Goal: Task Accomplishment & Management: Complete application form

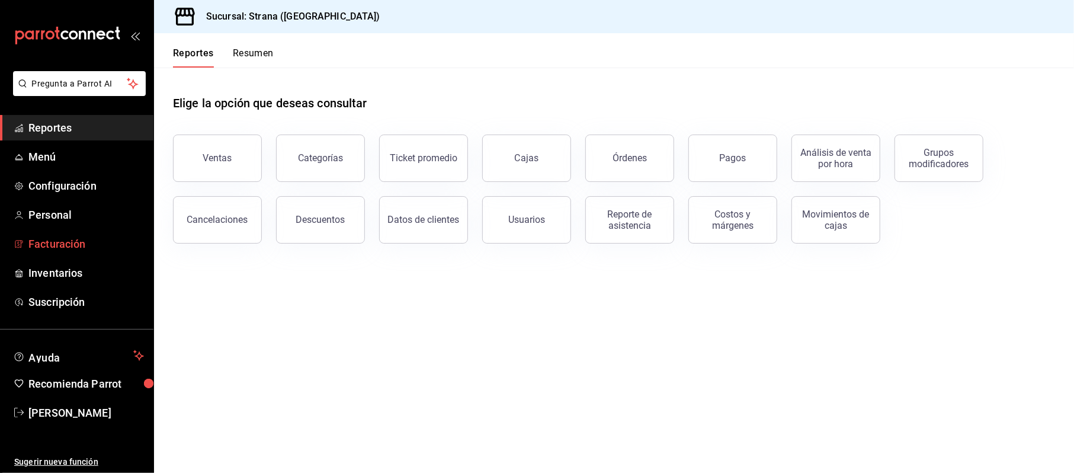
click at [74, 242] on span "Facturación" at bounding box center [85, 244] width 115 height 16
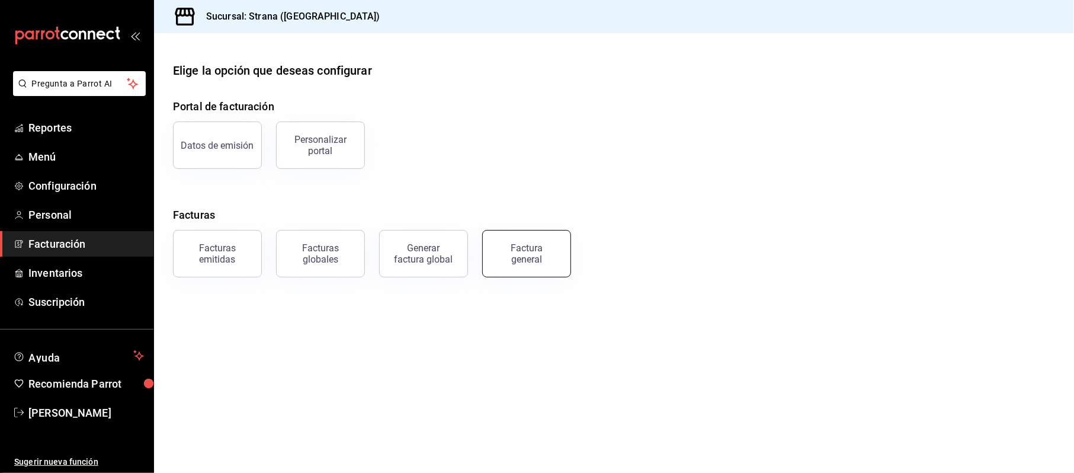
click at [550, 258] on div "Factura general" at bounding box center [526, 253] width 59 height 23
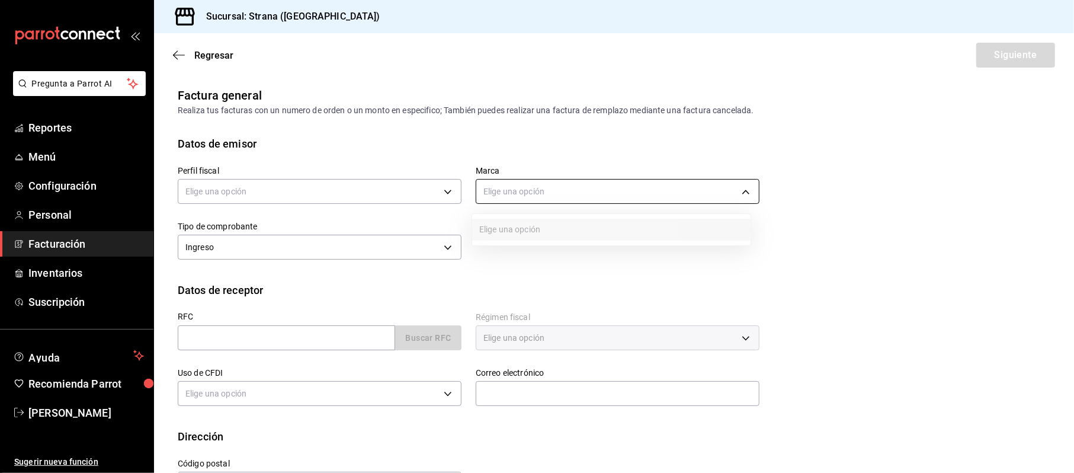
click at [526, 189] on body "Pregunta a Parrot AI Reportes Menú Configuración Personal Facturación Inventari…" at bounding box center [537, 236] width 1074 height 473
drag, startPoint x: 534, startPoint y: 190, endPoint x: 531, endPoint y: 198, distance: 8.5
click at [534, 192] on div at bounding box center [537, 236] width 1074 height 473
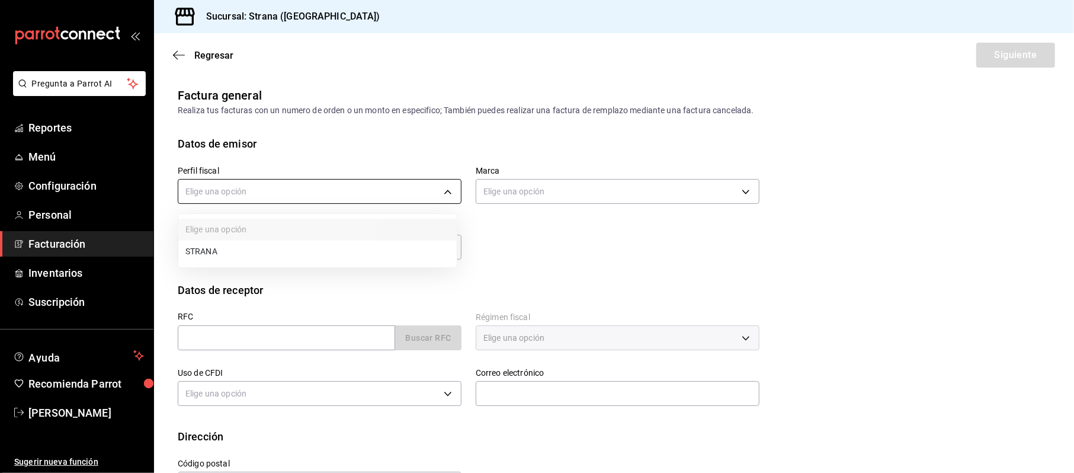
click at [315, 195] on body "Pregunta a Parrot AI Reportes Menú Configuración Personal Facturación Inventari…" at bounding box center [537, 236] width 1074 height 473
click at [250, 242] on li "STRANA" at bounding box center [317, 251] width 278 height 22
type input "5ce491d7-2ec8-4630-8b62-674394e709e4"
type input "4106bc60-c81d-48da-9404-f1319fbcfb4f"
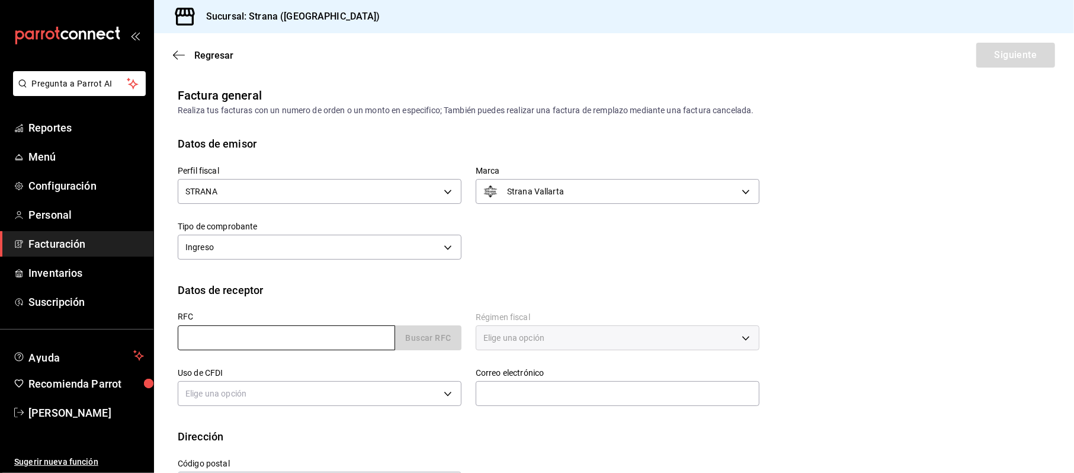
click at [217, 335] on input "text" at bounding box center [286, 337] width 217 height 25
type input "XAXX010101000"
type input "48333"
type input "616"
type input "S01"
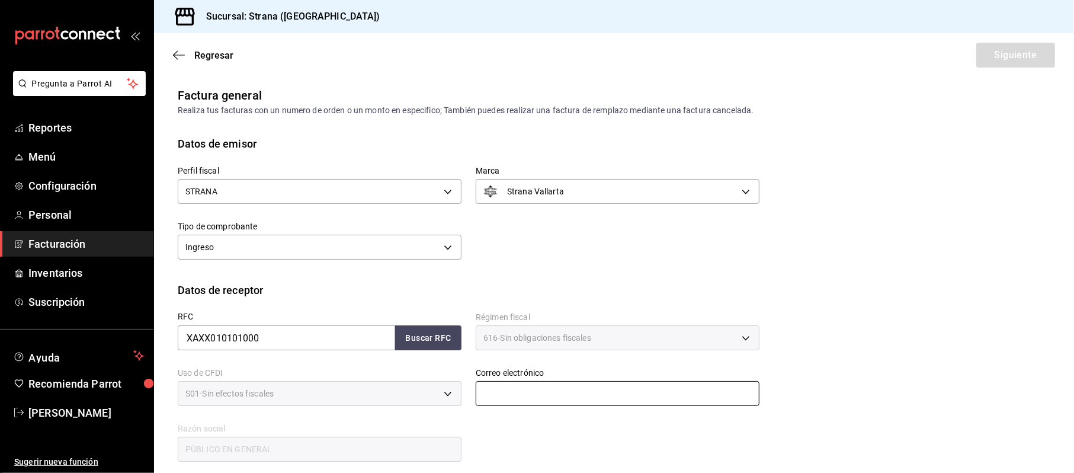
click at [513, 387] on input "text" at bounding box center [618, 393] width 284 height 25
type input "[EMAIL_ADDRESS][DOMAIN_NAME]"
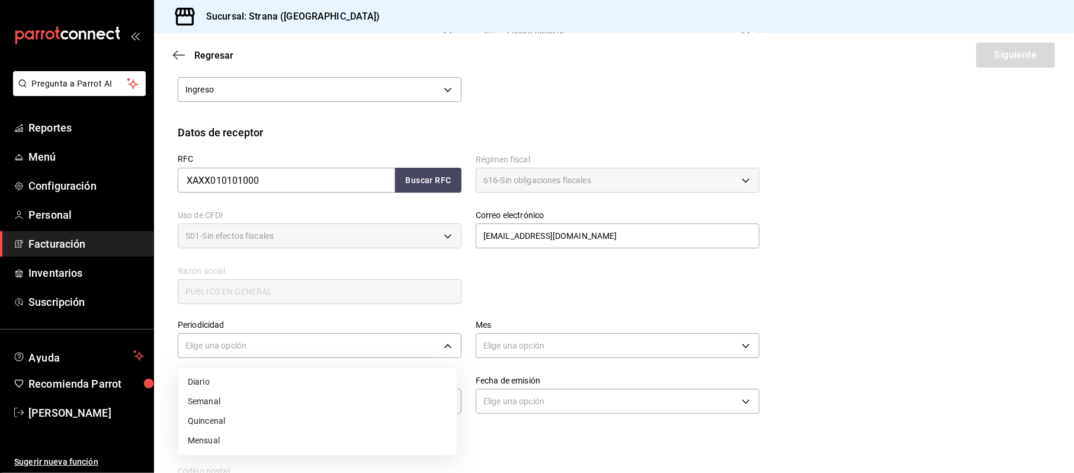
drag, startPoint x: 250, startPoint y: 333, endPoint x: 250, endPoint y: 342, distance: 8.9
click at [250, 335] on body "Pregunta a Parrot AI Reportes Menú Configuración Personal Facturación Inventari…" at bounding box center [537, 236] width 1074 height 473
click at [227, 381] on li "Diario" at bounding box center [317, 382] width 278 height 20
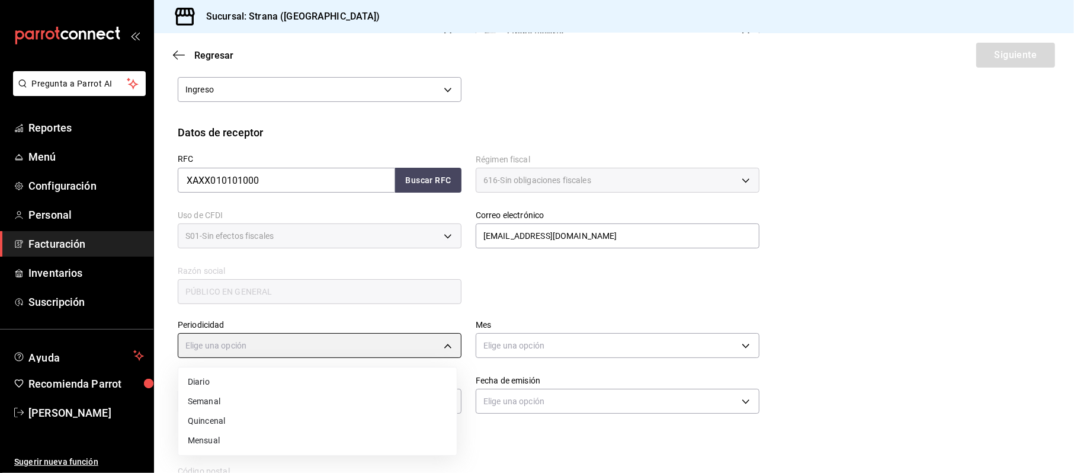
type input "DAILY"
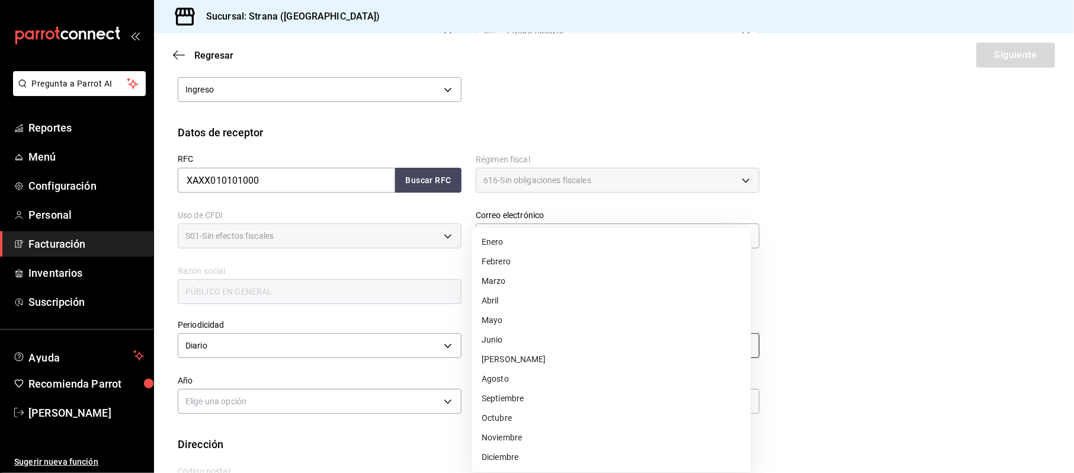
click at [589, 347] on body "Pregunta a Parrot AI Reportes Menú Configuración Personal Facturación Inventari…" at bounding box center [537, 236] width 1074 height 473
click at [505, 394] on li "Septiembre" at bounding box center [611, 398] width 278 height 20
type input "9"
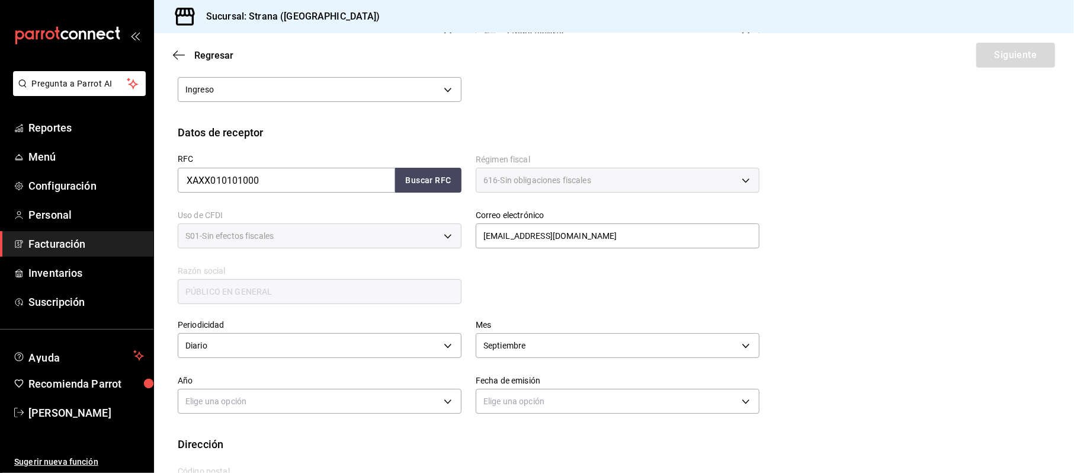
click at [229, 413] on div "Elige una opción" at bounding box center [320, 399] width 284 height 31
click at [240, 407] on body "Pregunta a Parrot AI Reportes Menú Configuración Personal Facturación Inventari…" at bounding box center [537, 236] width 1074 height 473
click at [216, 439] on li "2025" at bounding box center [317, 438] width 278 height 20
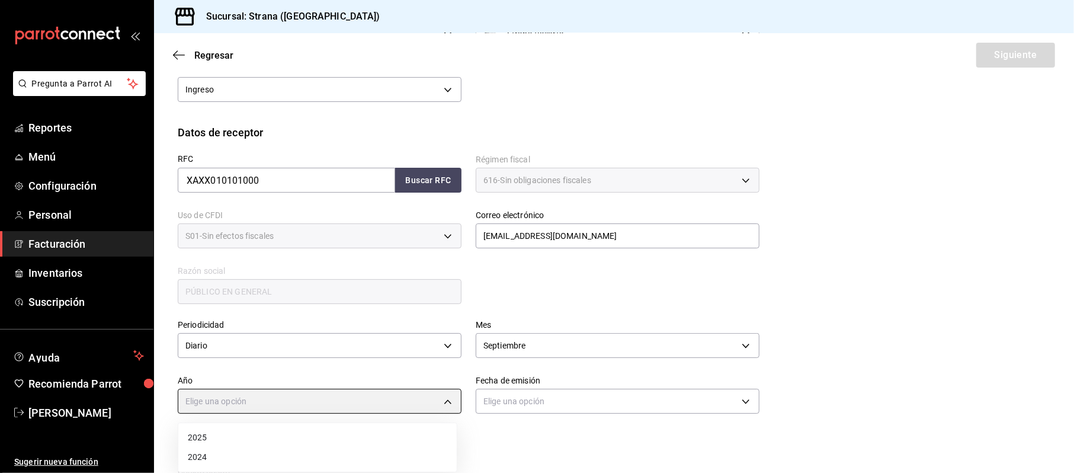
type input "2025"
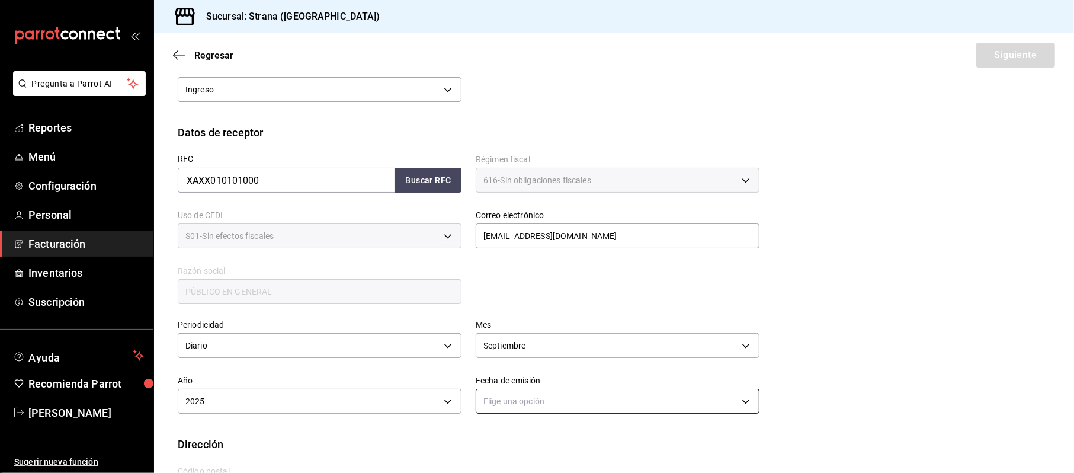
click at [596, 388] on body "Pregunta a Parrot AI Reportes Menú Configuración Personal Facturación Inventari…" at bounding box center [537, 236] width 1074 height 473
click at [514, 436] on li "Hoy" at bounding box center [611, 438] width 278 height 20
type input "[DATE]"
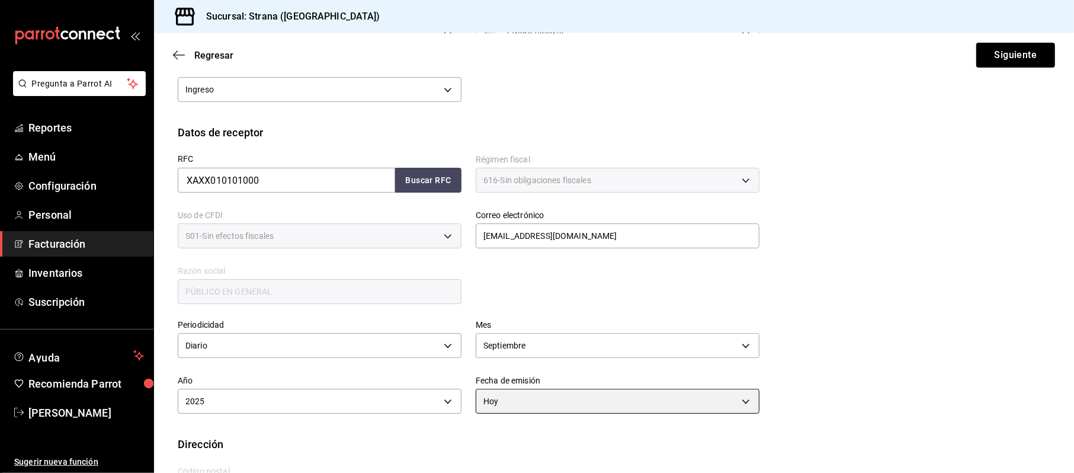
scroll to position [209, 0]
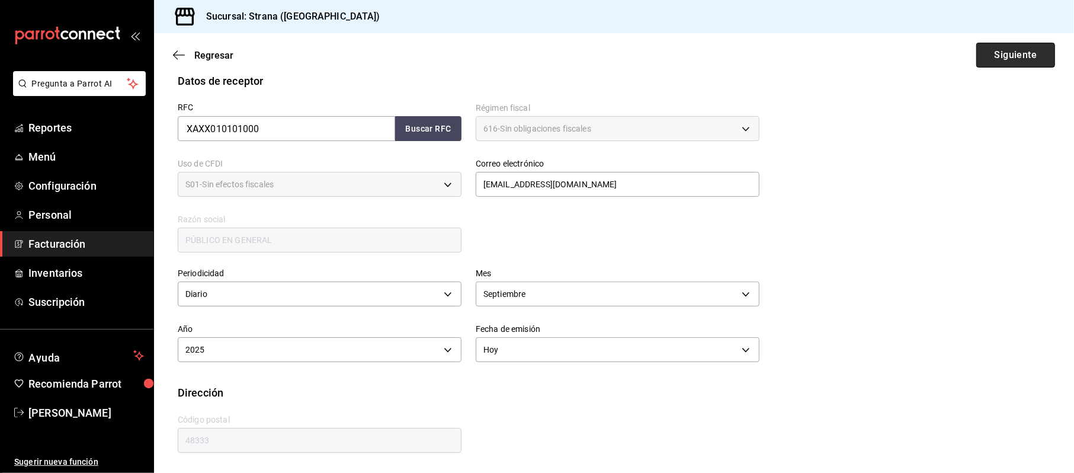
click at [989, 67] on button "Siguiente" at bounding box center [1015, 55] width 79 height 25
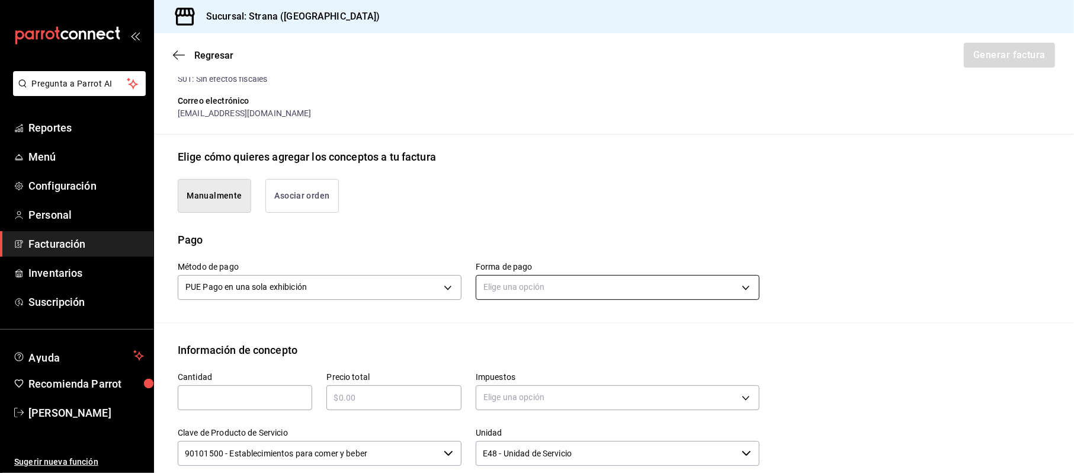
click at [474, 282] on body "Pregunta a Parrot AI Reportes Menú Configuración Personal Facturación Inventari…" at bounding box center [537, 236] width 1074 height 473
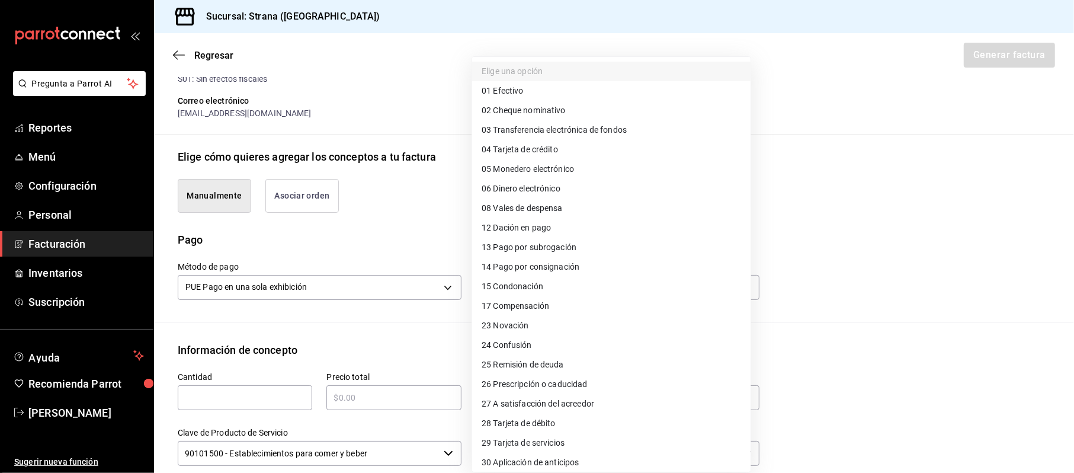
click at [510, 148] on span "04 Tarjeta de crédito" at bounding box center [519, 149] width 76 height 12
type input "04"
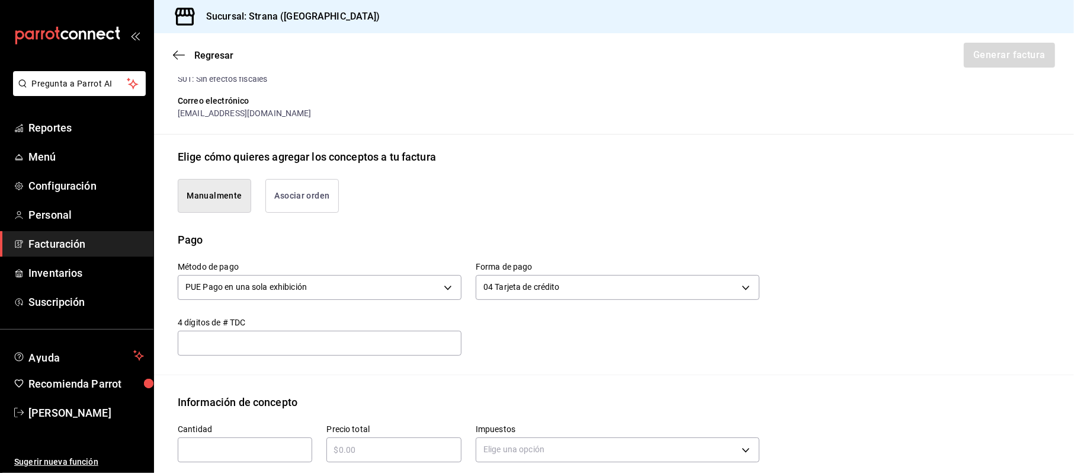
drag, startPoint x: 228, startPoint y: 451, endPoint x: 234, endPoint y: 451, distance: 6.5
click at [229, 451] on input "text" at bounding box center [245, 449] width 134 height 14
type input "1"
type input "$286720.67"
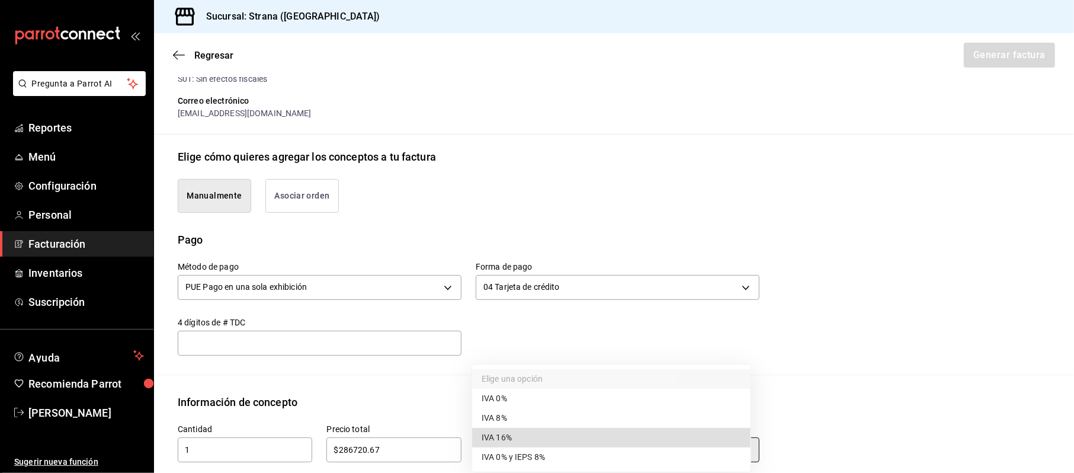
type input "IVA_16"
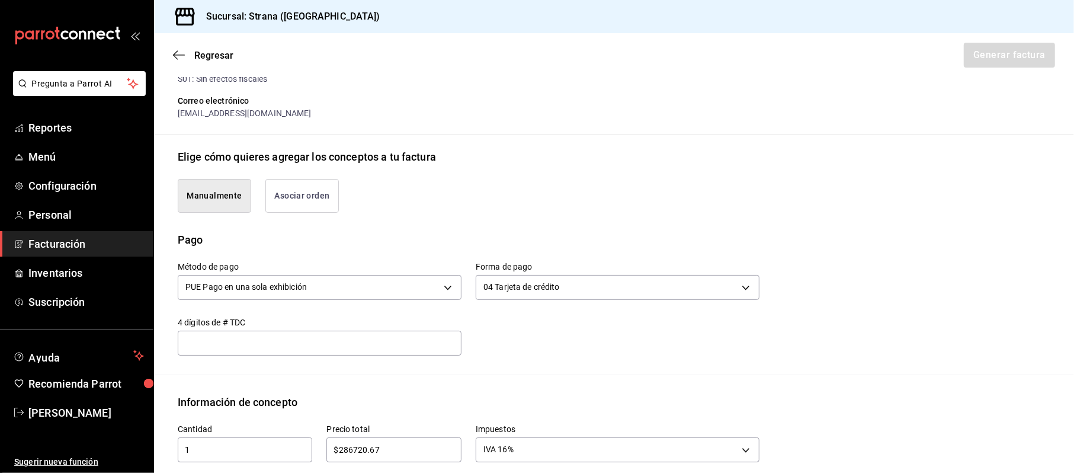
scroll to position [462, 0]
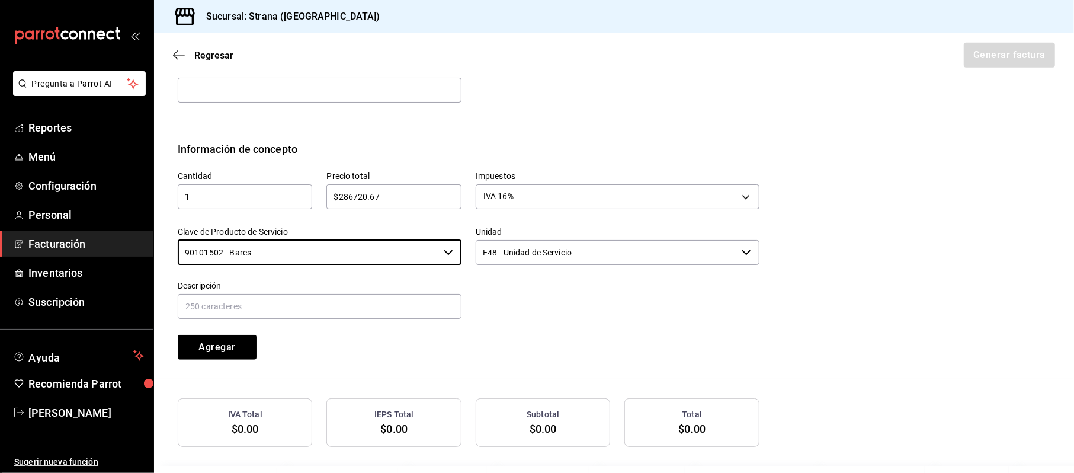
type input "90101502 - Bares"
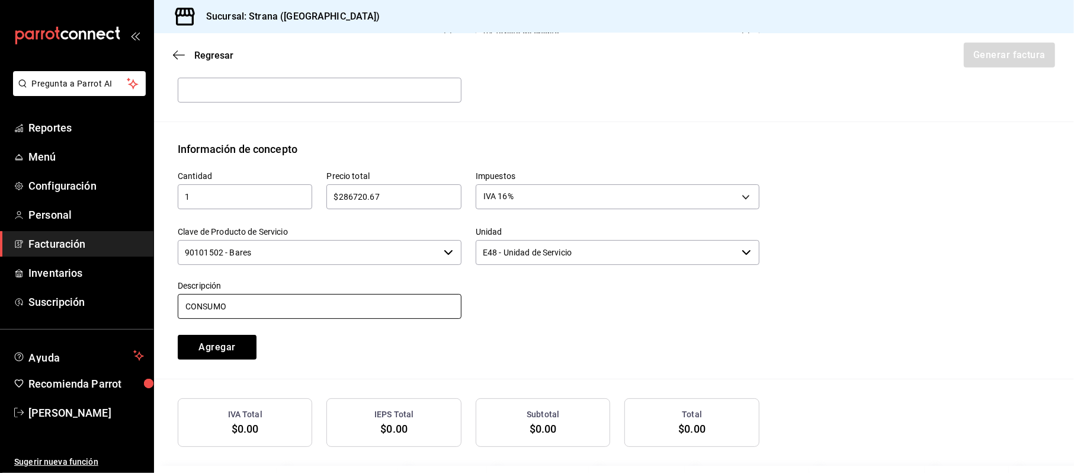
type input "CONSUMO"
click at [178, 335] on button "Agregar" at bounding box center [217, 347] width 79 height 25
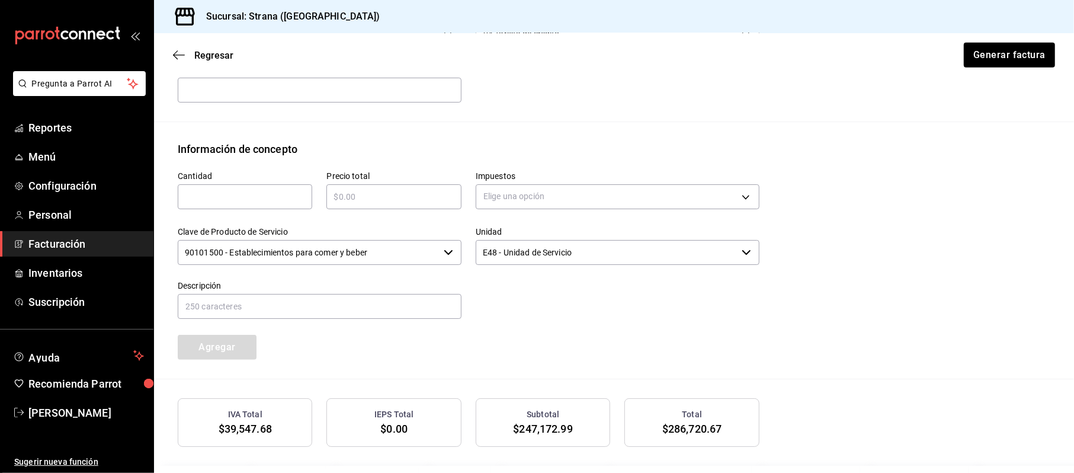
scroll to position [538, 0]
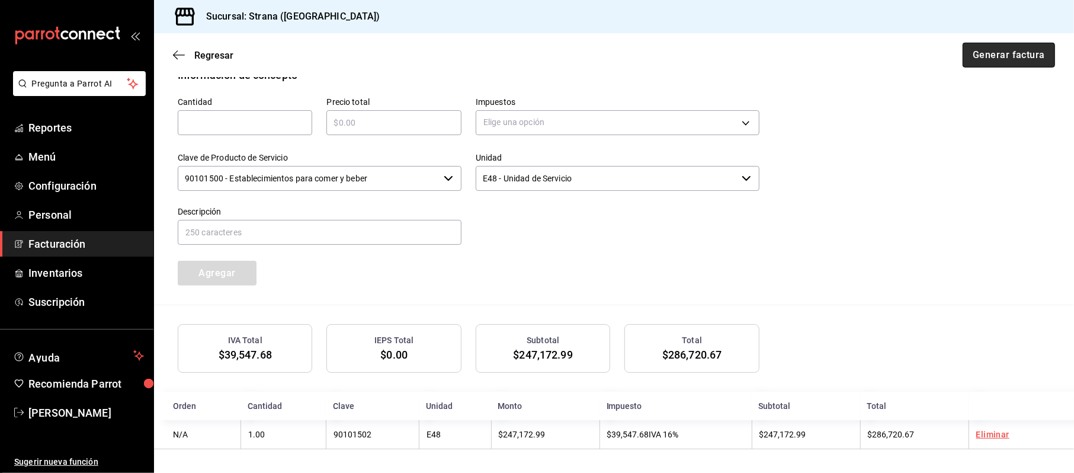
click at [1011, 46] on button "Generar factura" at bounding box center [1008, 55] width 92 height 25
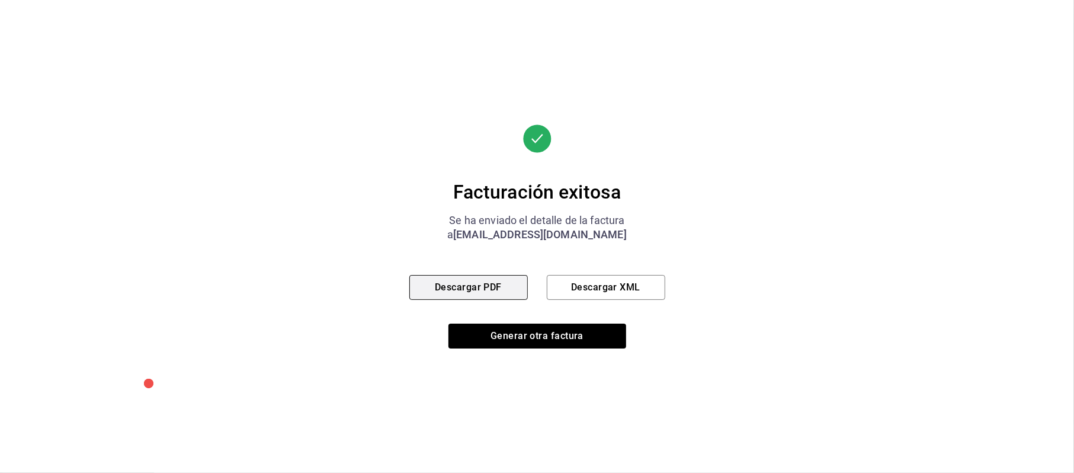
click at [493, 285] on button "Descargar PDF" at bounding box center [468, 287] width 118 height 25
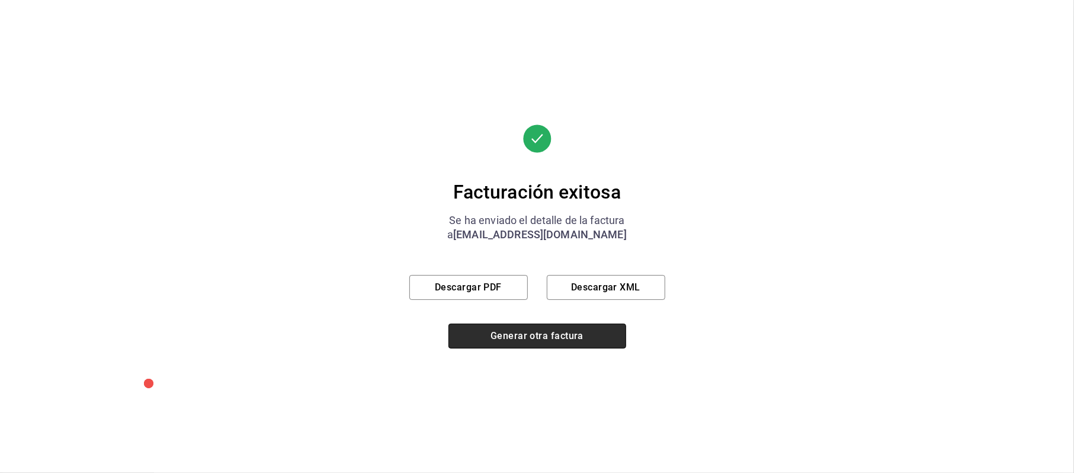
click at [532, 335] on button "Generar otra factura" at bounding box center [537, 335] width 178 height 25
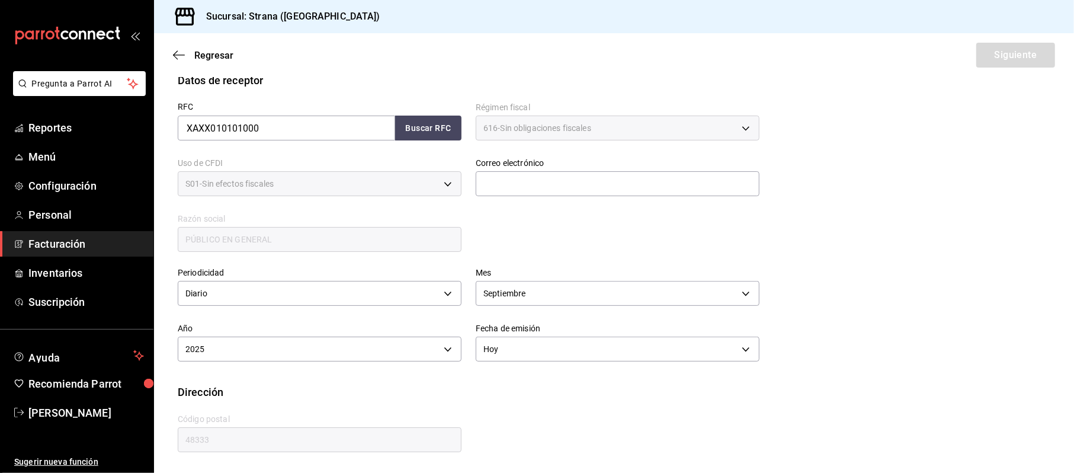
scroll to position [155, 0]
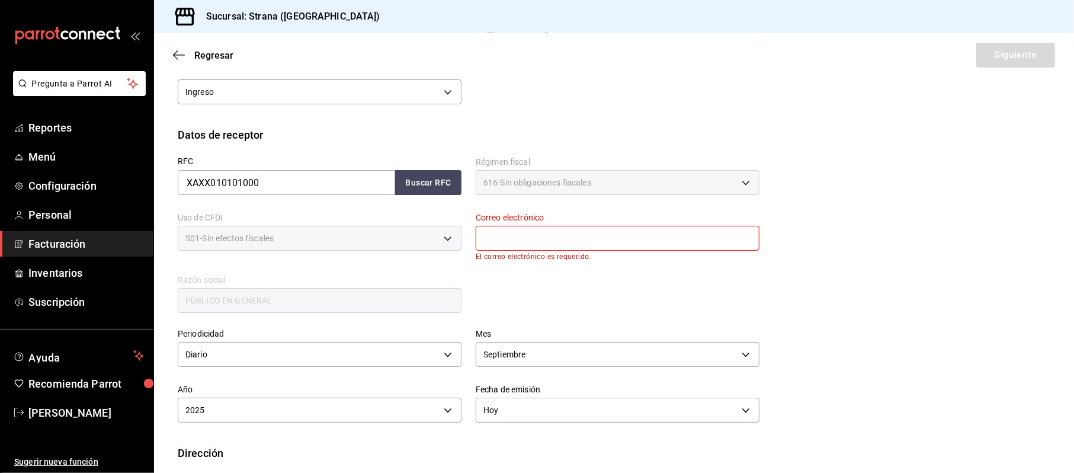
click at [531, 235] on input "text" at bounding box center [618, 238] width 284 height 25
type input "[EMAIL_ADDRESS][DOMAIN_NAME]"
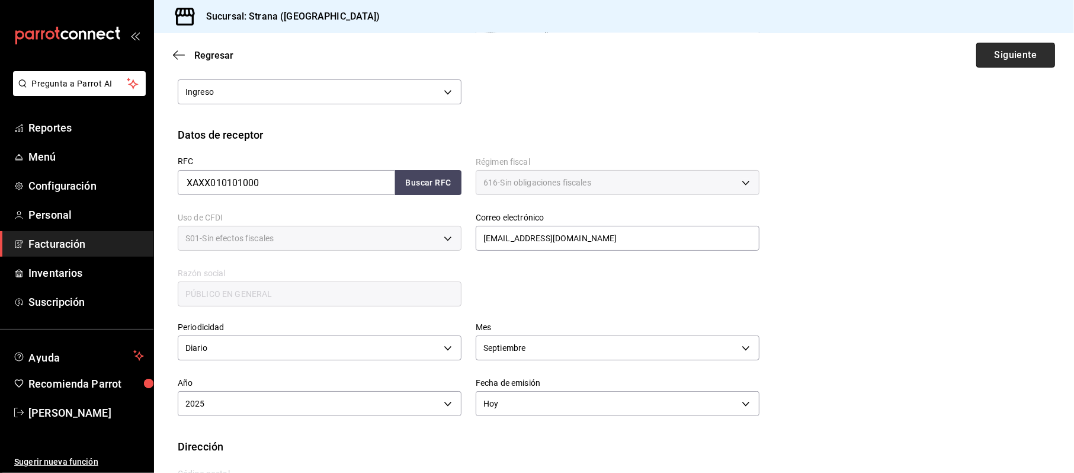
click at [1003, 62] on button "Siguiente" at bounding box center [1015, 55] width 79 height 25
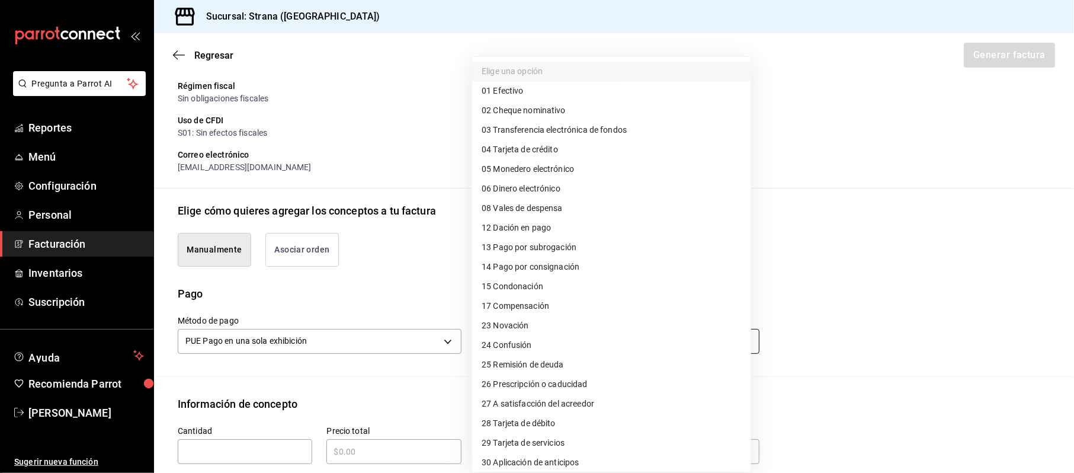
click at [507, 333] on body "Pregunta a Parrot AI Reportes Menú Configuración Personal Facturación Inventari…" at bounding box center [537, 236] width 1074 height 473
drag, startPoint x: 535, startPoint y: 420, endPoint x: 516, endPoint y: 420, distance: 18.9
click at [534, 422] on span "28 Tarjeta de débito" at bounding box center [518, 423] width 74 height 12
type input "28"
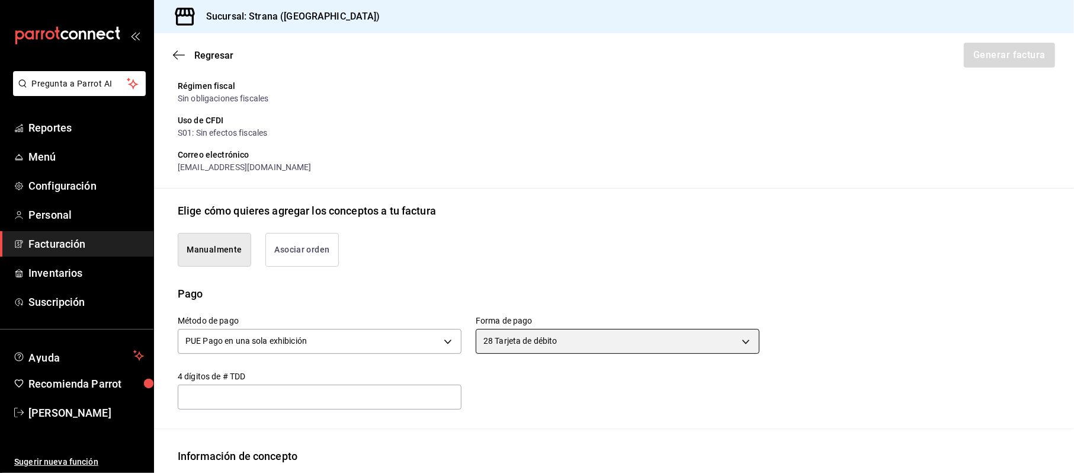
scroll to position [313, 0]
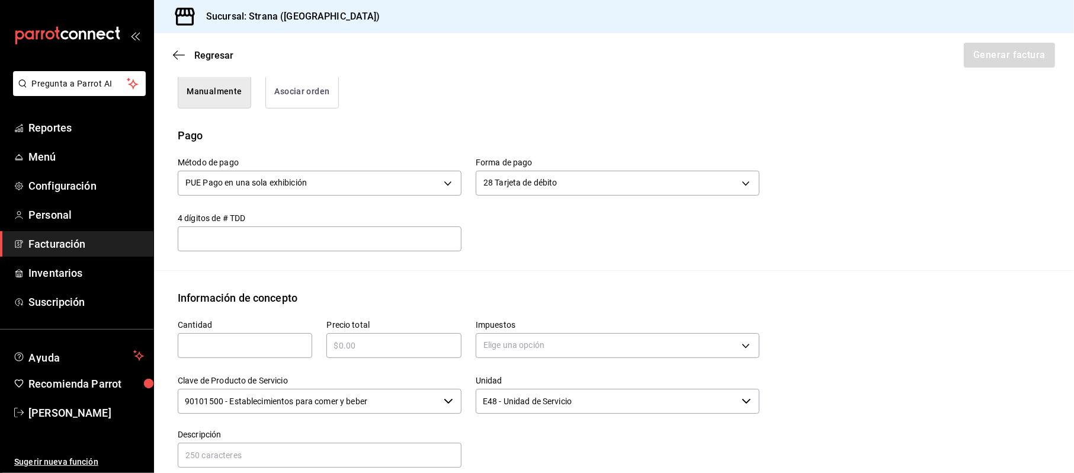
drag, startPoint x: 231, startPoint y: 358, endPoint x: 235, endPoint y: 349, distance: 10.3
click at [230, 356] on div "Cantidad ​" at bounding box center [237, 334] width 149 height 56
click at [237, 344] on input "text" at bounding box center [245, 345] width 134 height 14
type input "1"
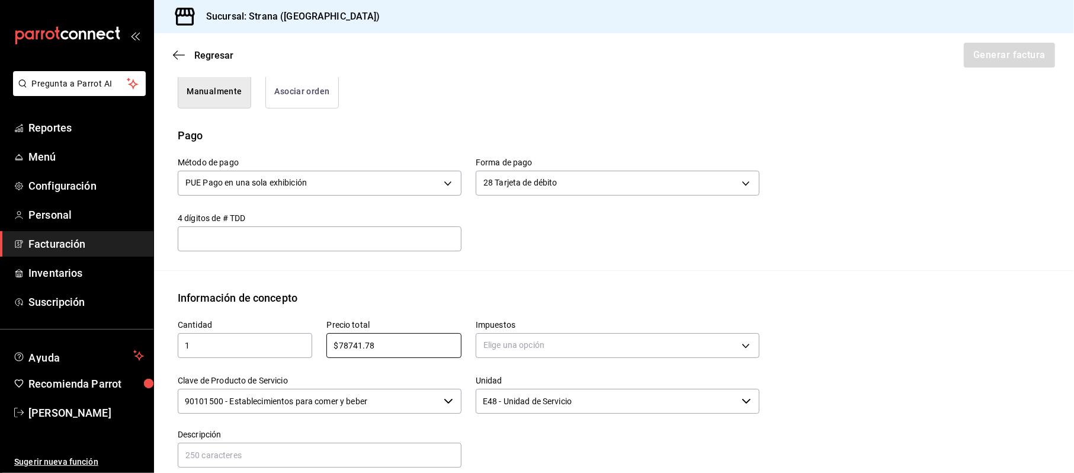
type input "$78741.78"
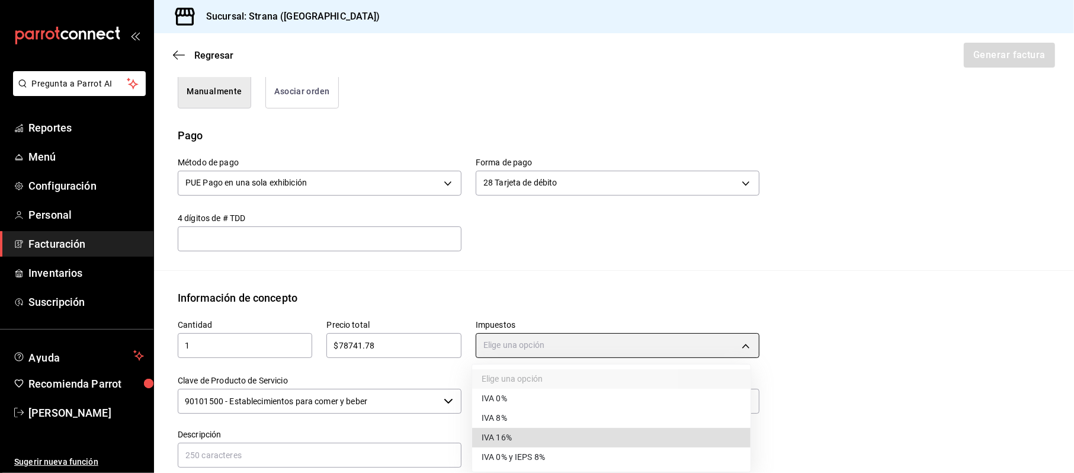
type input "IVA_16"
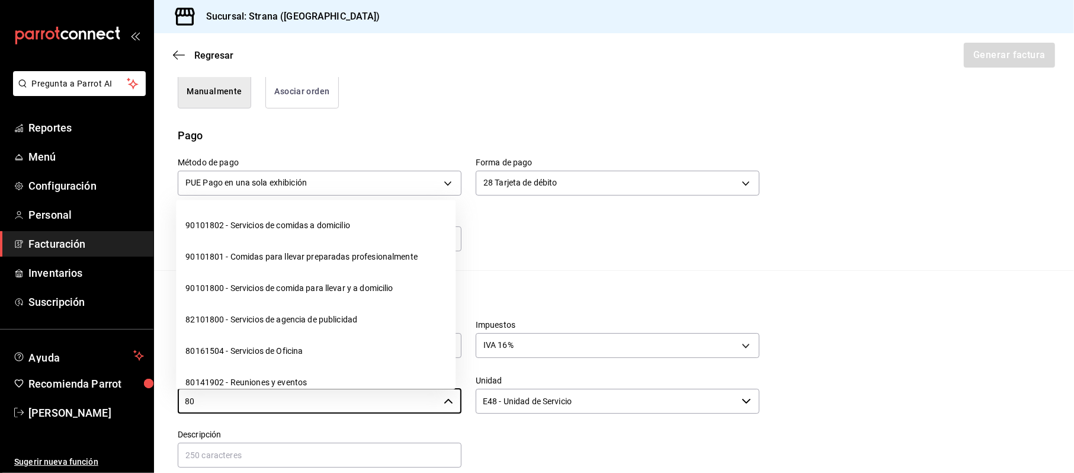
type input "8"
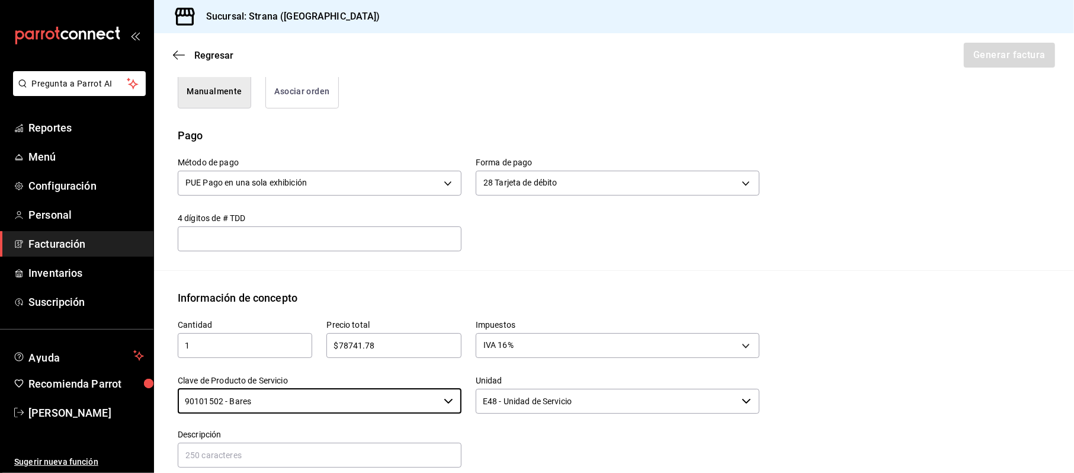
type input "90101502 - Bares"
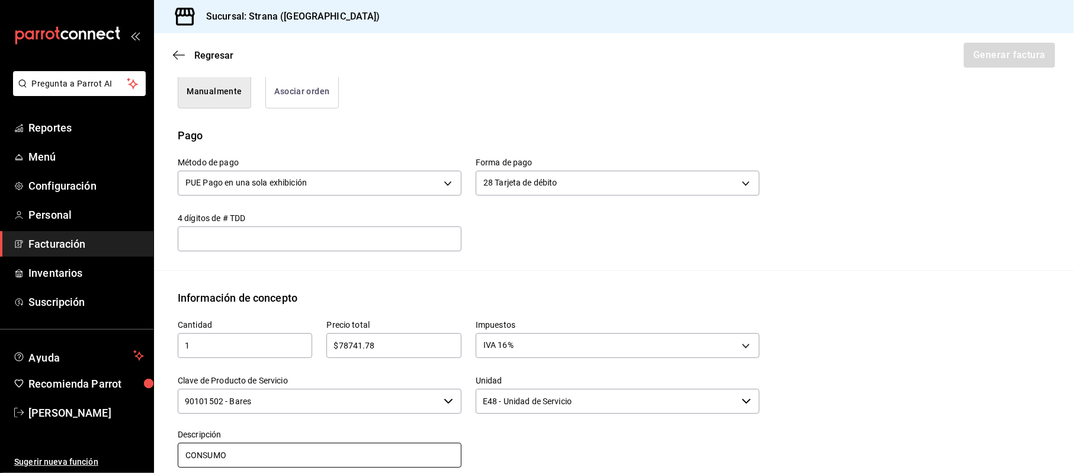
type input "CONSUMO"
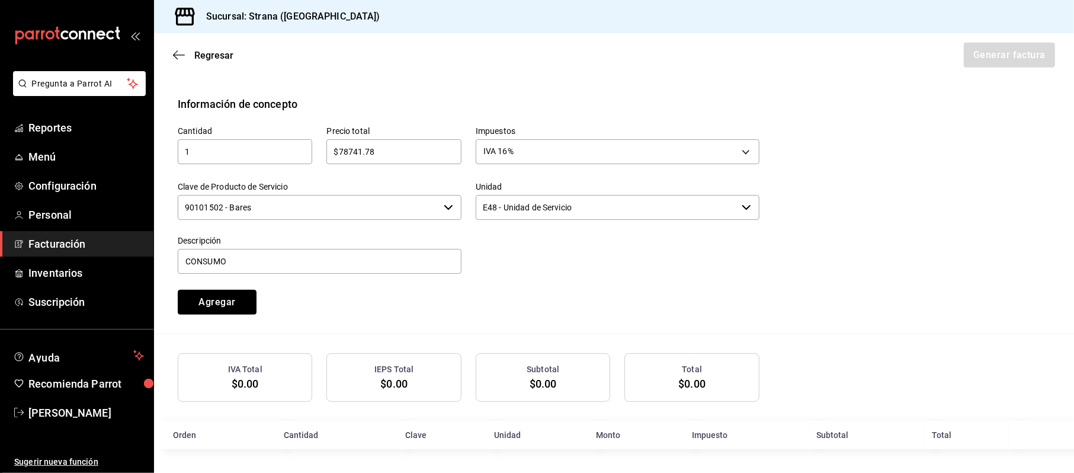
click at [178, 290] on button "Agregar" at bounding box center [217, 302] width 79 height 25
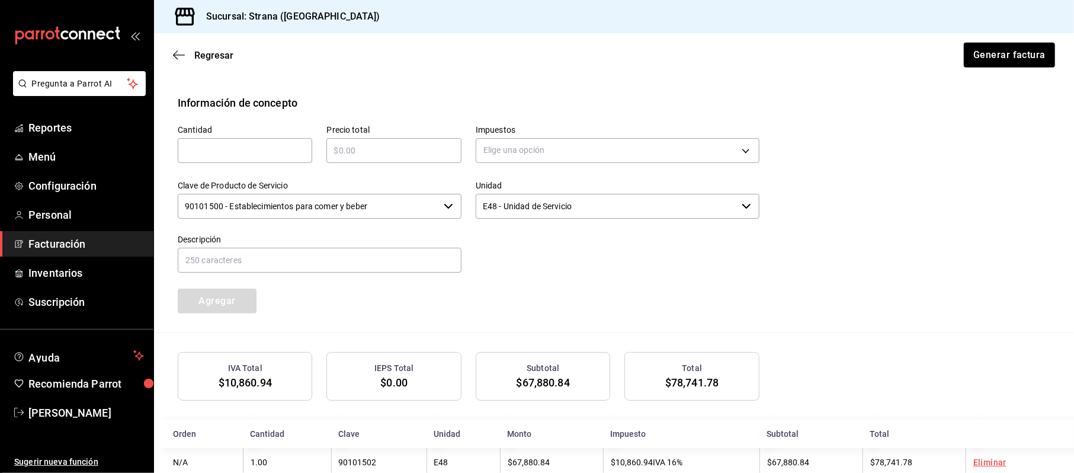
scroll to position [538, 0]
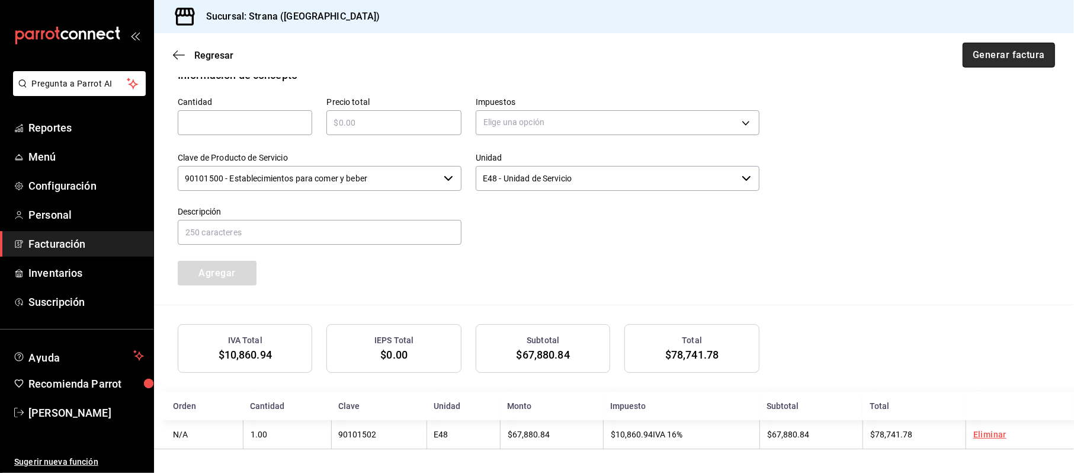
click at [1007, 56] on button "Generar factura" at bounding box center [1008, 55] width 92 height 25
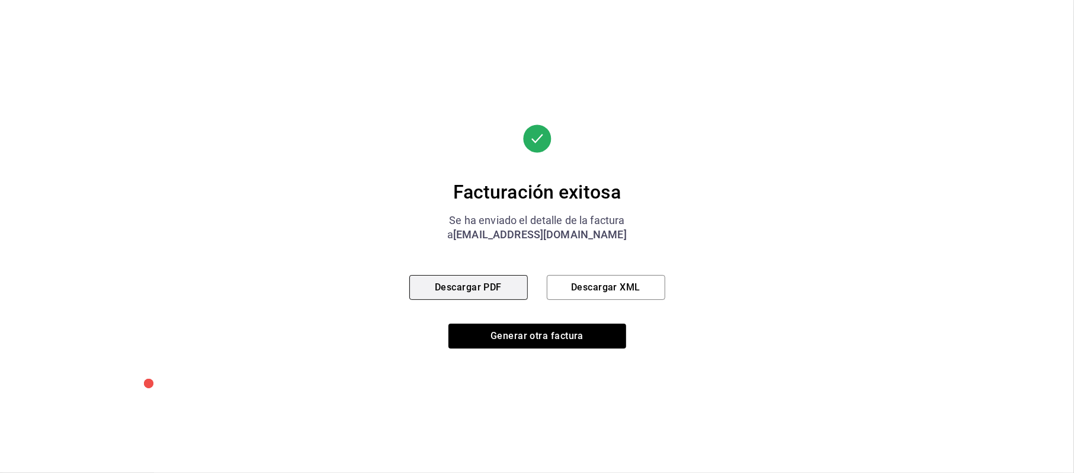
click at [449, 285] on button "Descargar PDF" at bounding box center [468, 287] width 118 height 25
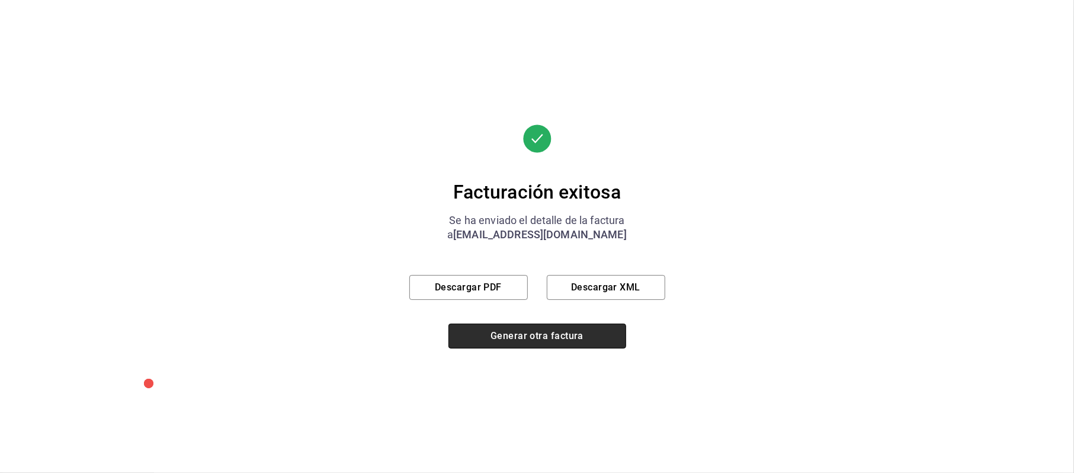
click at [558, 338] on button "Generar otra factura" at bounding box center [537, 335] width 178 height 25
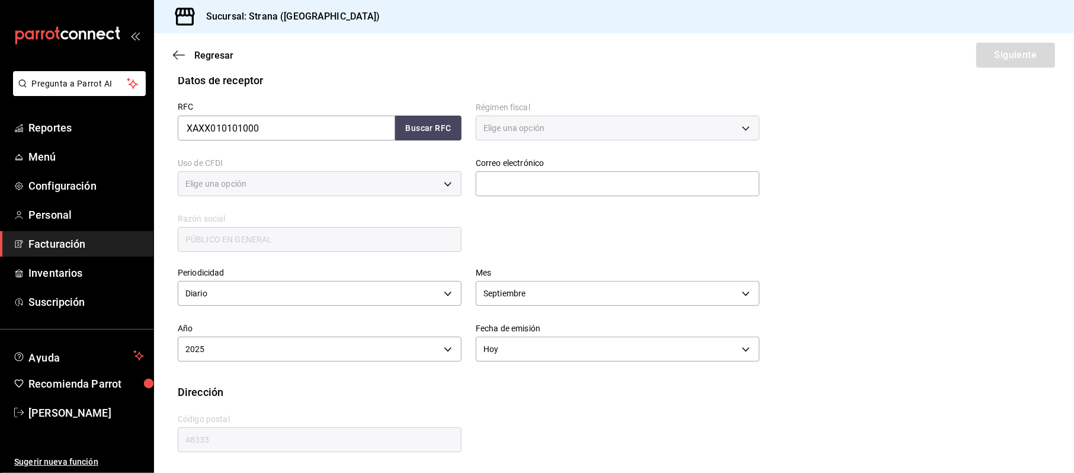
type input "616"
type input "S01"
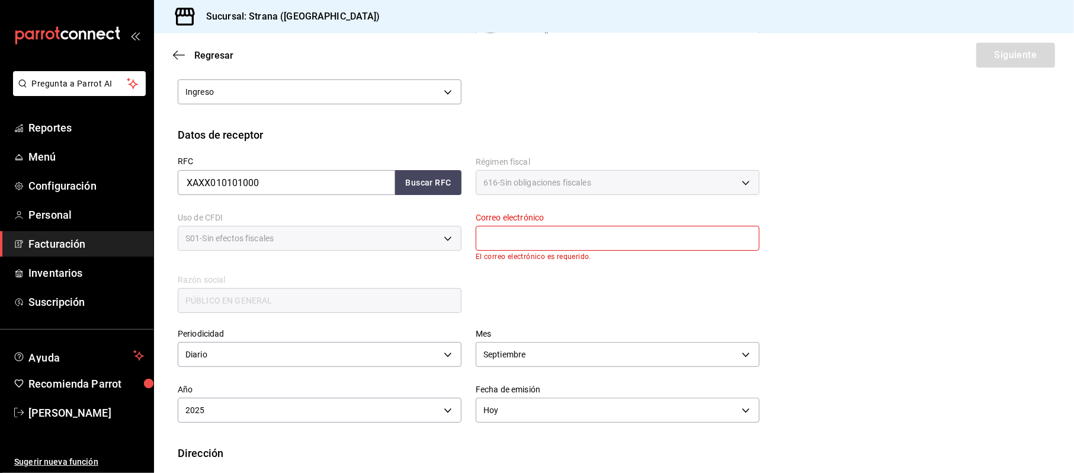
click at [533, 226] on input "text" at bounding box center [618, 238] width 284 height 25
type input "[EMAIL_ADDRESS][DOMAIN_NAME]"
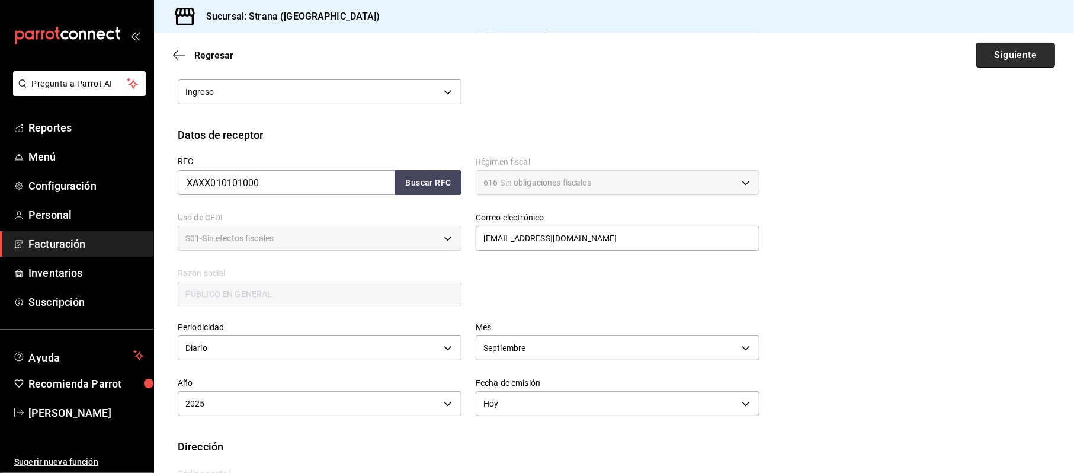
click at [985, 48] on button "Siguiente" at bounding box center [1015, 55] width 79 height 25
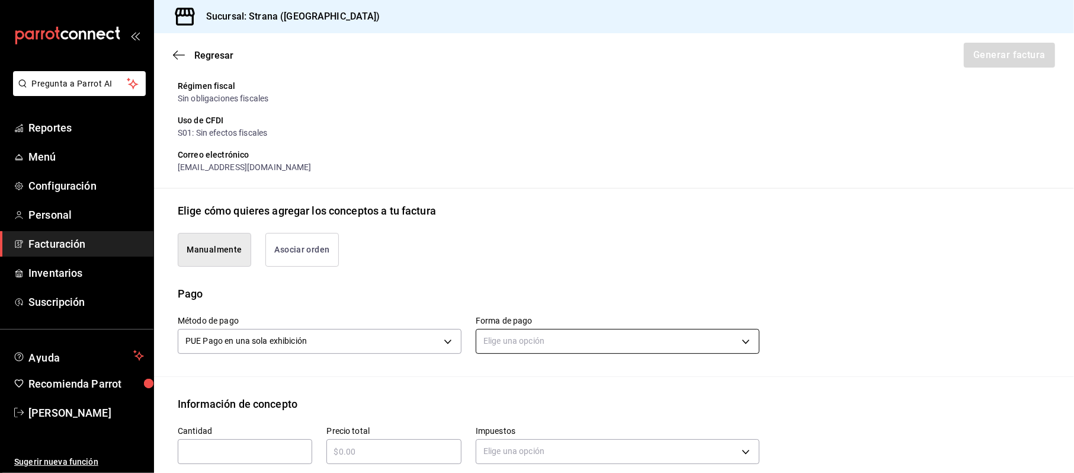
click at [720, 337] on body "Pregunta a Parrot AI Reportes Menú Configuración Personal Facturación Inventari…" at bounding box center [537, 236] width 1074 height 473
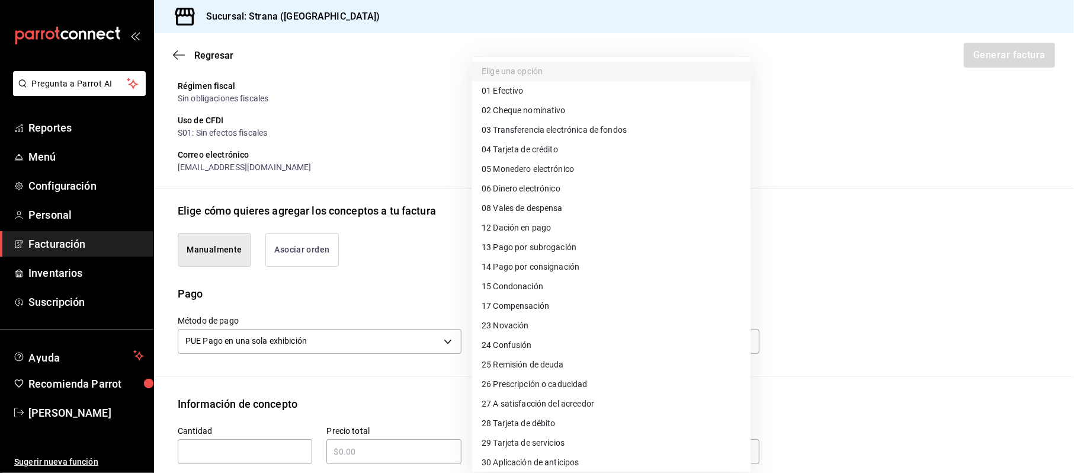
click at [558, 133] on span "03 Transferencia electrónica de fondos" at bounding box center [553, 130] width 145 height 12
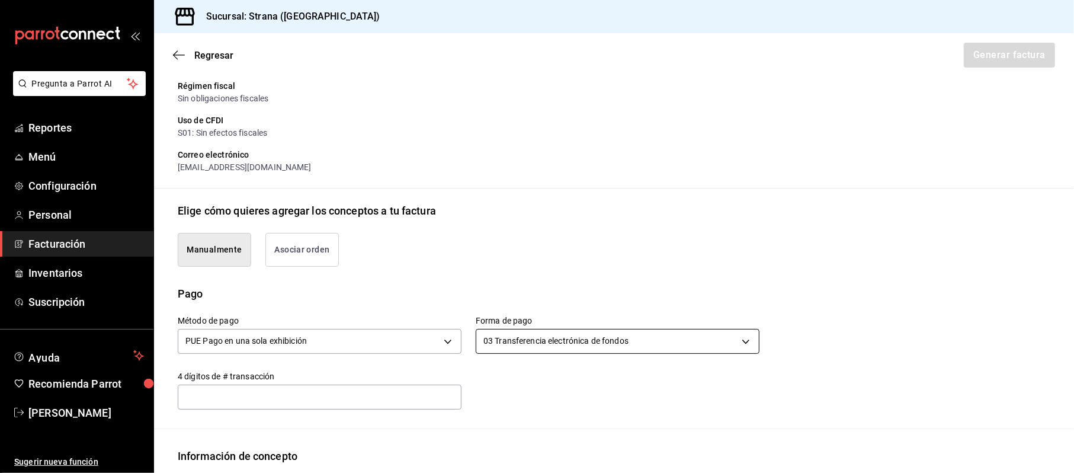
click at [527, 339] on body "Pregunta a Parrot AI Reportes Menú Configuración Personal Facturación Inventari…" at bounding box center [537, 236] width 1074 height 473
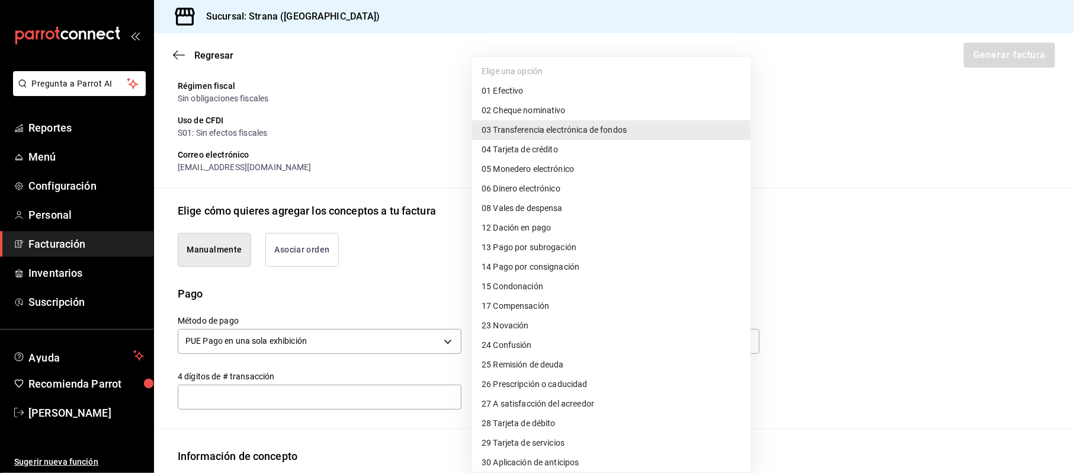
click at [545, 152] on span "04 Tarjeta de crédito" at bounding box center [519, 149] width 76 height 12
type input "04"
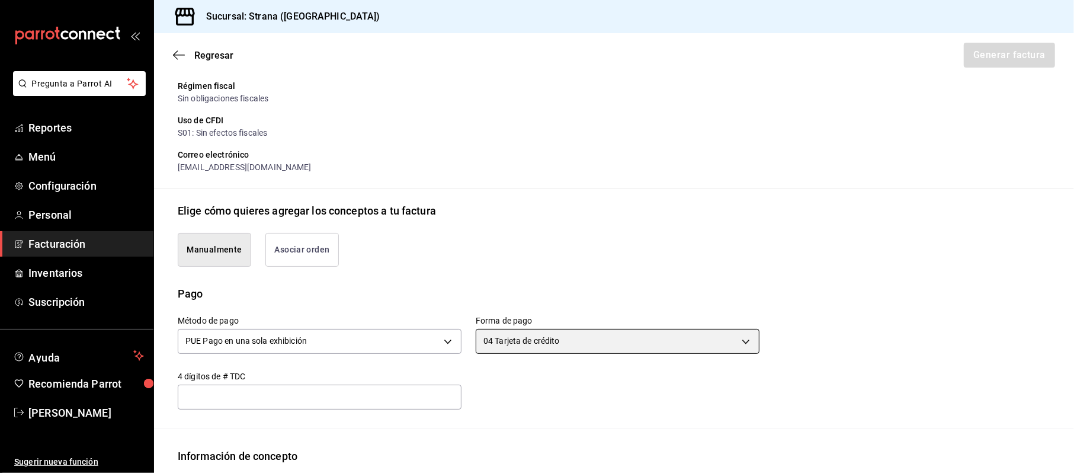
scroll to position [313, 0]
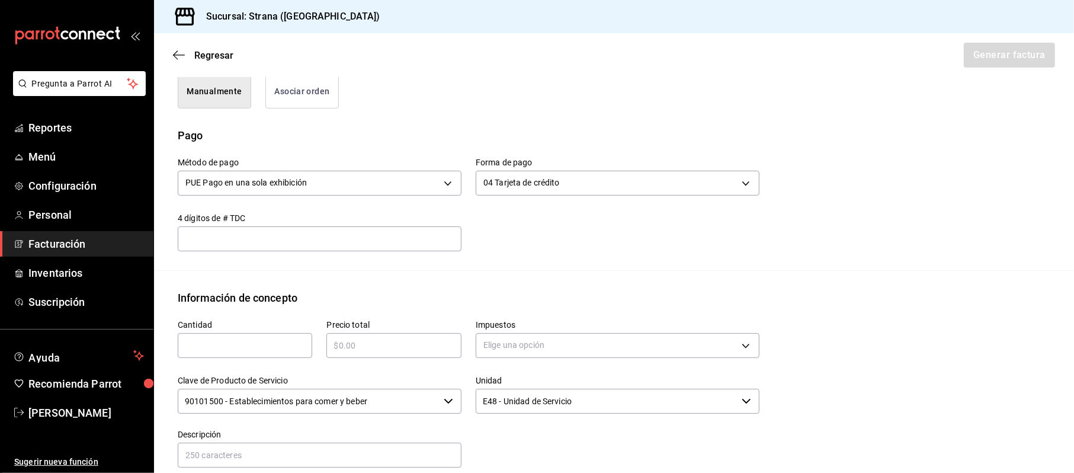
click at [214, 346] on input "text" at bounding box center [245, 345] width 134 height 14
type input "1"
type input "$467877.91"
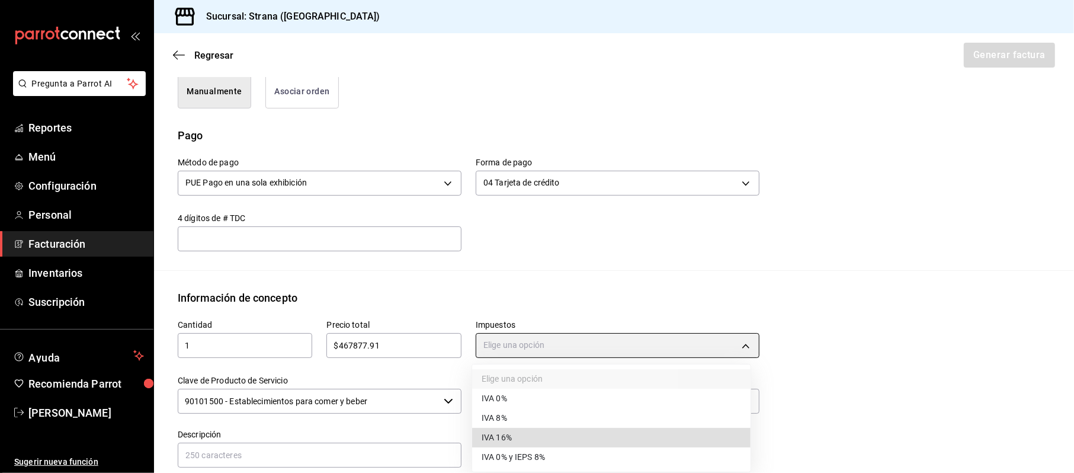
type input "IVA_16"
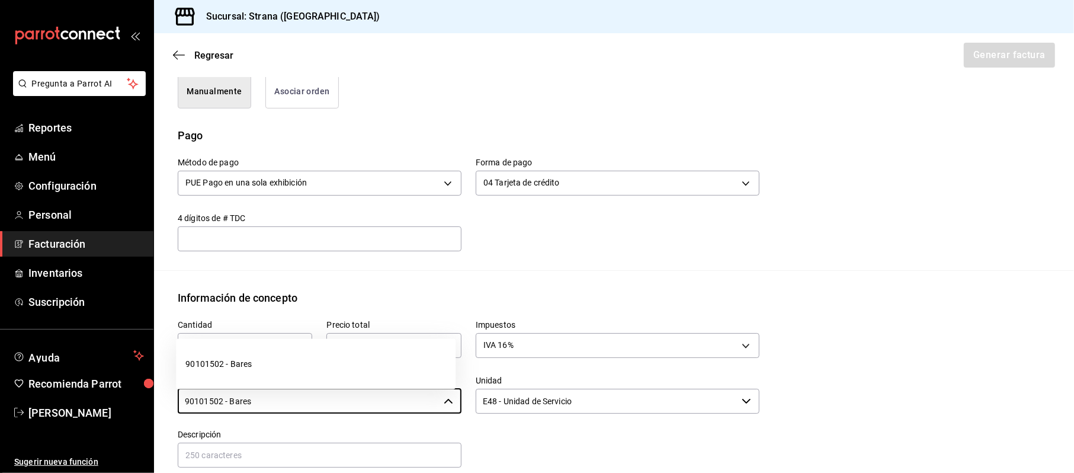
type input "90101502 - Bares"
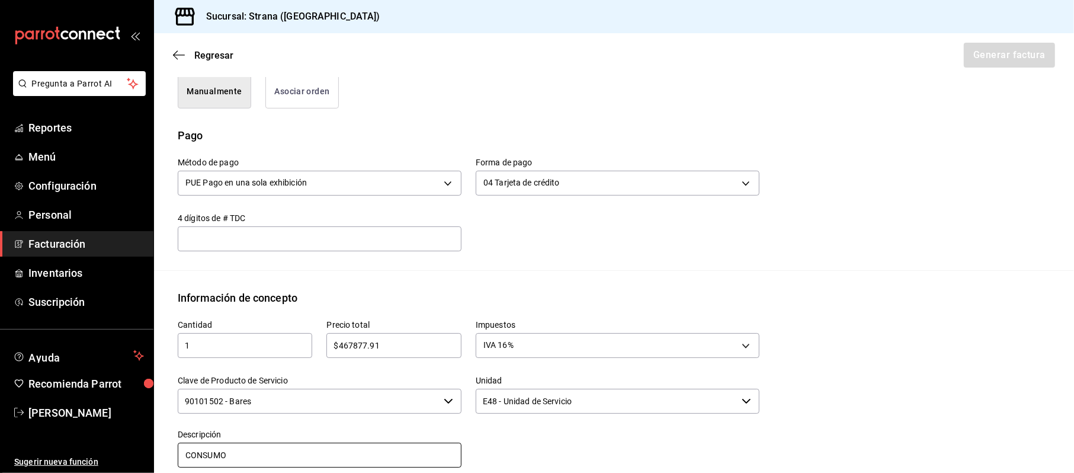
type input "CONSUMO"
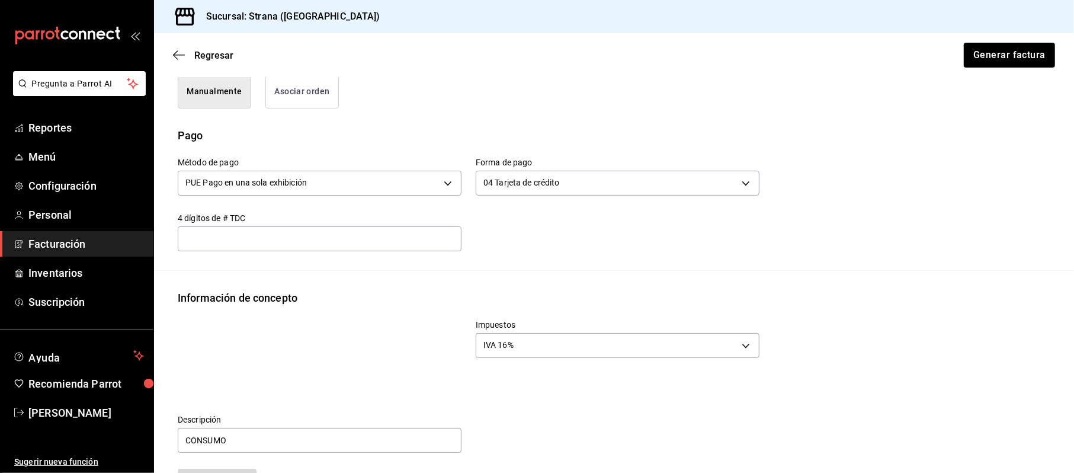
scroll to position [508, 0]
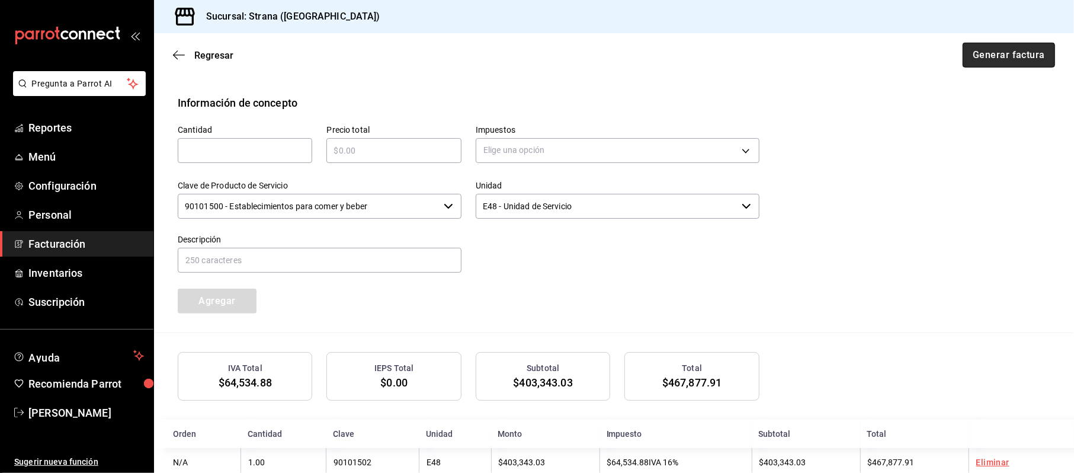
click at [990, 59] on button "Generar factura" at bounding box center [1008, 55] width 92 height 25
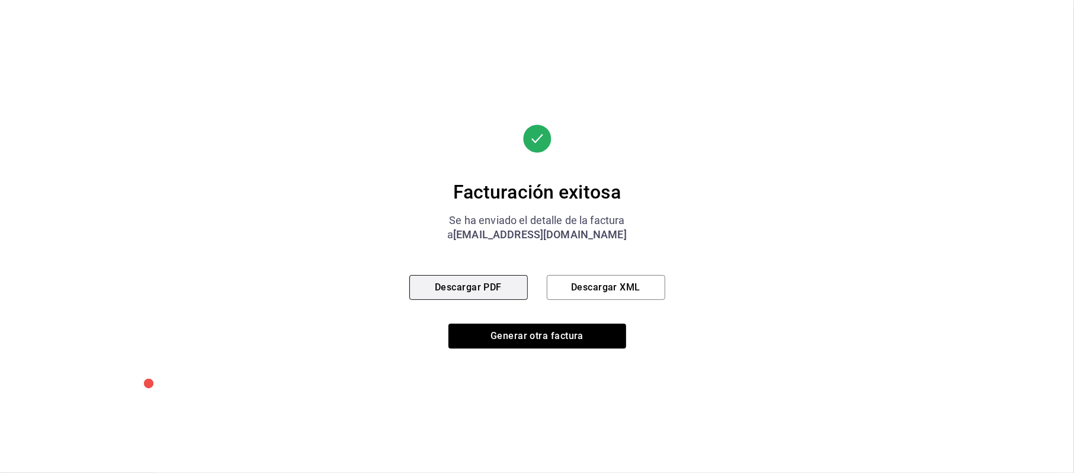
click at [478, 287] on button "Descargar PDF" at bounding box center [468, 287] width 118 height 25
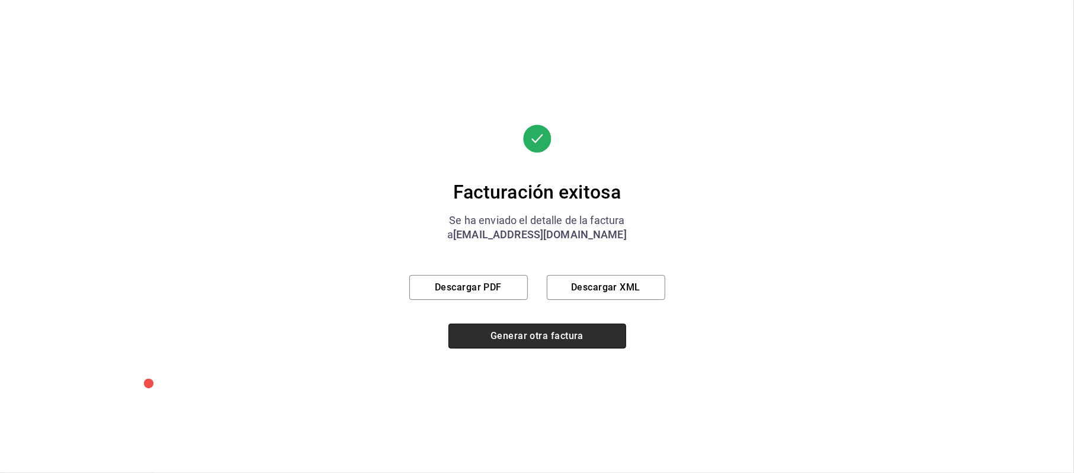
click at [555, 338] on button "Generar otra factura" at bounding box center [537, 335] width 178 height 25
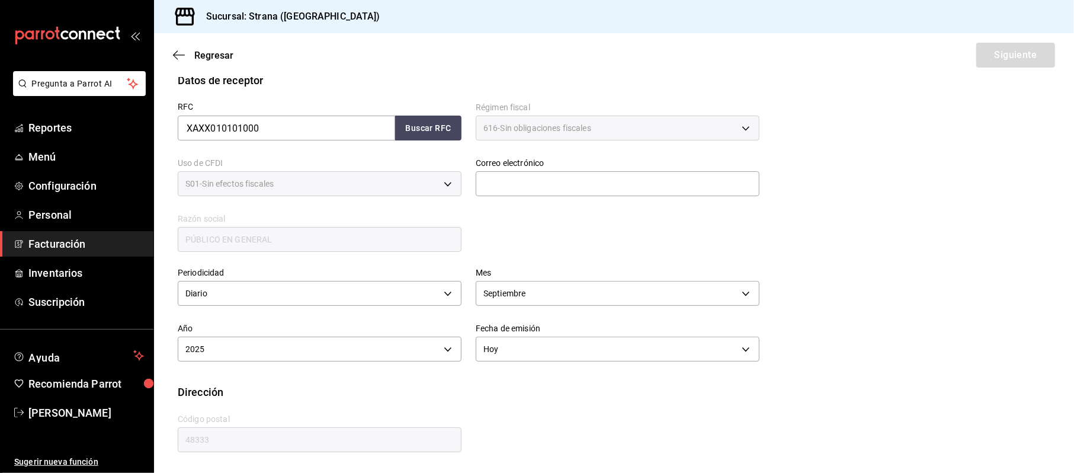
scroll to position [155, 0]
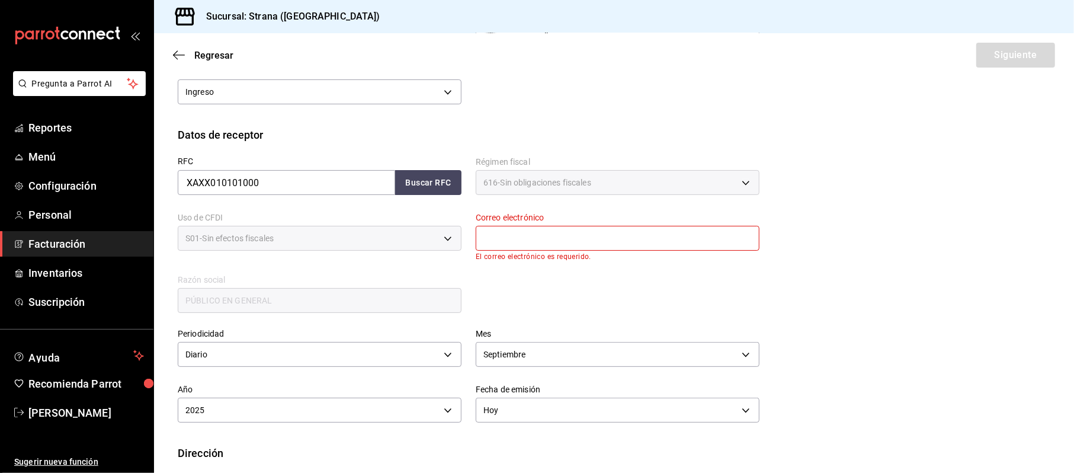
click at [496, 221] on div "Correo electrónico El correo electrónico es requerido." at bounding box center [618, 237] width 284 height 48
click at [507, 233] on input "text" at bounding box center [618, 238] width 284 height 25
type input "[EMAIL_ADDRESS][DOMAIN_NAME]"
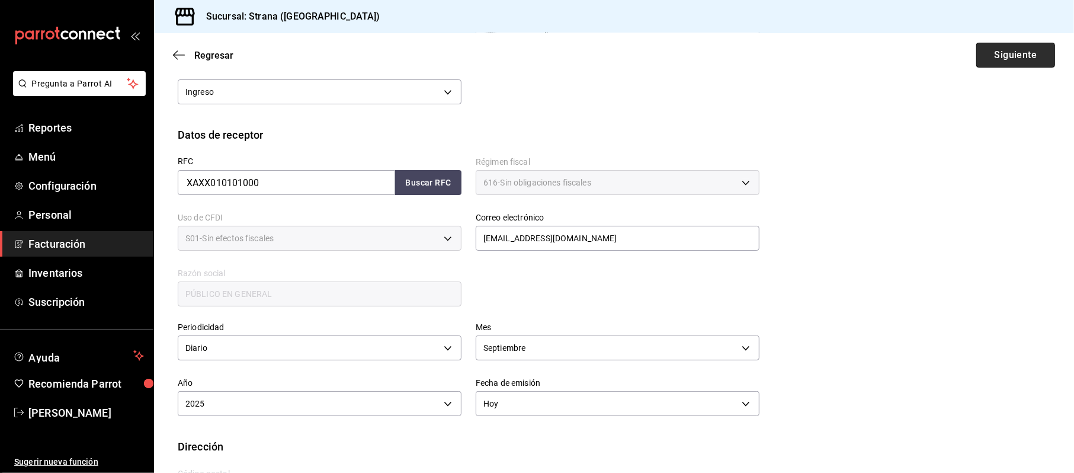
click at [1026, 54] on button "Siguiente" at bounding box center [1015, 55] width 79 height 25
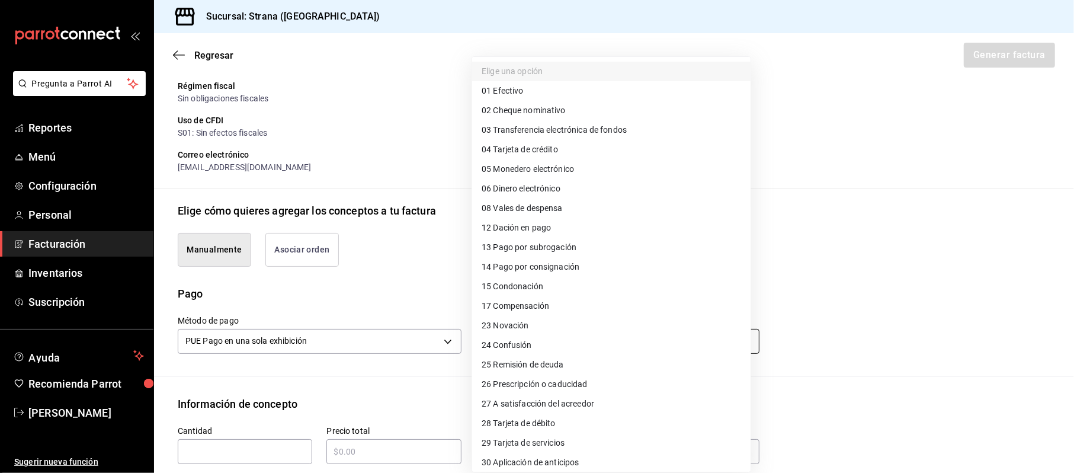
click at [501, 342] on body "Pregunta a Parrot AI Reportes Menú Configuración Personal Facturación Inventari…" at bounding box center [537, 236] width 1074 height 473
drag, startPoint x: 512, startPoint y: 417, endPoint x: 412, endPoint y: 417, distance: 100.1
click at [512, 417] on span "28 Tarjeta de débito" at bounding box center [518, 423] width 74 height 12
type input "28"
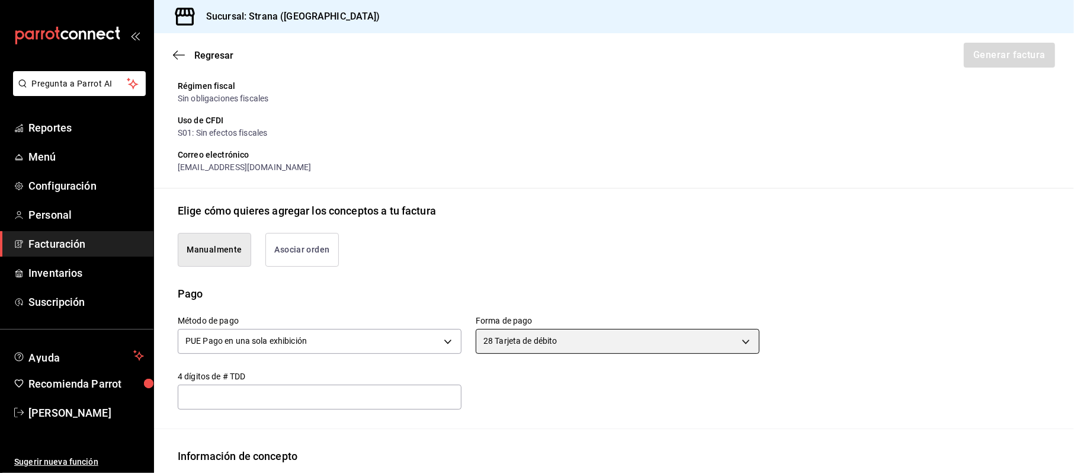
scroll to position [313, 0]
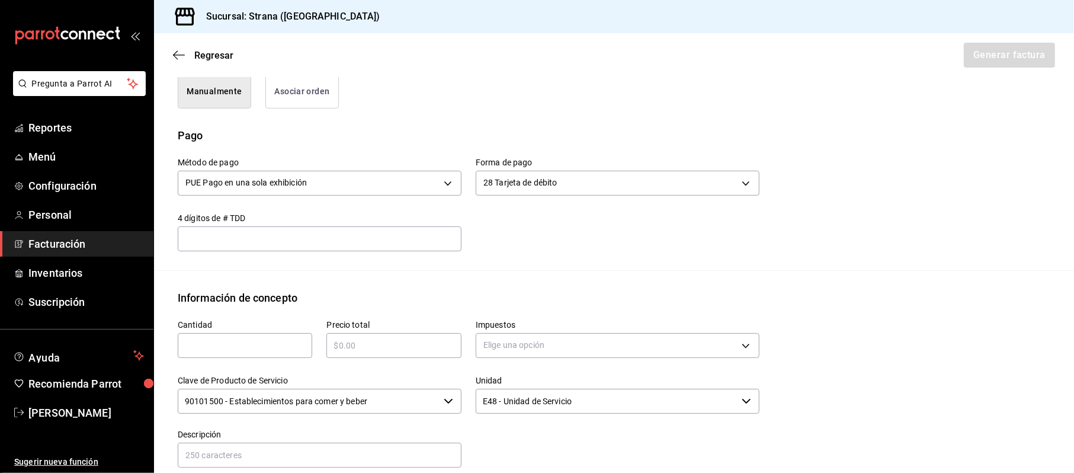
click at [233, 340] on input "text" at bounding box center [245, 345] width 134 height 14
type input "1"
type input "$218946.88"
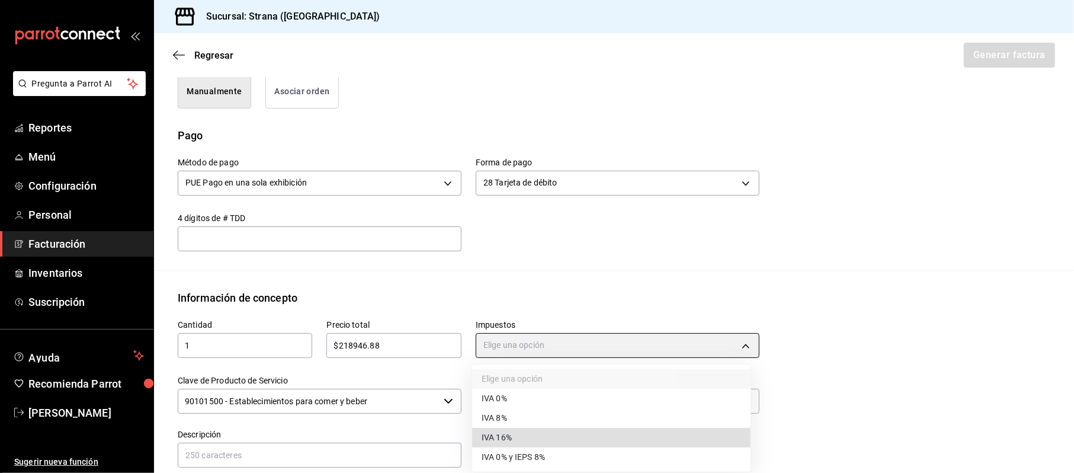
type input "IVA_16"
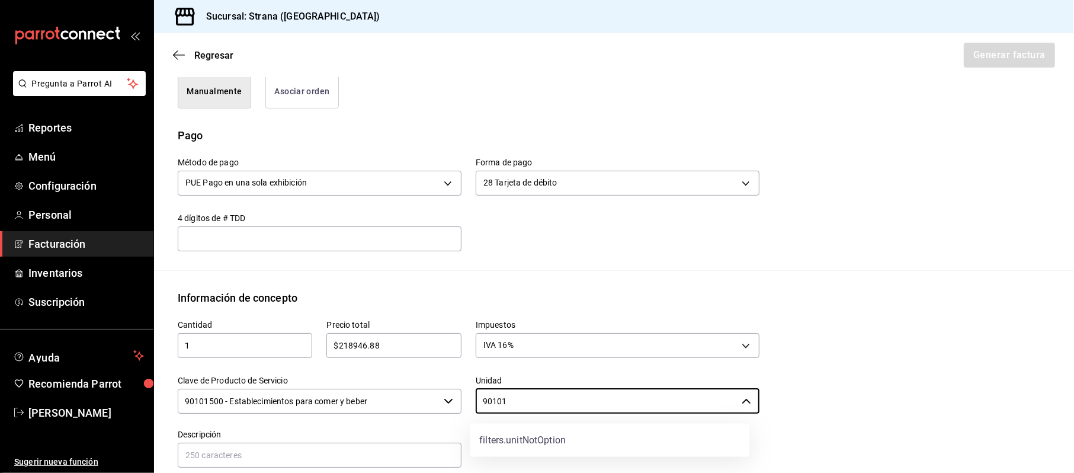
type input "E48 - Unidad de Servicio"
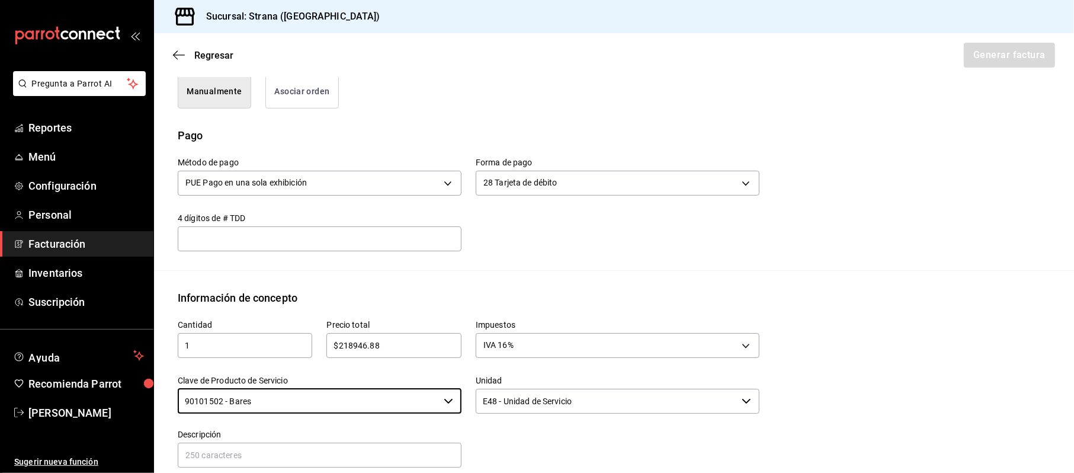
type input "90101502 - Bares"
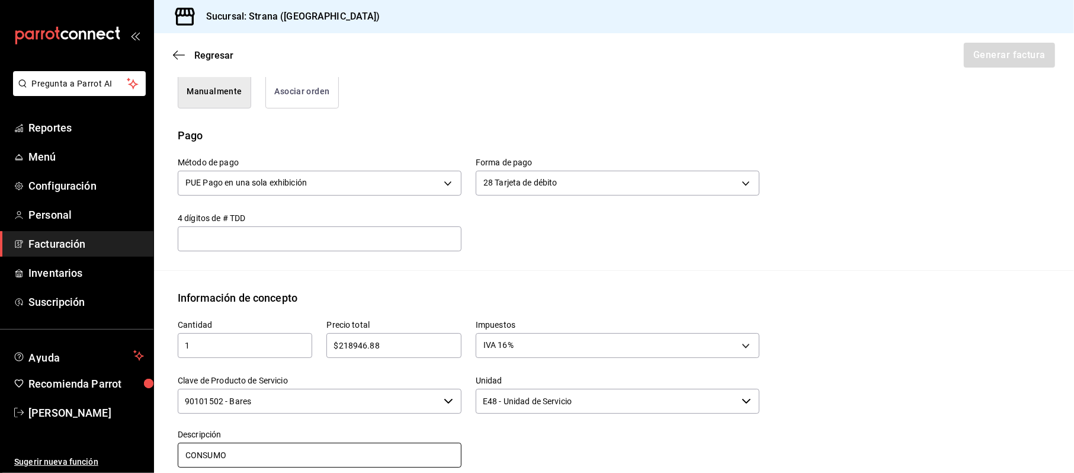
type input "CONSUMO"
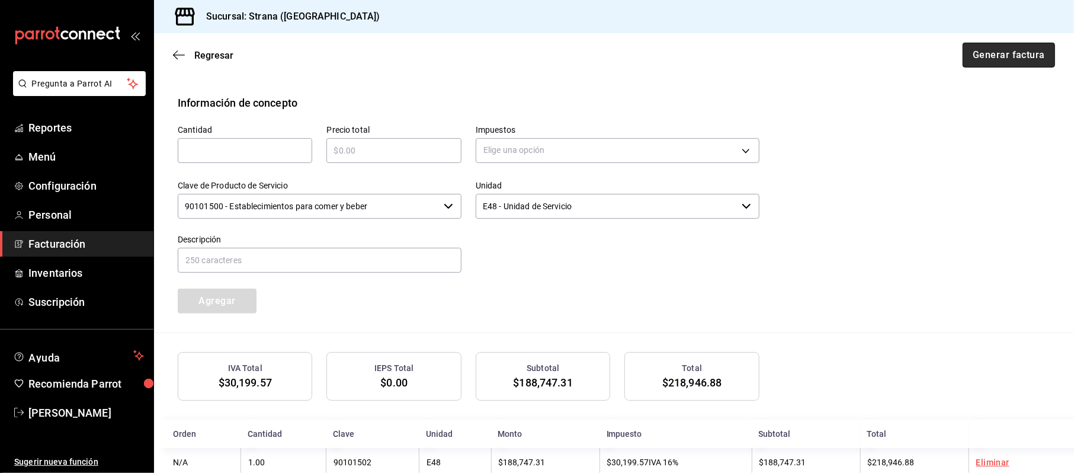
click at [1005, 60] on button "Generar factura" at bounding box center [1008, 55] width 92 height 25
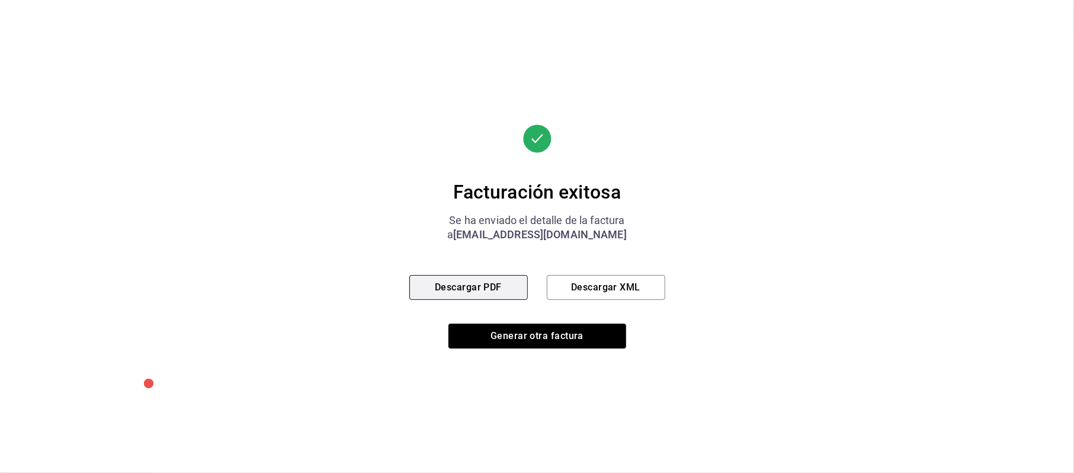
click at [498, 289] on button "Descargar PDF" at bounding box center [468, 287] width 118 height 25
click at [503, 354] on div "Facturación exitosa Se ha enviado el detalle de la factura a [EMAIL_ADDRESS][DO…" at bounding box center [537, 236] width 256 height 473
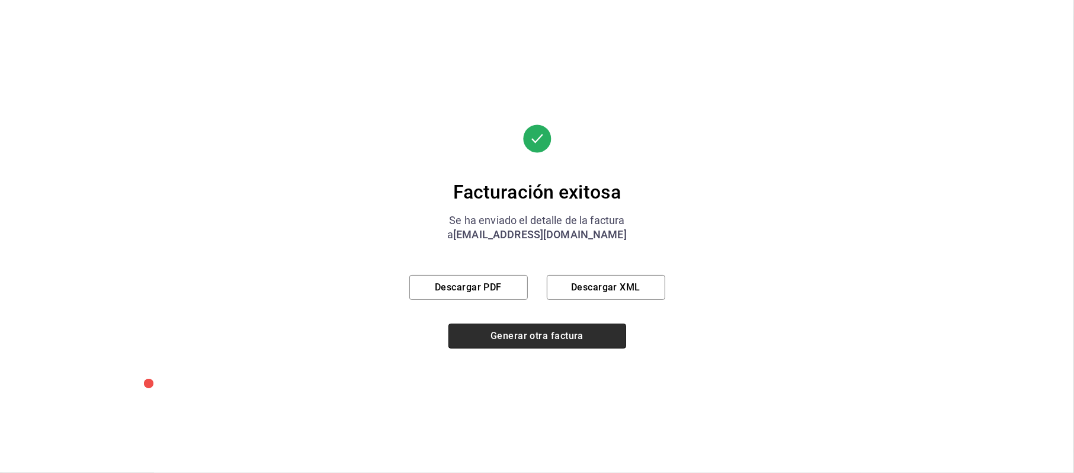
click at [495, 337] on button "Generar otra factura" at bounding box center [537, 335] width 178 height 25
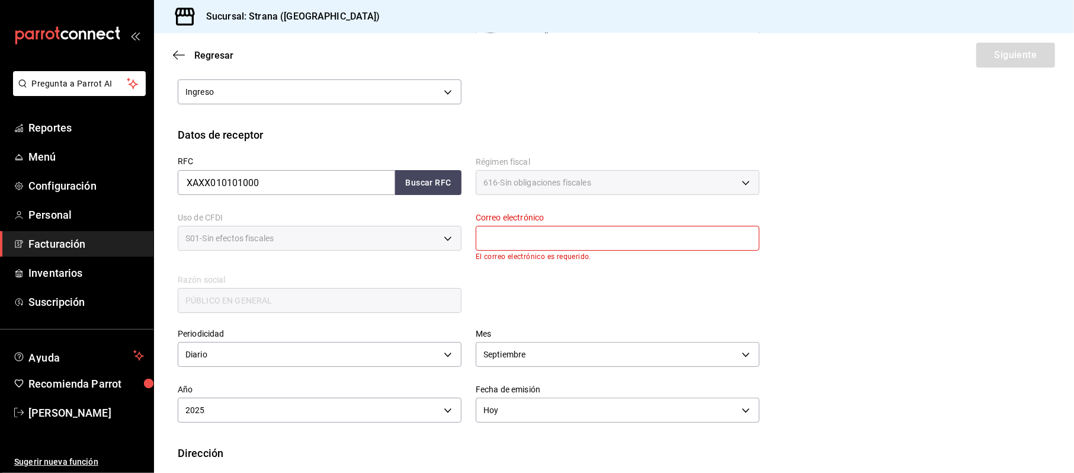
click at [510, 179] on span "616 - Sin obligaciones fiscales" at bounding box center [537, 182] width 108 height 12
click at [510, 237] on input "text" at bounding box center [618, 238] width 284 height 25
type input "[EMAIL_ADDRESS][DOMAIN_NAME]"
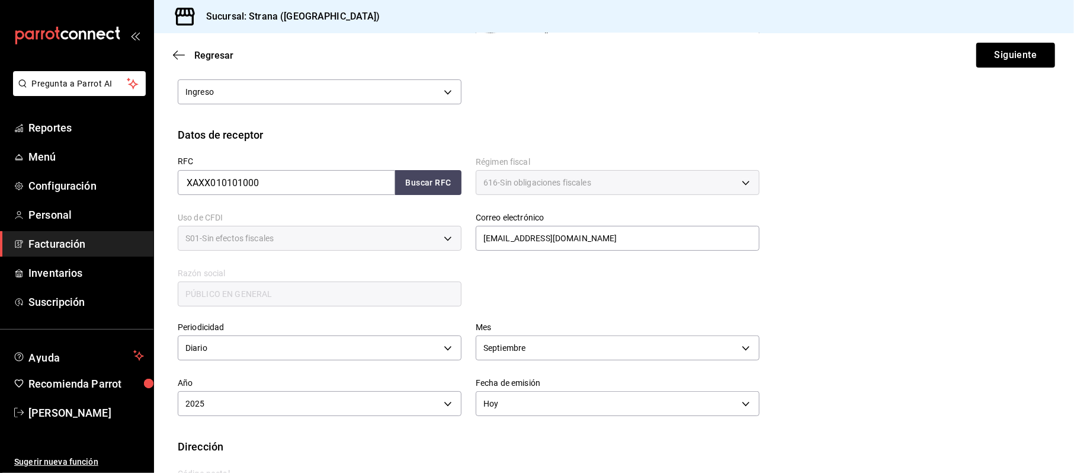
click at [976, 69] on div "Regresar Siguiente" at bounding box center [614, 55] width 920 height 44
click at [985, 58] on button "Siguiente" at bounding box center [1015, 55] width 79 height 25
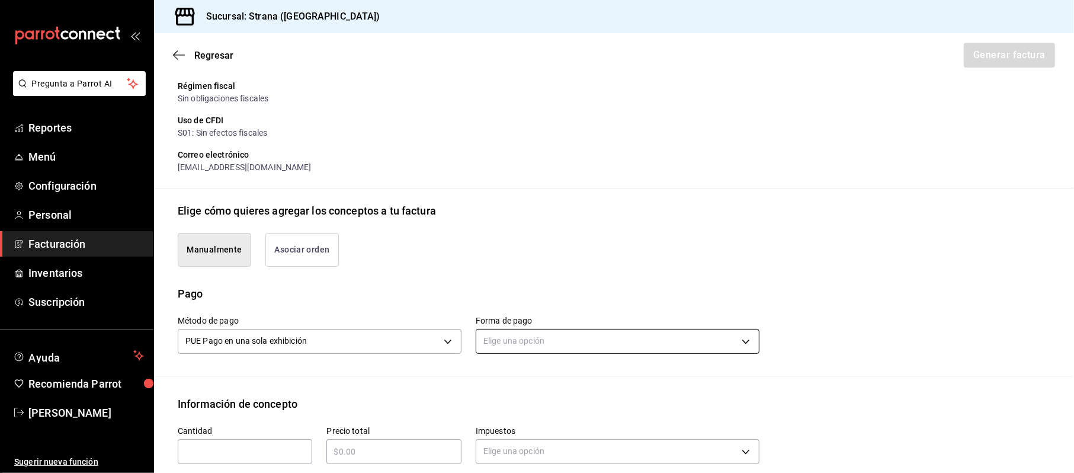
click at [588, 346] on body "Pregunta a Parrot AI Reportes Menú Configuración Personal Facturación Inventari…" at bounding box center [537, 236] width 1074 height 473
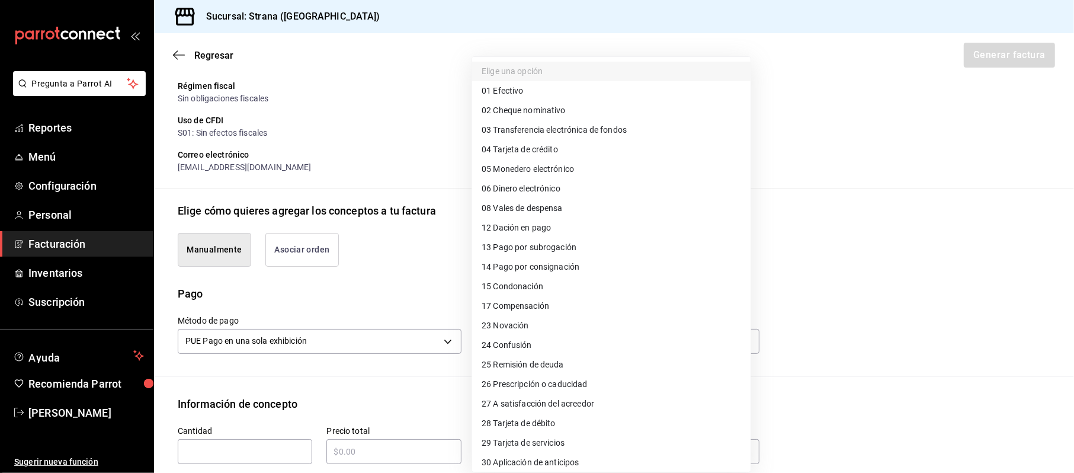
click at [534, 153] on span "04 Tarjeta de crédito" at bounding box center [519, 149] width 76 height 12
type input "04"
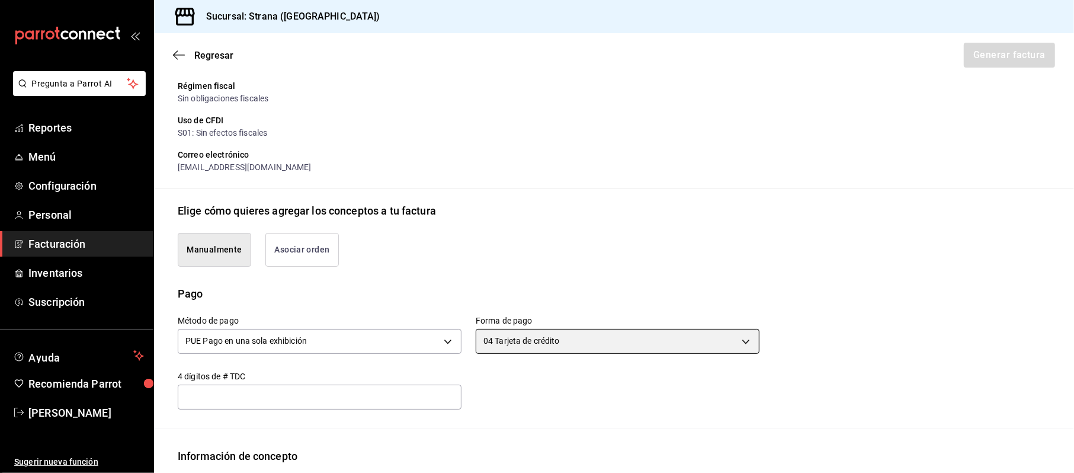
scroll to position [313, 0]
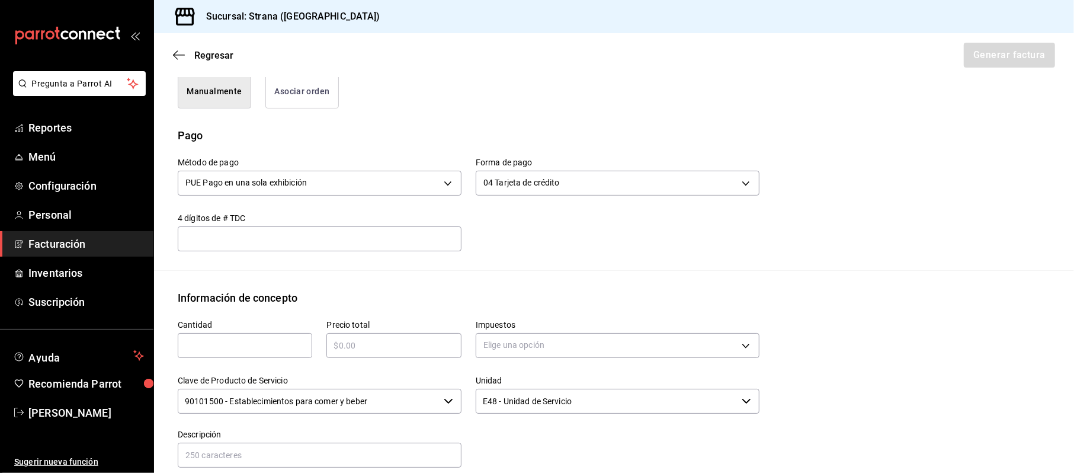
click at [246, 345] on input "text" at bounding box center [245, 345] width 134 height 14
type input "1"
type input "$216610.68"
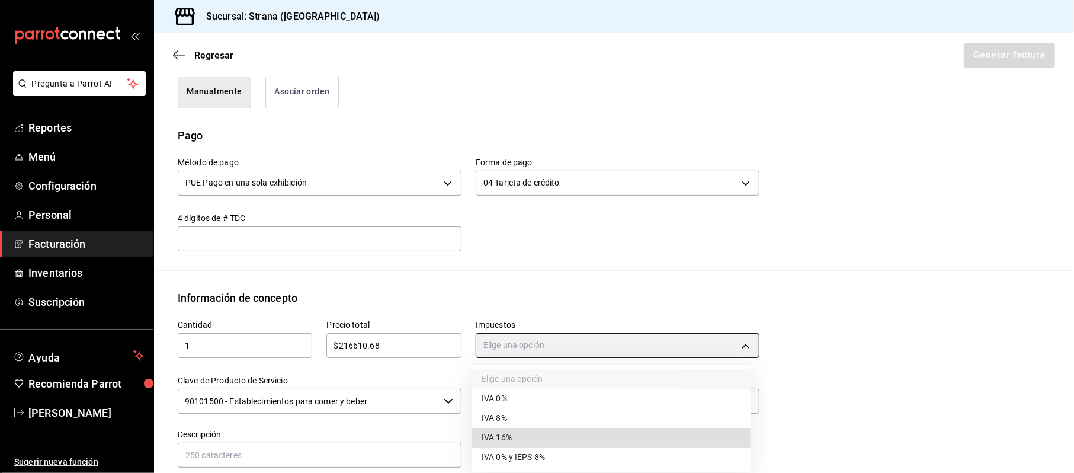
type input "IVA_16"
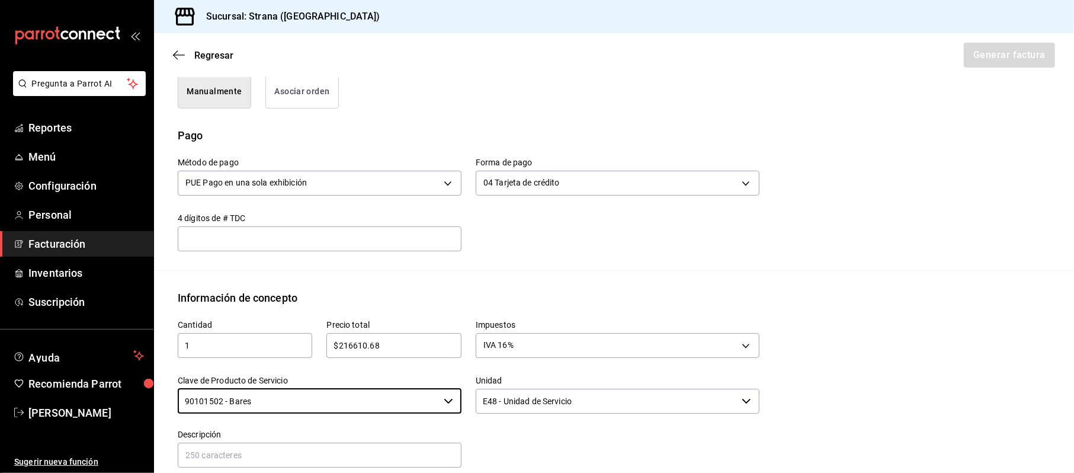
type input "90101502 - Bares"
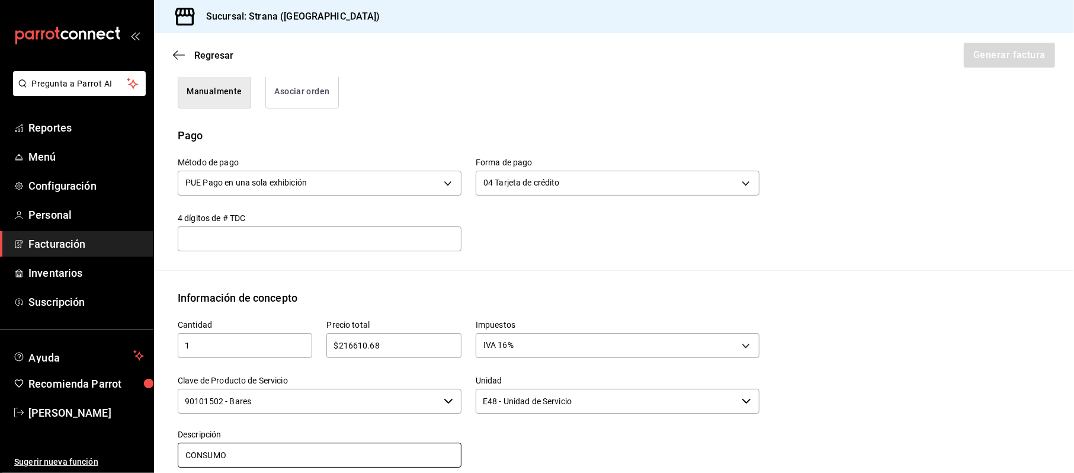
type input "CONSUMO"
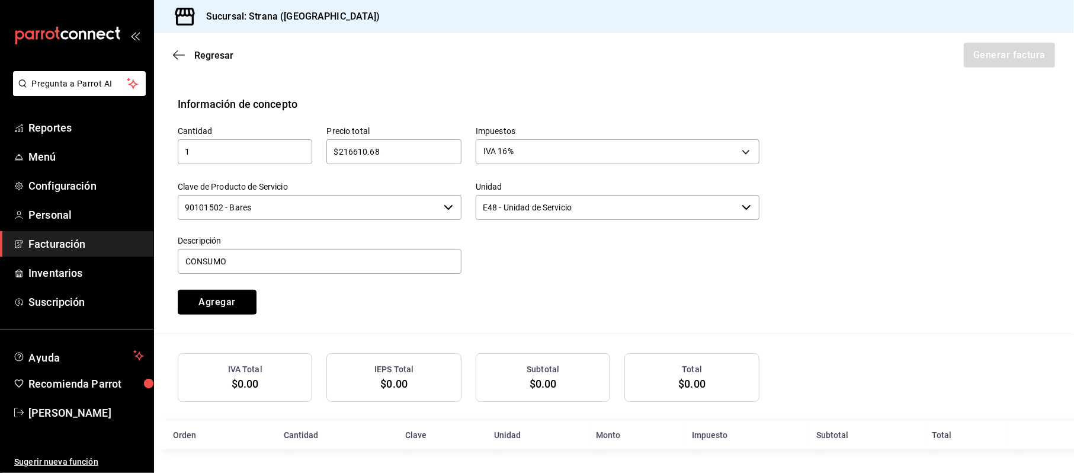
click at [178, 290] on button "Agregar" at bounding box center [217, 302] width 79 height 25
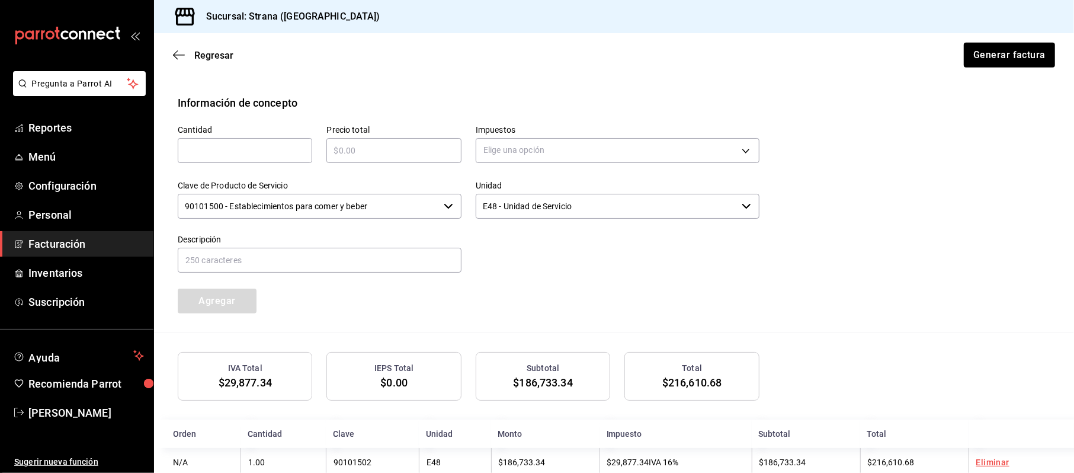
click at [1007, 69] on div "Regresar Generar factura" at bounding box center [614, 55] width 920 height 44
click at [1017, 43] on button "Generar factura" at bounding box center [1008, 55] width 92 height 25
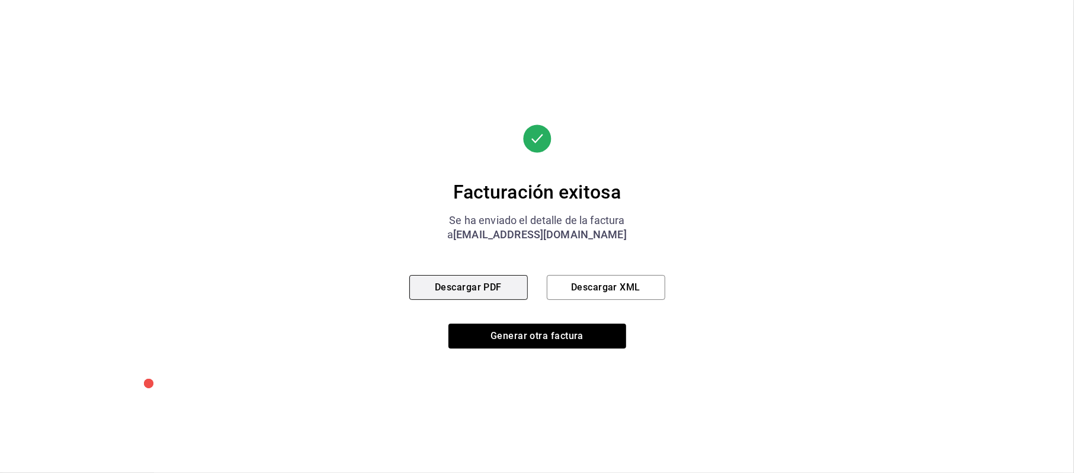
click at [486, 278] on button "Descargar PDF" at bounding box center [468, 287] width 118 height 25
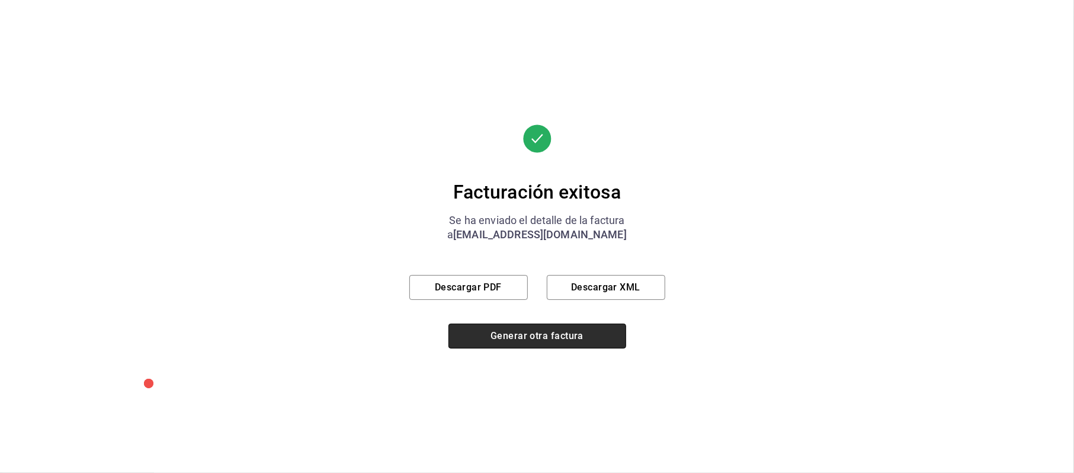
click at [470, 328] on button "Generar otra factura" at bounding box center [537, 335] width 178 height 25
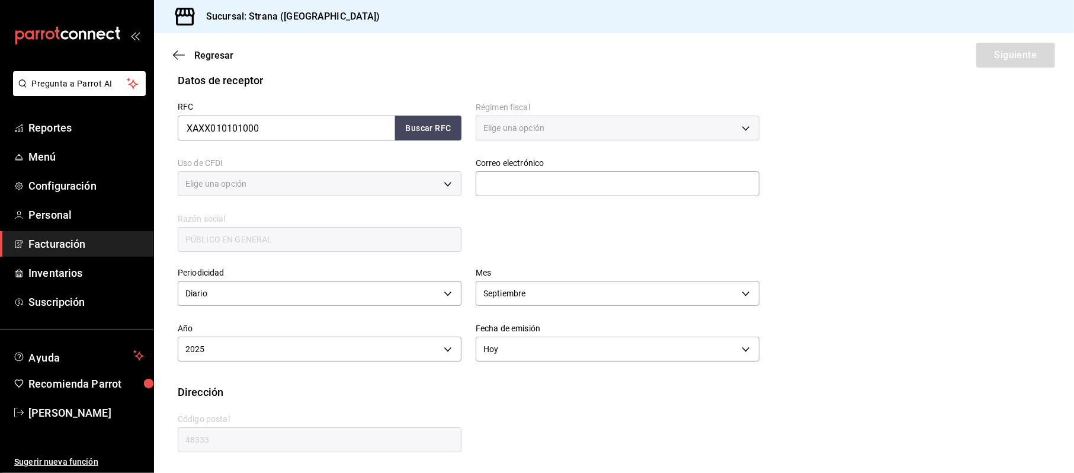
type input "616"
type input "S01"
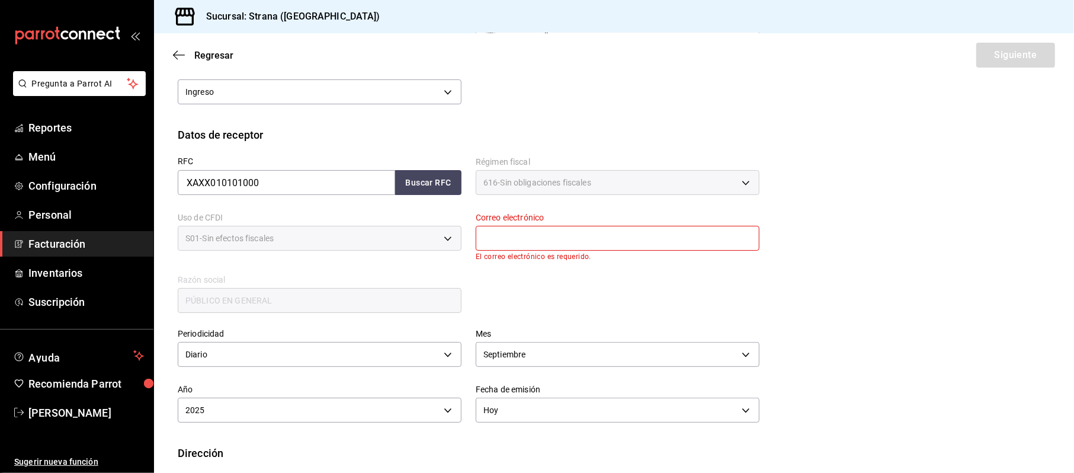
click at [514, 235] on input "text" at bounding box center [618, 238] width 284 height 25
type input "[EMAIL_ADDRESS][DOMAIN_NAME]"
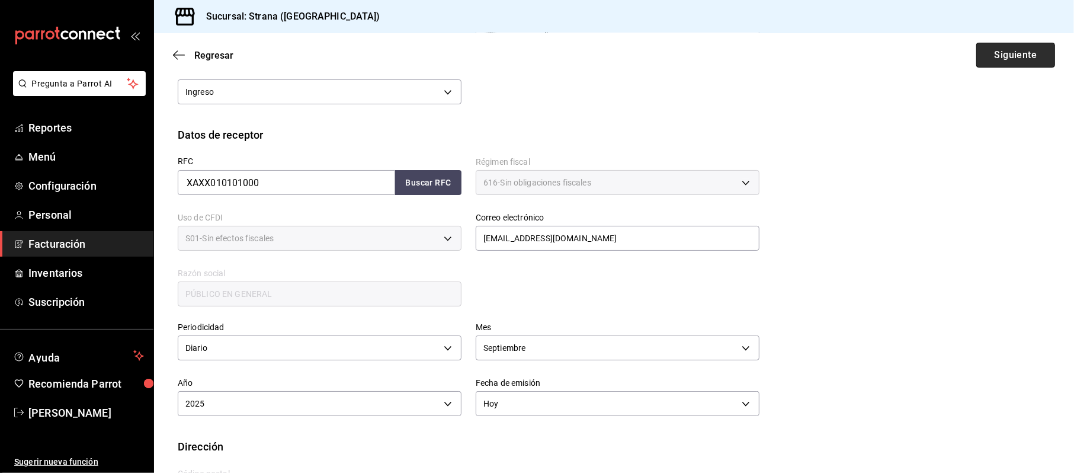
click at [1009, 65] on button "Siguiente" at bounding box center [1015, 55] width 79 height 25
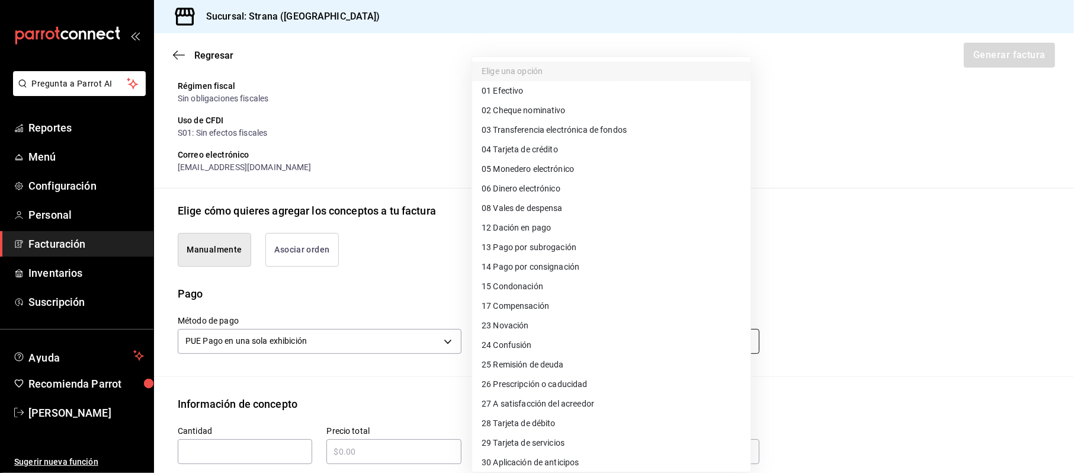
click at [507, 338] on body "Pregunta a Parrot AI Reportes Menú Configuración Personal Facturación Inventari…" at bounding box center [537, 236] width 1074 height 473
click at [529, 420] on span "28 Tarjeta de débito" at bounding box center [518, 423] width 74 height 12
type input "28"
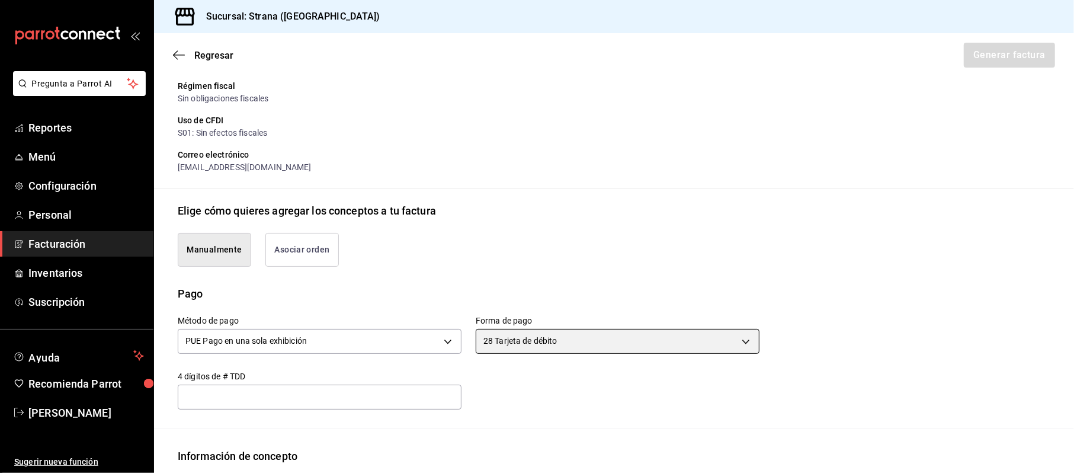
scroll to position [234, 0]
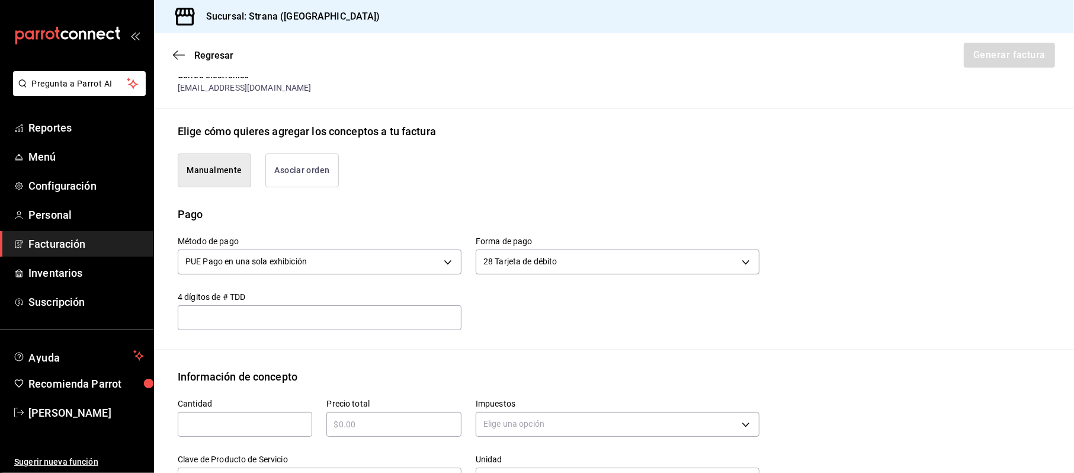
click at [252, 424] on input "text" at bounding box center [245, 424] width 134 height 14
type input "1"
type input "$97600.19"
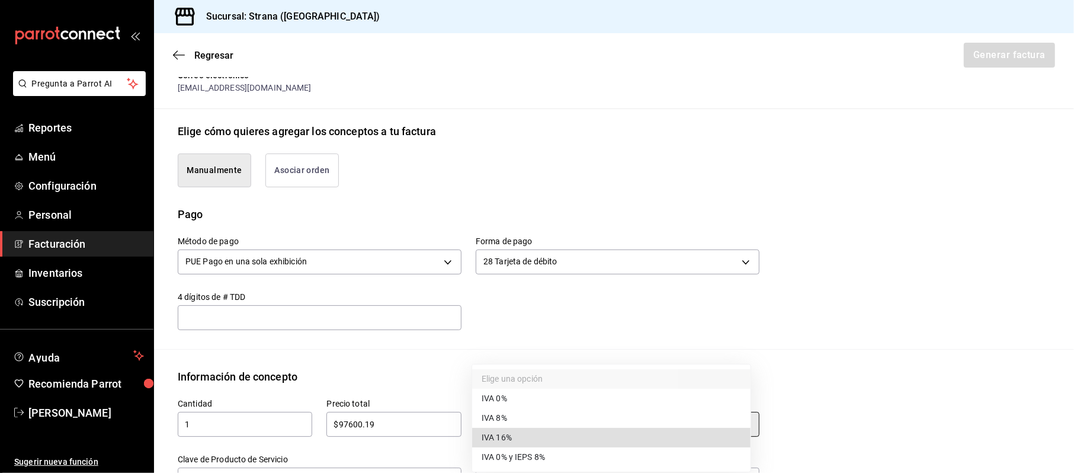
type input "IVA_16"
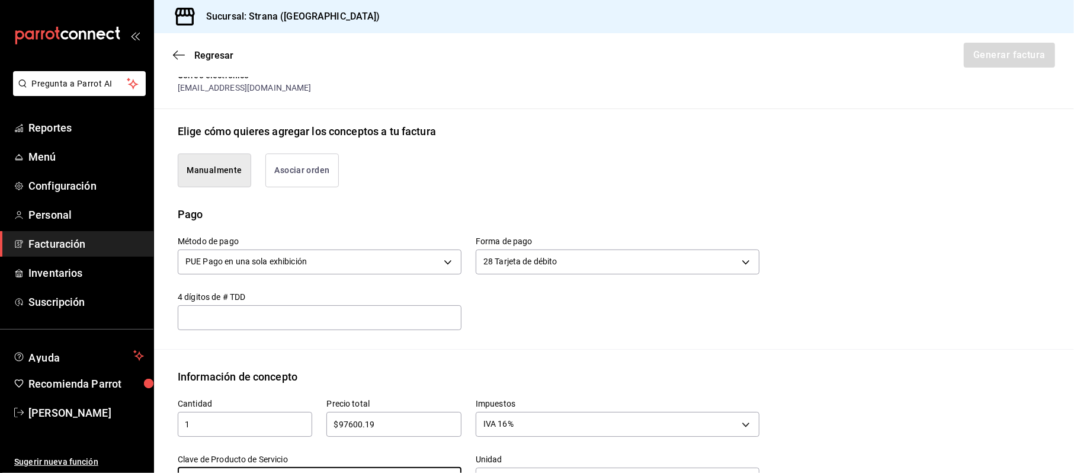
scroll to position [254, 0]
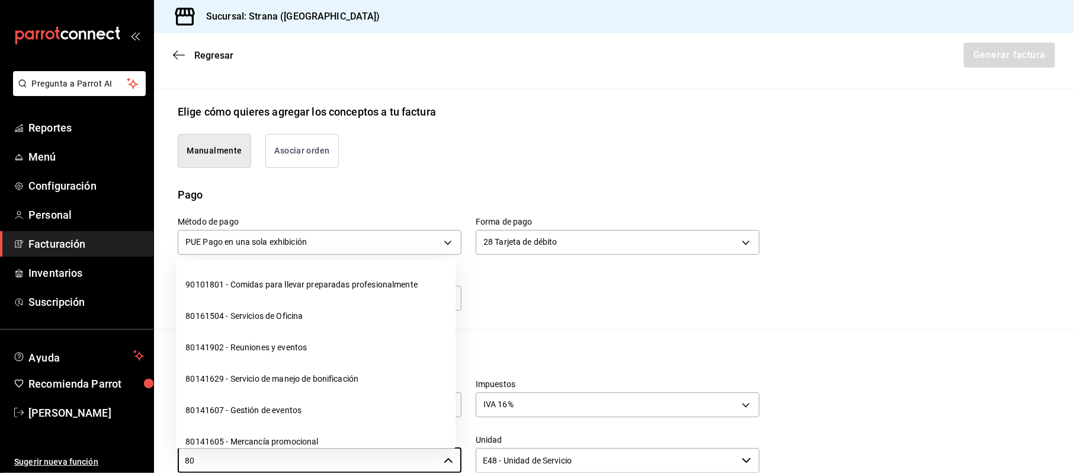
type input "8"
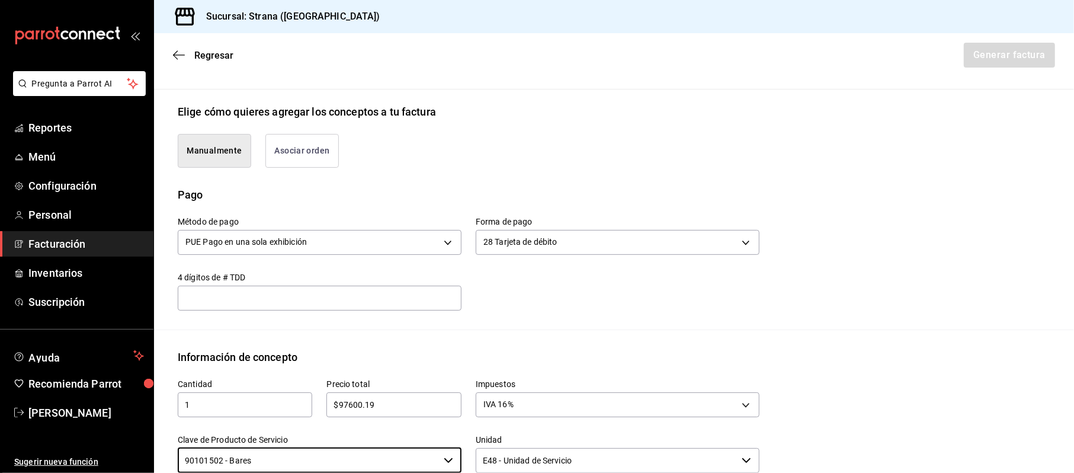
type input "90101502 - Bares"
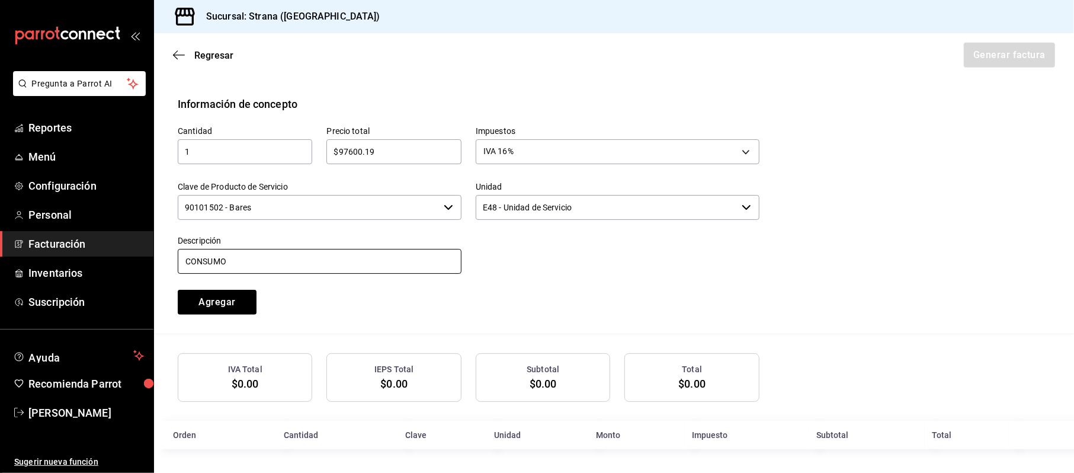
type input "CONSUMO"
click at [178, 290] on button "Agregar" at bounding box center [217, 302] width 79 height 25
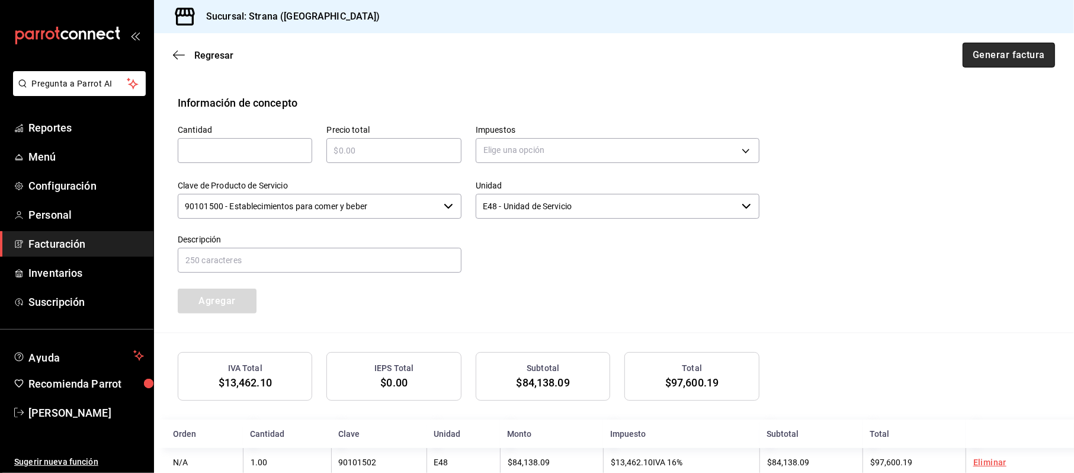
click at [1000, 54] on button "Generar factura" at bounding box center [1008, 55] width 92 height 25
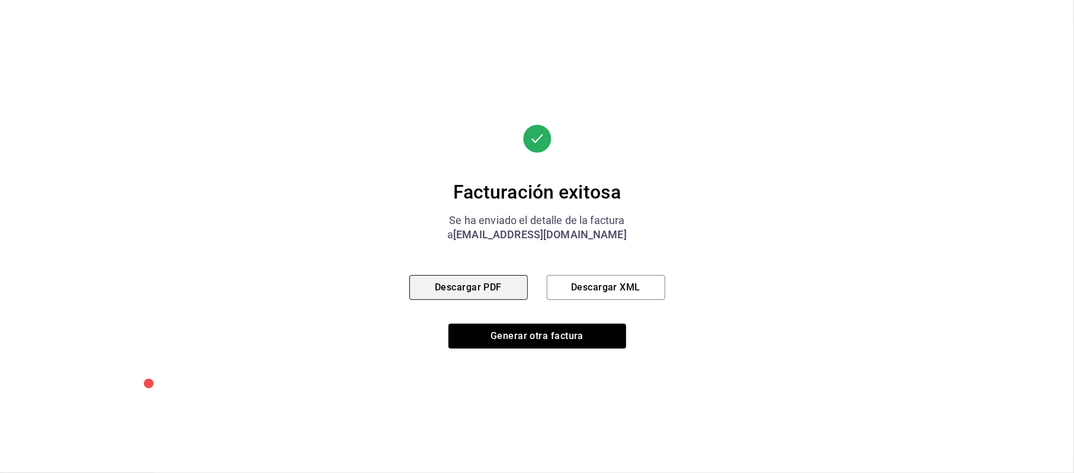
click at [477, 292] on button "Descargar PDF" at bounding box center [468, 287] width 118 height 25
click at [532, 320] on div "Facturación exitosa Se ha enviado el detalle de la factura a [EMAIL_ADDRESS][DO…" at bounding box center [537, 236] width 256 height 224
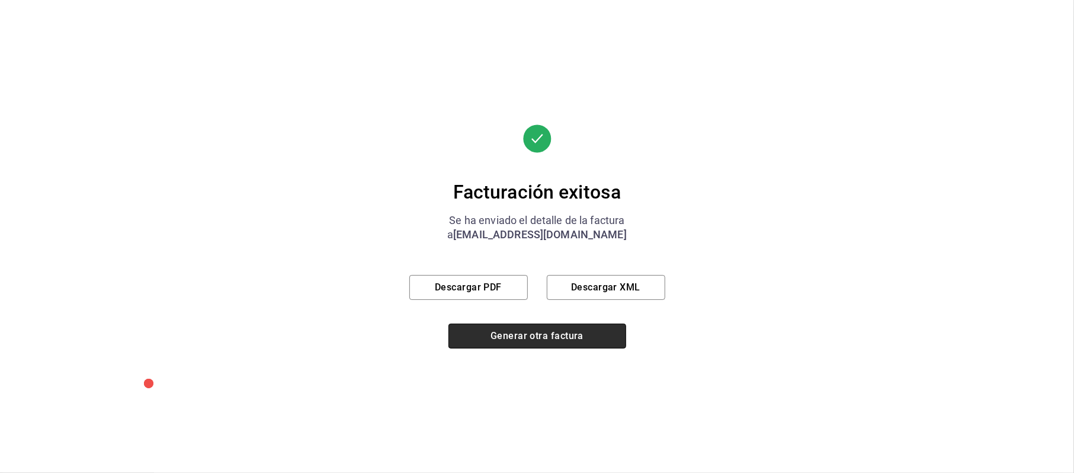
drag, startPoint x: 529, startPoint y: 333, endPoint x: 579, endPoint y: 339, distance: 50.2
click at [529, 334] on button "Generar otra factura" at bounding box center [537, 335] width 178 height 25
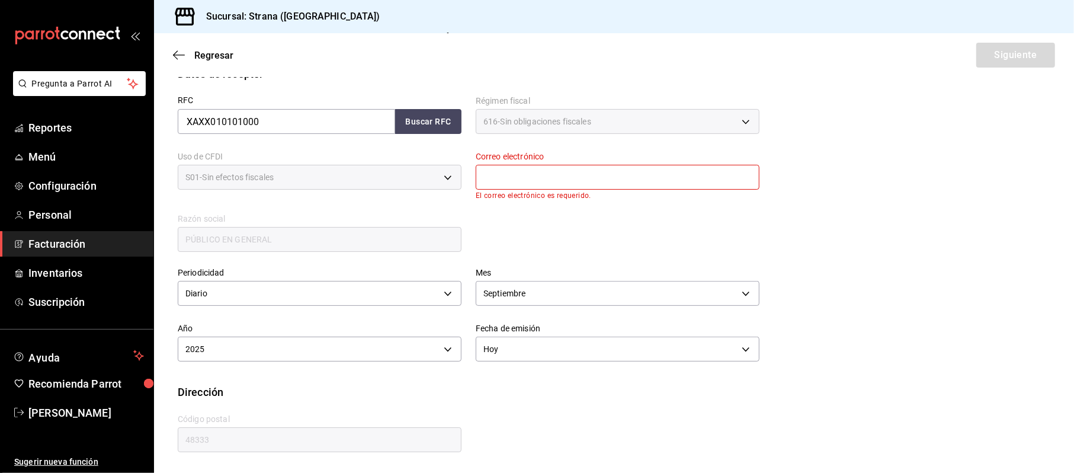
scroll to position [155, 0]
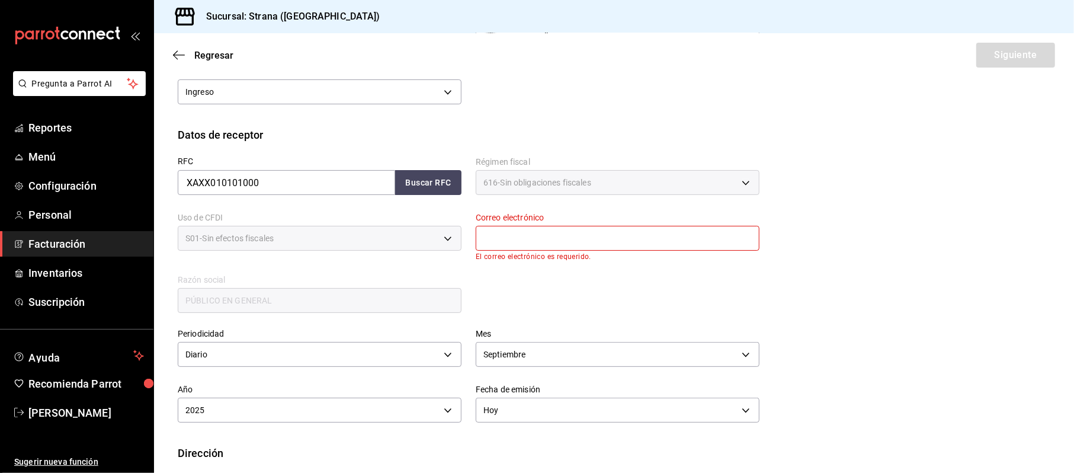
click at [543, 252] on p "El correo electrónico es requerido." at bounding box center [618, 256] width 284 height 8
click at [569, 243] on input "text" at bounding box center [618, 238] width 284 height 25
type input "[EMAIL_ADDRESS][DOMAIN_NAME]"
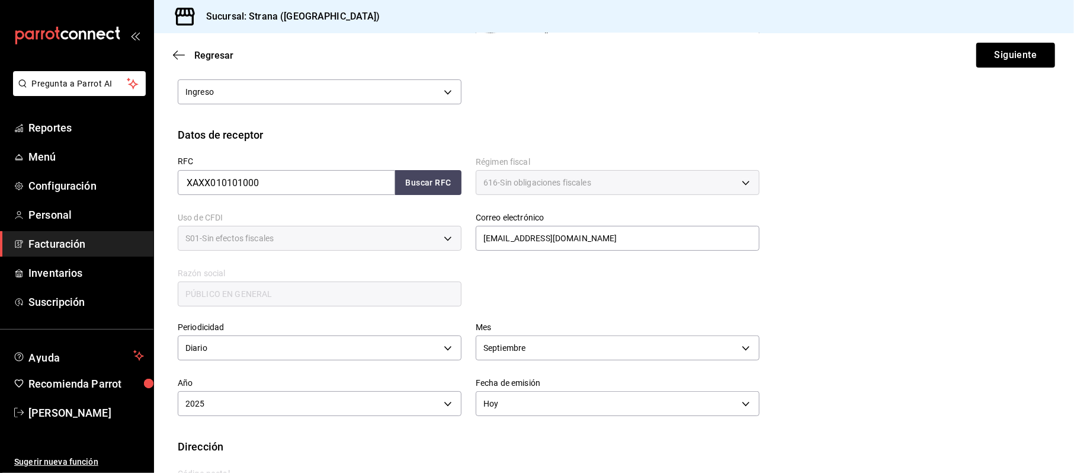
click at [992, 70] on div "Regresar Siguiente" at bounding box center [614, 55] width 920 height 44
click at [998, 55] on button "Siguiente" at bounding box center [1015, 55] width 79 height 25
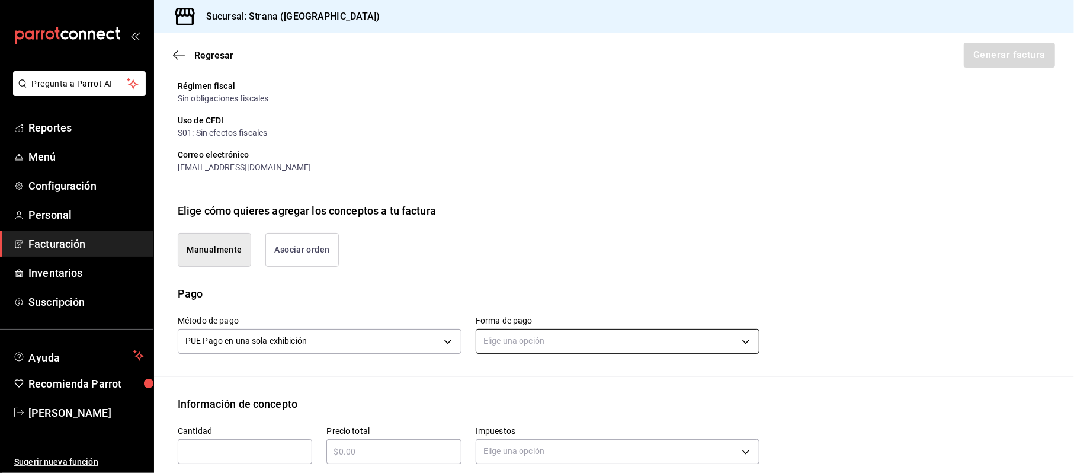
click at [480, 346] on body "Pregunta a Parrot AI Reportes Menú Configuración Personal Facturación Inventari…" at bounding box center [537, 236] width 1074 height 473
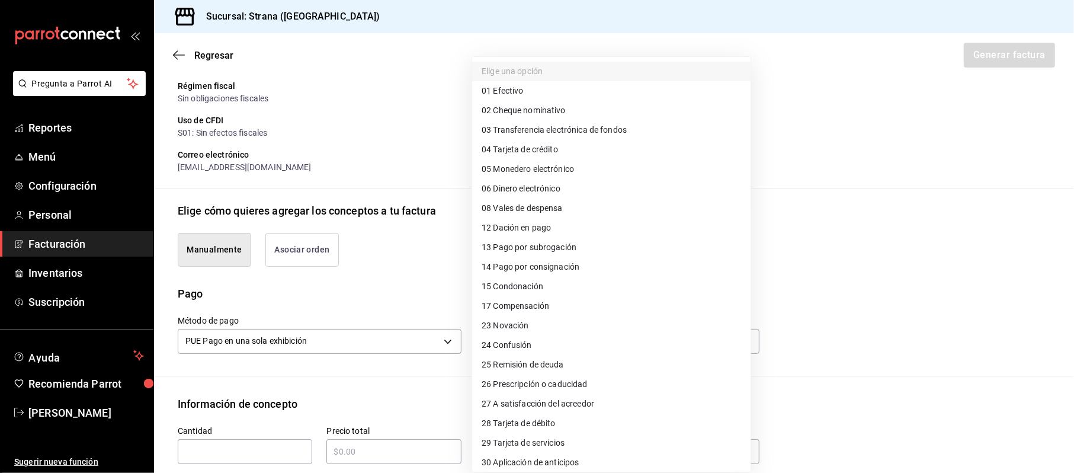
click at [543, 150] on span "04 Tarjeta de crédito" at bounding box center [519, 149] width 76 height 12
type input "04"
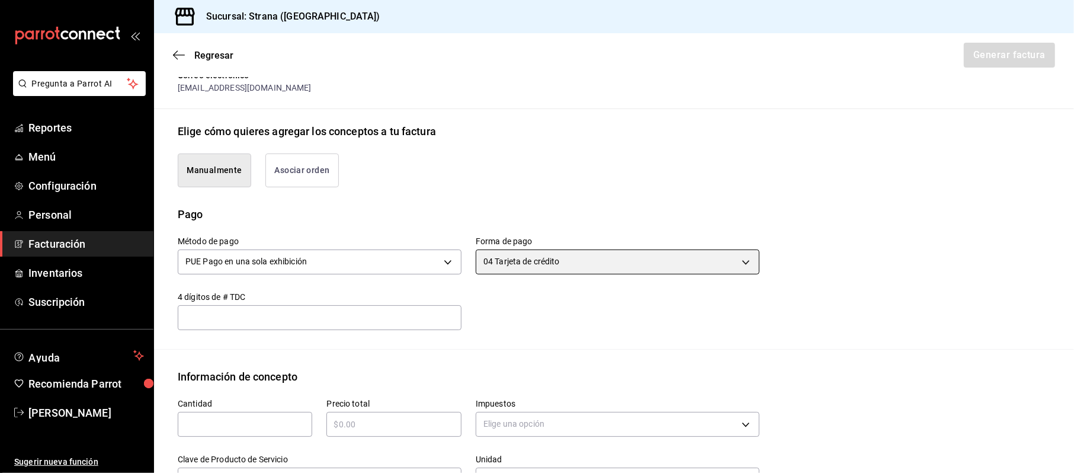
scroll to position [313, 0]
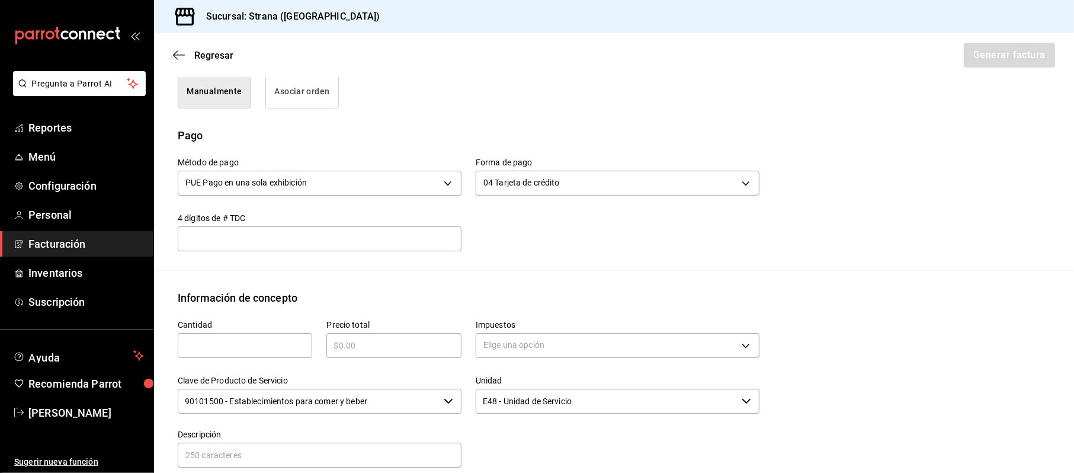
click at [234, 351] on input "text" at bounding box center [245, 345] width 134 height 14
type input "1"
type input "$574374.25"
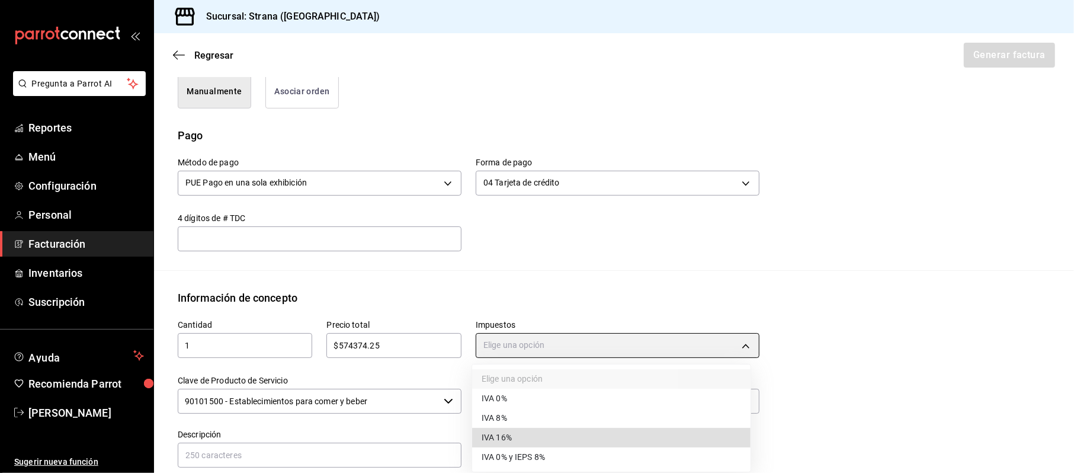
type input "IVA_16"
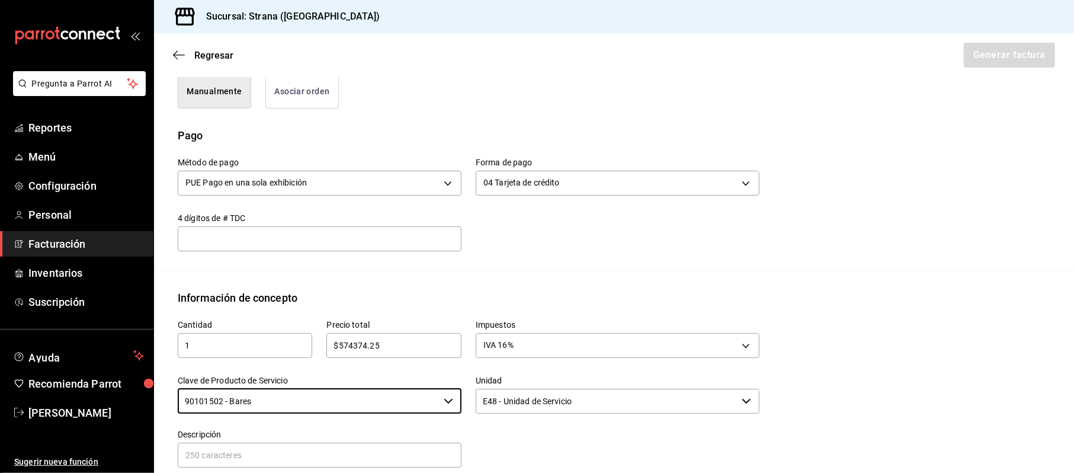
type input "90101502 - Bares"
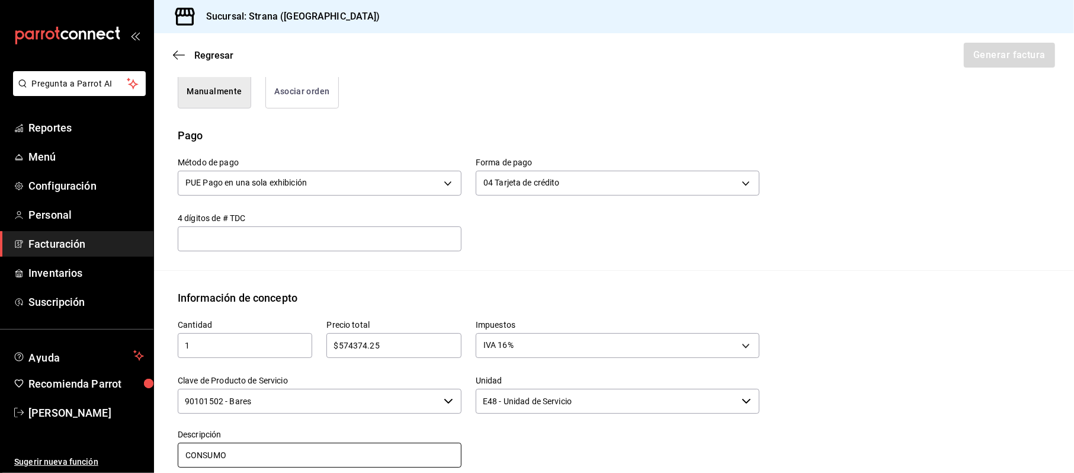
type input "CONSUMO"
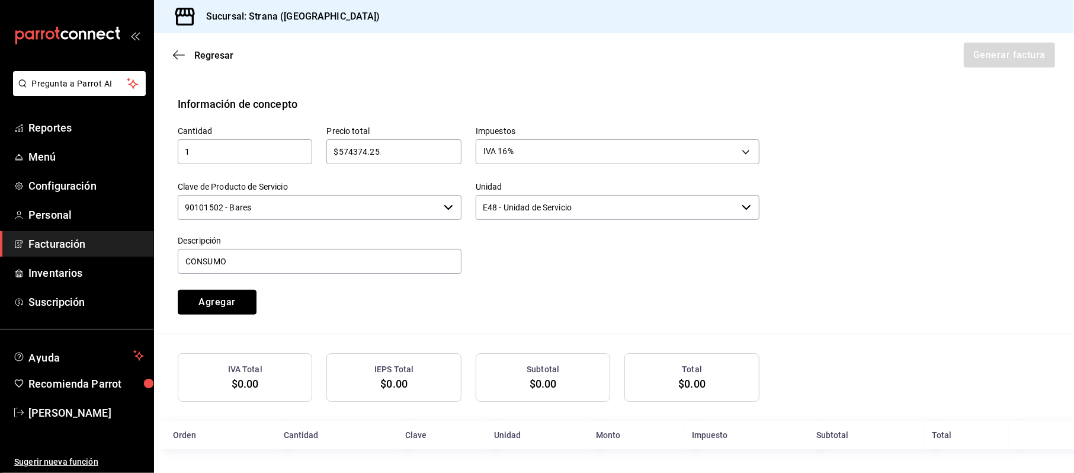
click at [178, 290] on button "Agregar" at bounding box center [217, 302] width 79 height 25
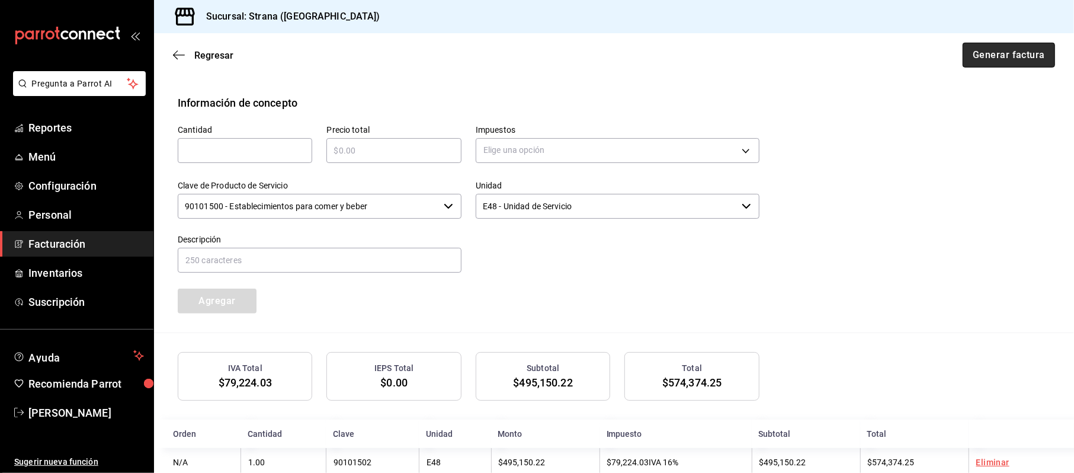
click at [1015, 52] on button "Generar factura" at bounding box center [1008, 55] width 92 height 25
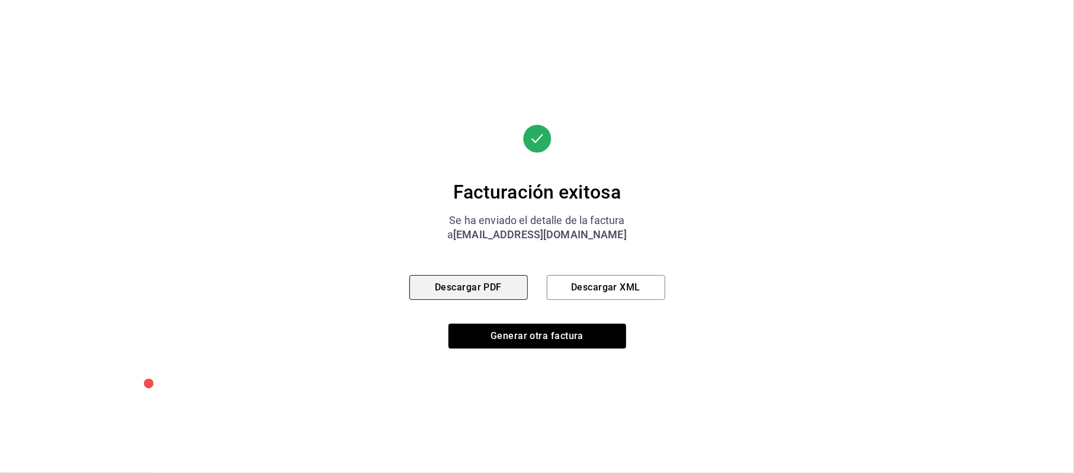
click at [461, 295] on button "Descargar PDF" at bounding box center [468, 287] width 118 height 25
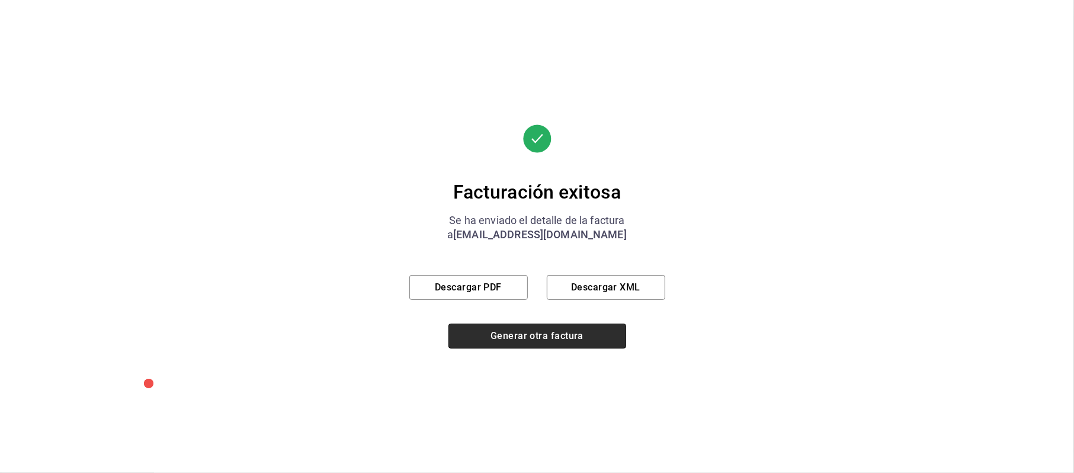
click at [534, 339] on button "Generar otra factura" at bounding box center [537, 335] width 178 height 25
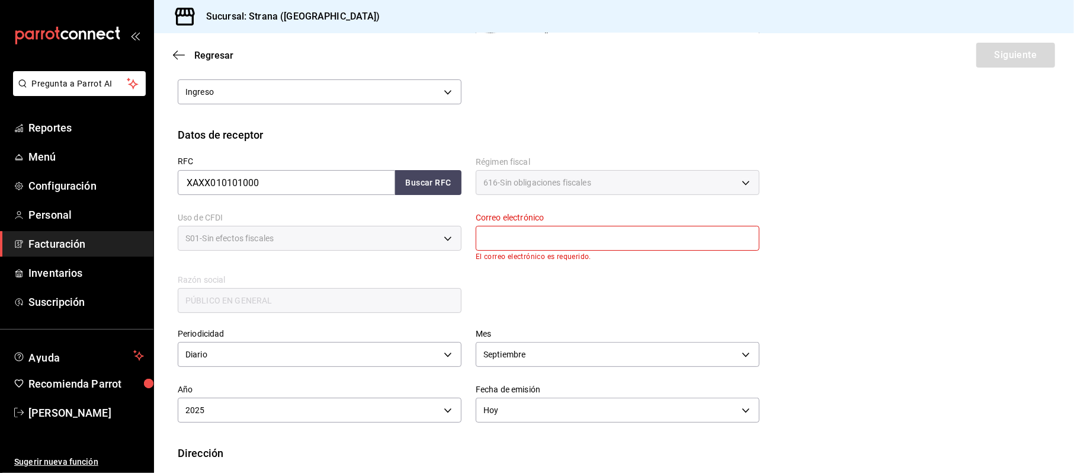
click at [558, 237] on input "text" at bounding box center [618, 238] width 284 height 25
type input "[EMAIL_ADDRESS][DOMAIN_NAME]"
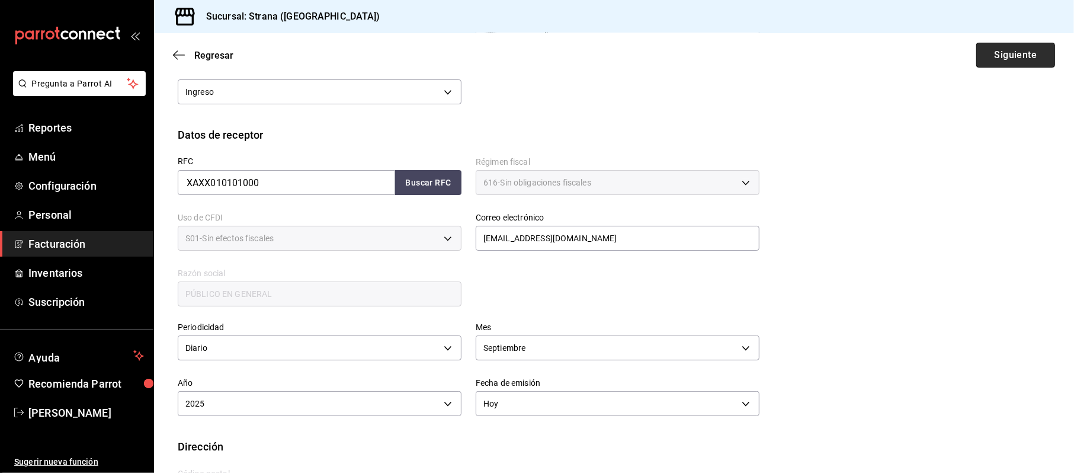
click at [998, 50] on button "Siguiente" at bounding box center [1015, 55] width 79 height 25
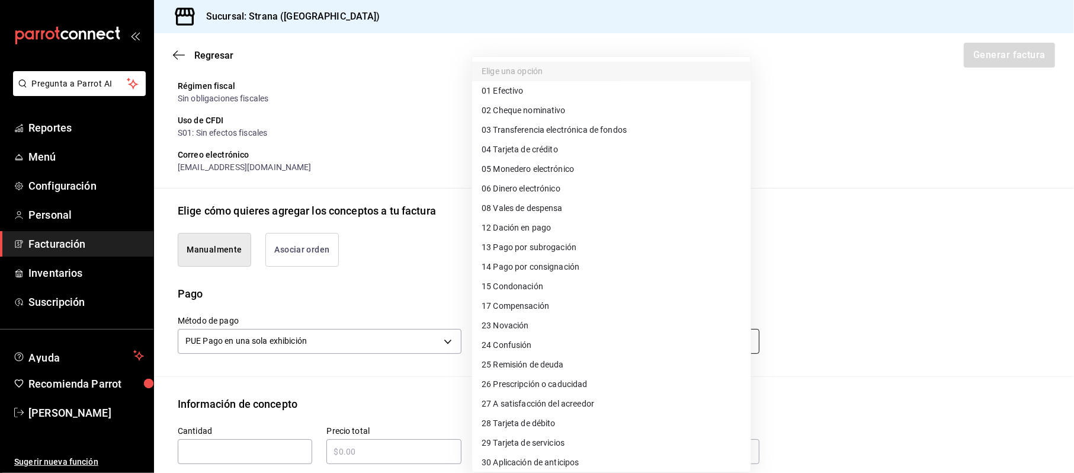
click at [524, 337] on body "Pregunta a Parrot AI Reportes Menú Configuración Personal Facturación Inventari…" at bounding box center [537, 236] width 1074 height 473
click at [521, 413] on li "28 Tarjeta de débito" at bounding box center [611, 423] width 278 height 20
type input "28"
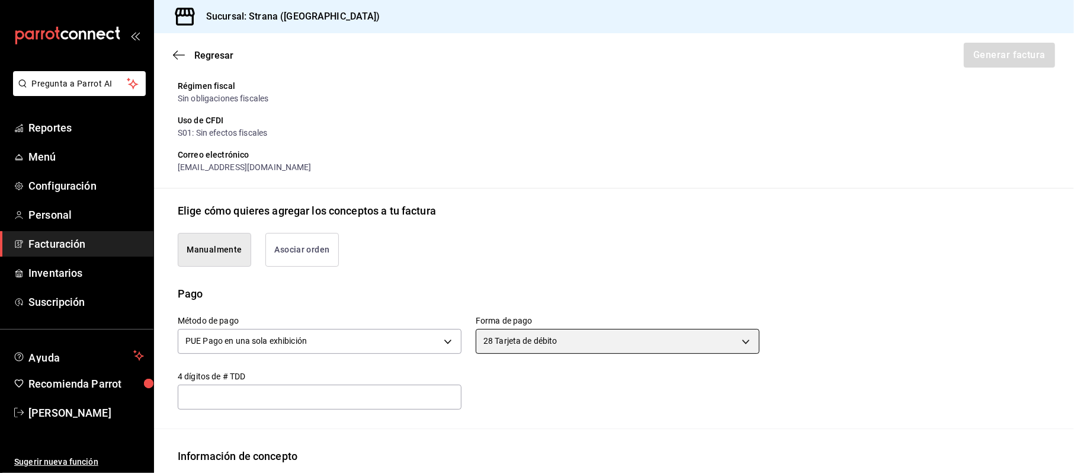
scroll to position [234, 0]
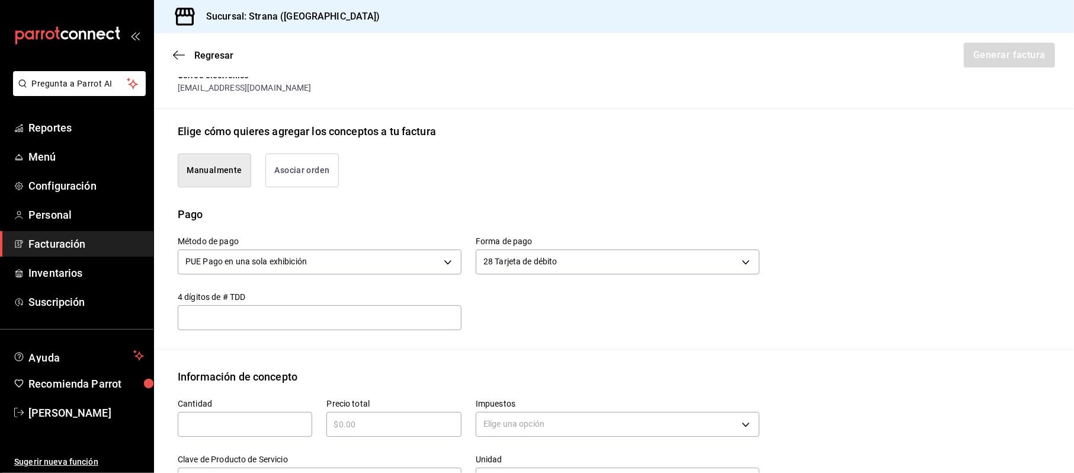
click at [237, 420] on input "text" at bounding box center [245, 424] width 134 height 14
type input "1"
type input "$449938.19"
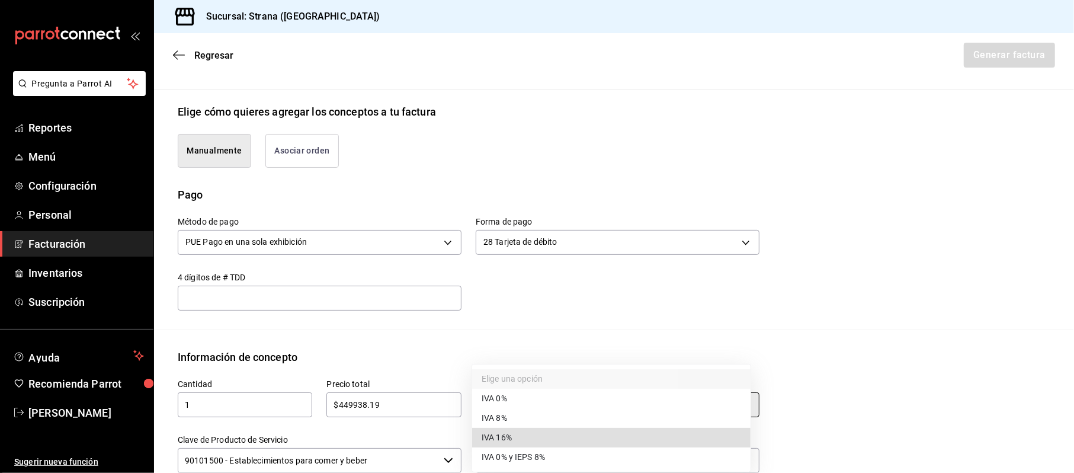
type input "IVA_16"
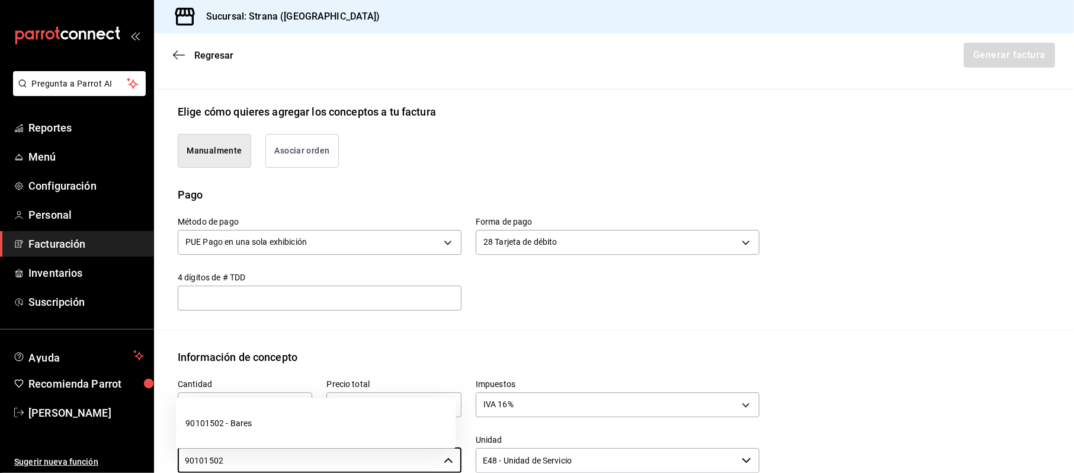
type input "90101500 - Establecimientos para comer y beber"
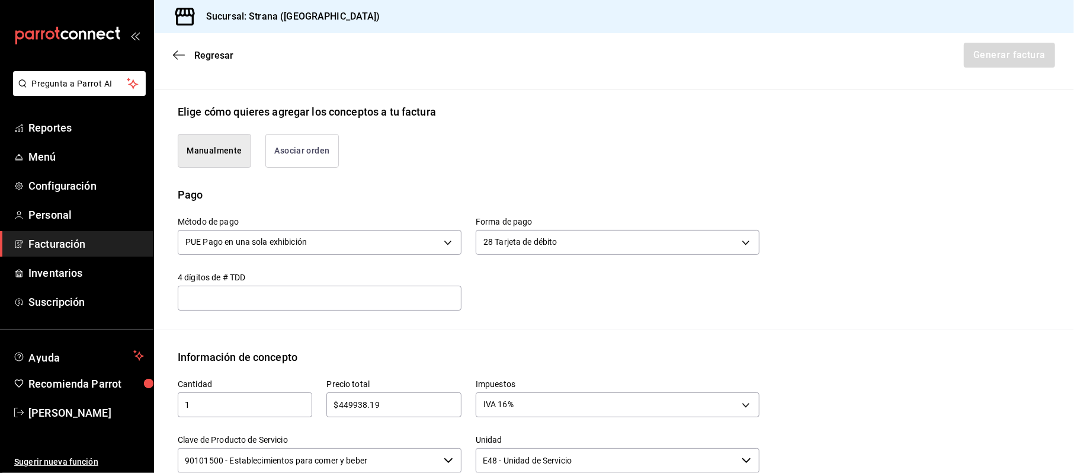
scroll to position [508, 0]
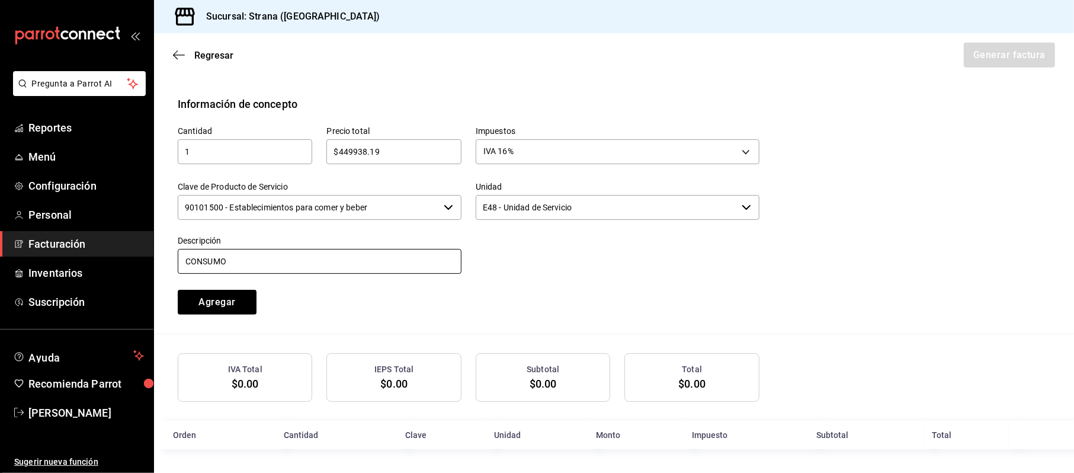
type input "CONSUMO"
click at [178, 290] on button "Agregar" at bounding box center [217, 302] width 79 height 25
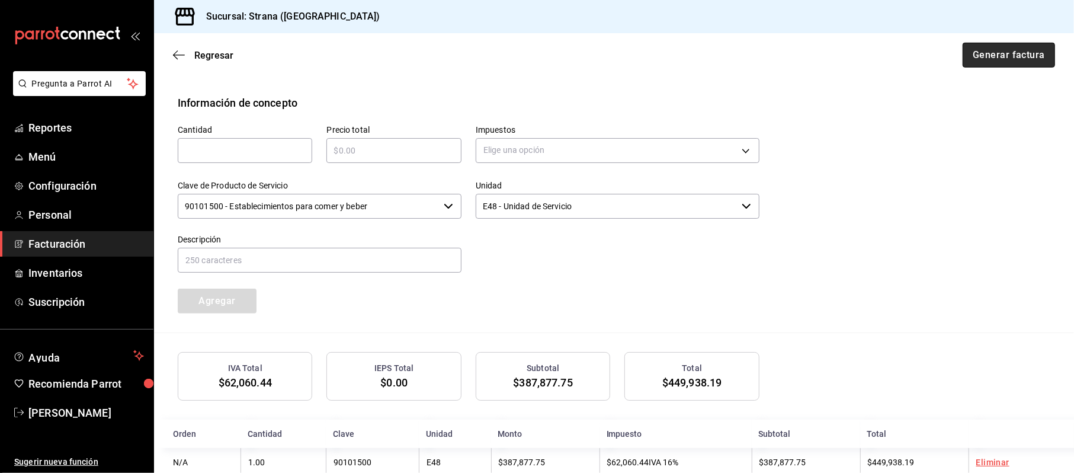
click at [996, 62] on button "Generar factura" at bounding box center [1008, 55] width 92 height 25
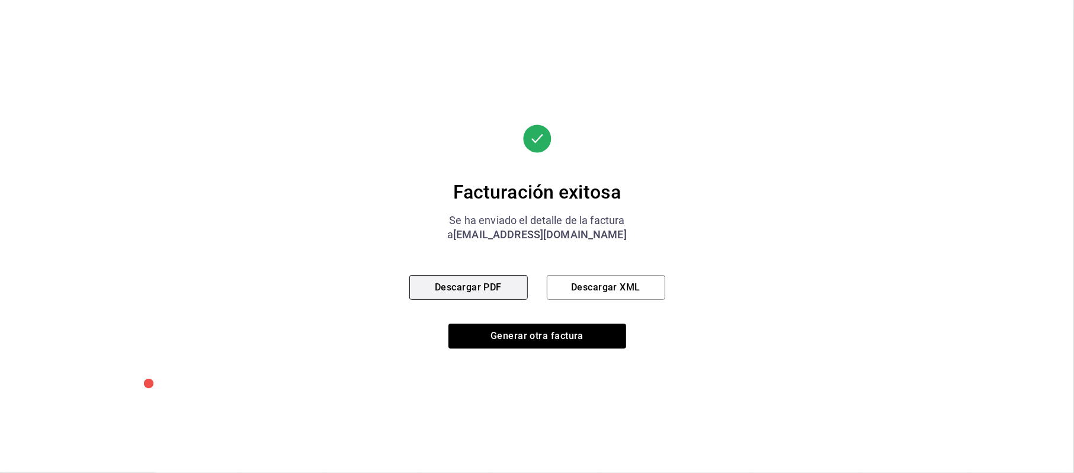
click at [481, 285] on button "Descargar PDF" at bounding box center [468, 287] width 118 height 25
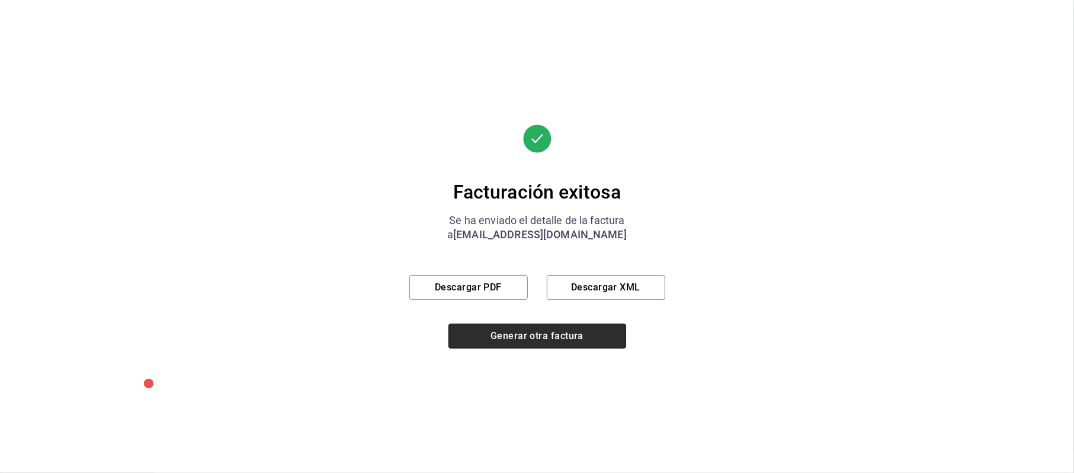
click at [576, 336] on button "Generar otra factura" at bounding box center [537, 335] width 178 height 25
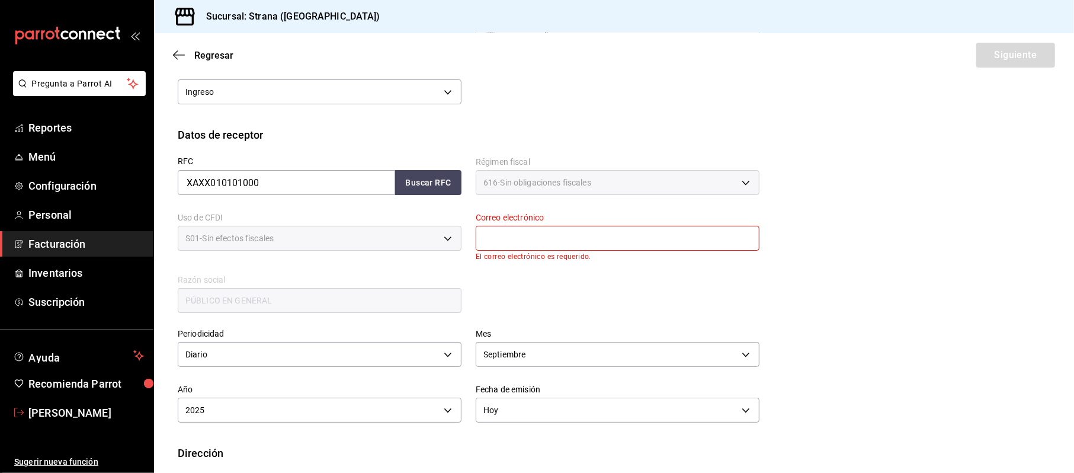
click at [70, 407] on span "[PERSON_NAME]" at bounding box center [85, 412] width 115 height 16
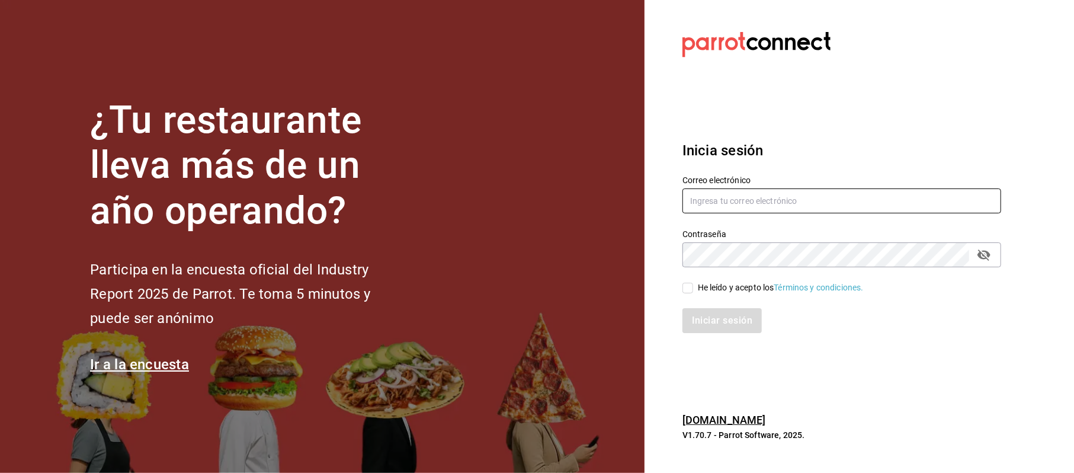
click at [703, 204] on input "text" at bounding box center [841, 200] width 319 height 25
type input "C"
type input "[EMAIL_ADDRESS][DOMAIN_NAME]"
click at [725, 287] on div "He leído y acepto los Términos y condiciones." at bounding box center [781, 287] width 166 height 12
click at [693, 287] on input "He leído y acepto los Términos y condiciones." at bounding box center [687, 287] width 11 height 11
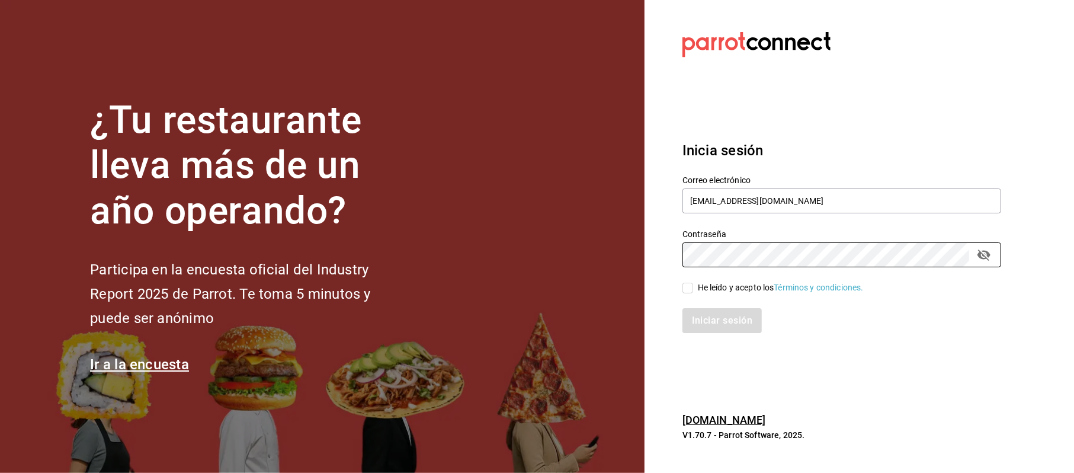
checkbox input "true"
click at [718, 314] on button "Iniciar sesión" at bounding box center [722, 320] width 81 height 25
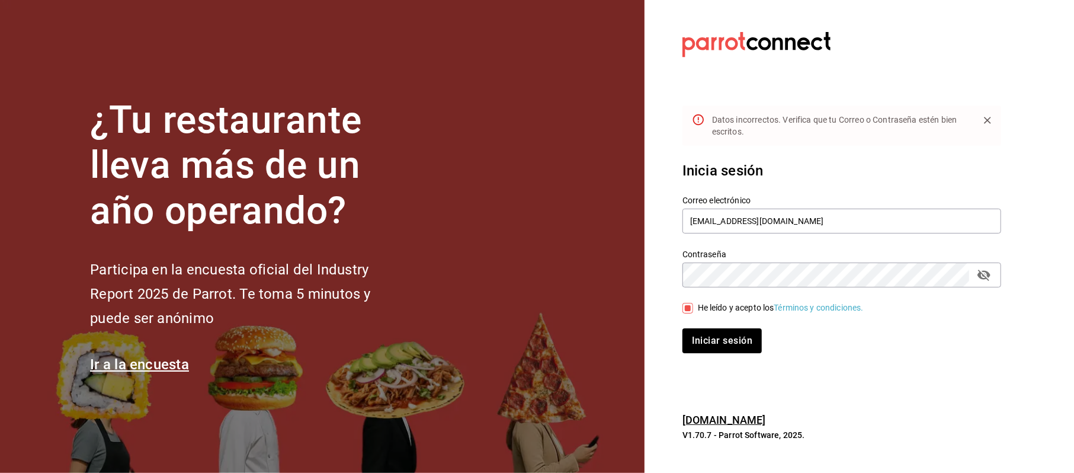
click at [986, 283] on button "passwordField" at bounding box center [984, 275] width 20 height 20
click at [735, 335] on button "Iniciar sesión" at bounding box center [722, 340] width 81 height 25
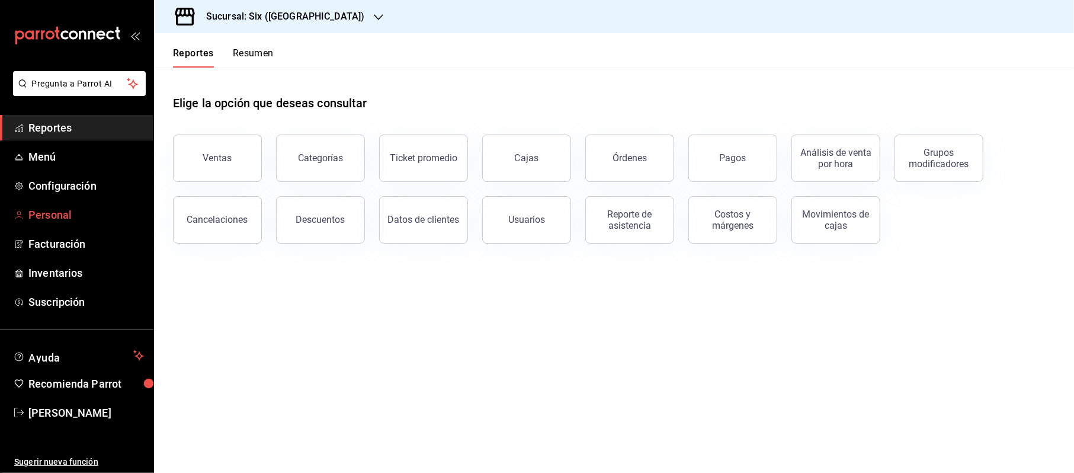
click at [60, 226] on link "Personal" at bounding box center [76, 214] width 153 height 25
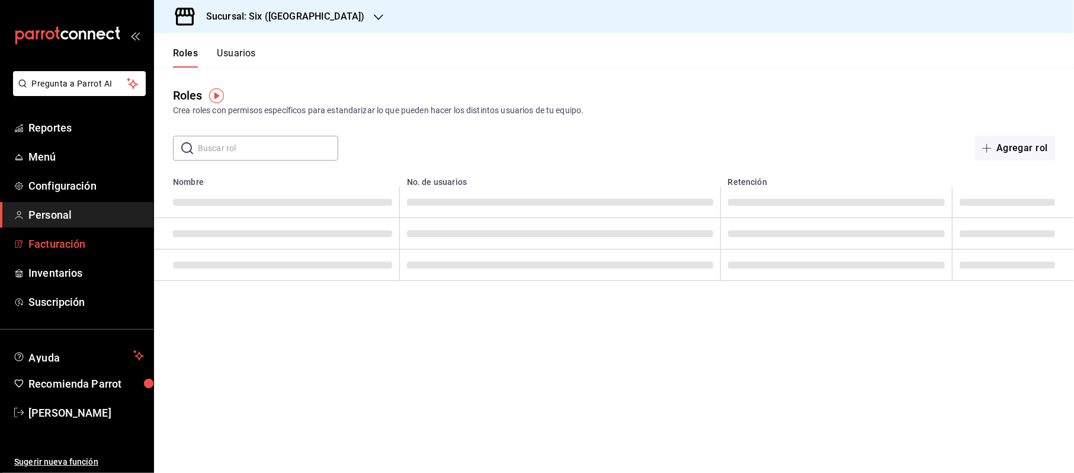
click at [53, 249] on span "Facturación" at bounding box center [85, 244] width 115 height 16
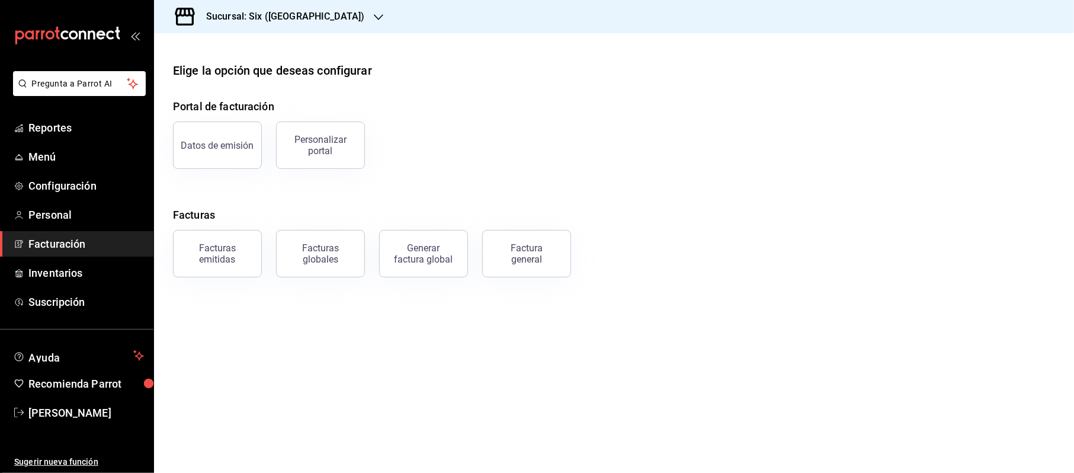
click at [572, 255] on div "Facturas emitidas Facturas globales Generar factura global Factura general" at bounding box center [607, 247] width 896 height 62
click at [543, 249] on div "Factura general" at bounding box center [526, 253] width 59 height 23
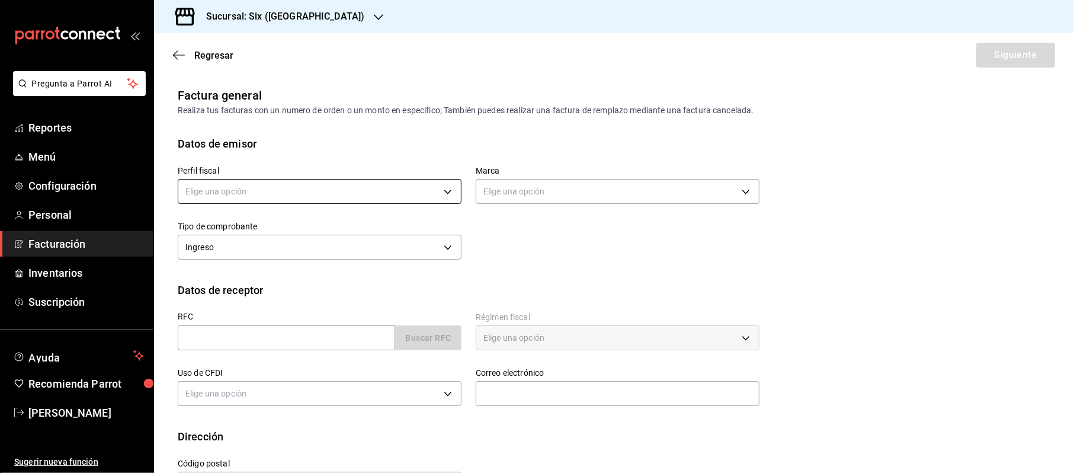
click at [358, 194] on body "Pregunta a Parrot AI Reportes Menú Configuración Personal Facturación Inventari…" at bounding box center [537, 236] width 1074 height 473
drag, startPoint x: 230, startPoint y: 252, endPoint x: 290, endPoint y: 261, distance: 61.1
click at [230, 251] on li "STRANA" at bounding box center [317, 251] width 278 height 22
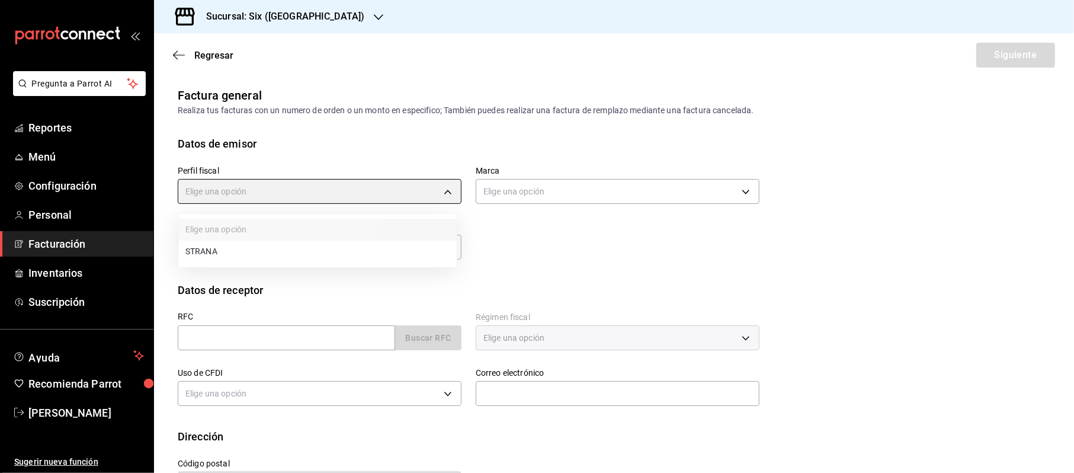
type input "f3d1ee40-4de7-4f0c-a9a2-62c400416714"
type input "baeb6903-3627-474c-9165-d6779e3b1e87"
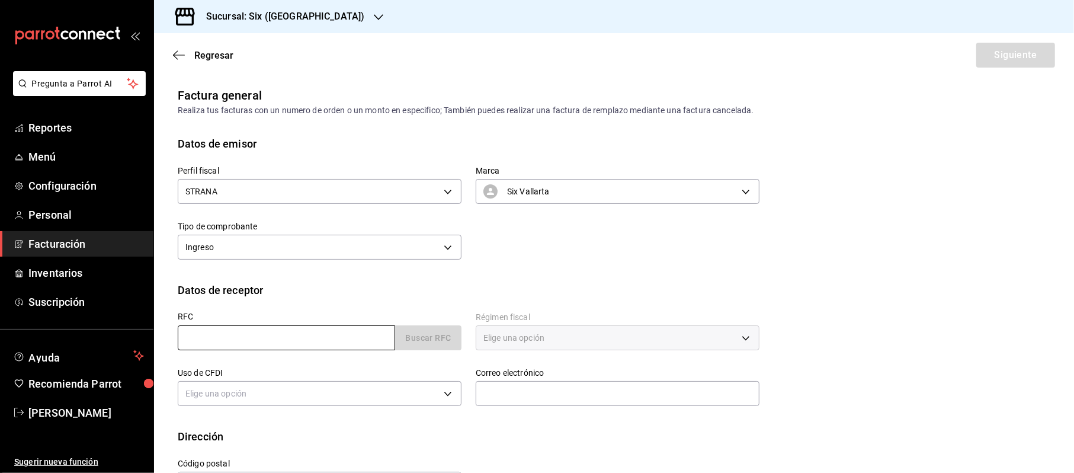
click at [235, 344] on input "text" at bounding box center [286, 337] width 217 height 25
type input "XAXX010101000"
type input "48333"
type input "616"
type input "S01"
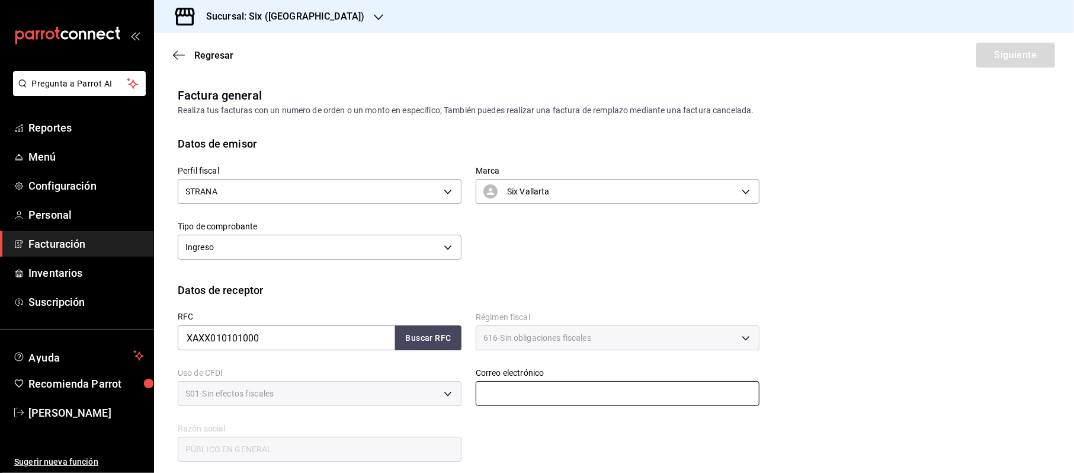
click at [519, 389] on input "text" at bounding box center [618, 393] width 284 height 25
type input "[EMAIL_ADDRESS][DOMAIN_NAME]"
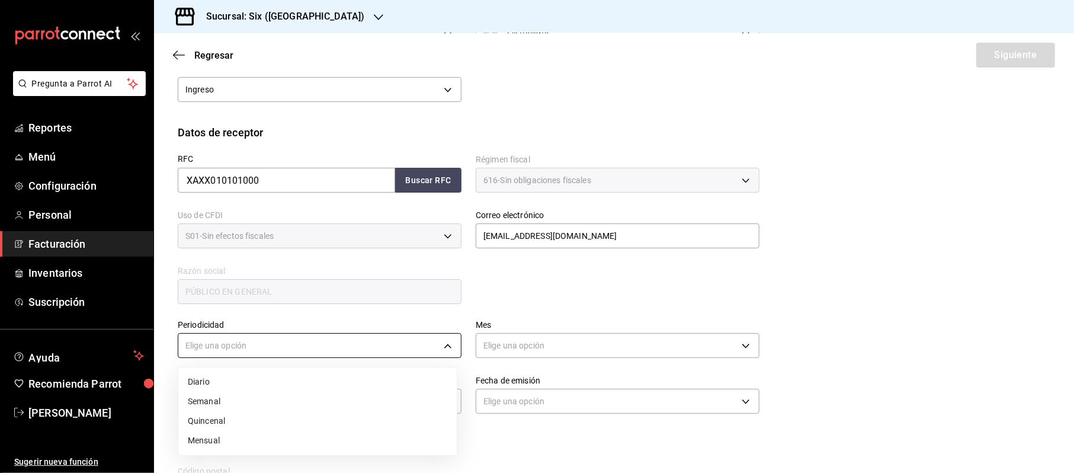
drag, startPoint x: 278, startPoint y: 339, endPoint x: 277, endPoint y: 348, distance: 9.0
click at [278, 340] on body "Pregunta a Parrot AI Reportes Menú Configuración Personal Facturación Inventari…" at bounding box center [537, 236] width 1074 height 473
click at [216, 380] on li "Diario" at bounding box center [317, 382] width 278 height 20
type input "DAILY"
click at [672, 365] on div "Fecha de emisión Elige una opción" at bounding box center [610, 389] width 298 height 56
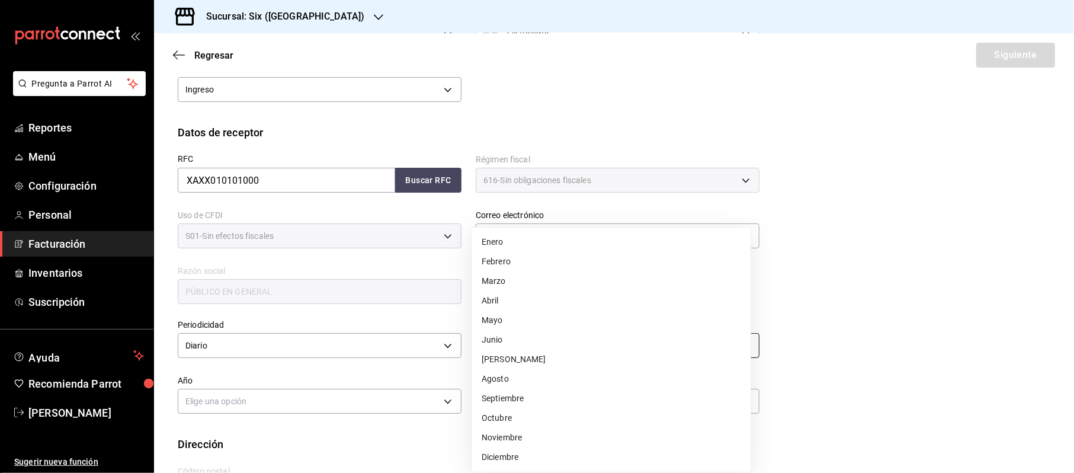
click at [647, 346] on body "Pregunta a Parrot AI Reportes Menú Configuración Personal Facturación Inventari…" at bounding box center [537, 236] width 1074 height 473
click at [512, 391] on li "Septiembre" at bounding box center [611, 398] width 278 height 20
type input "9"
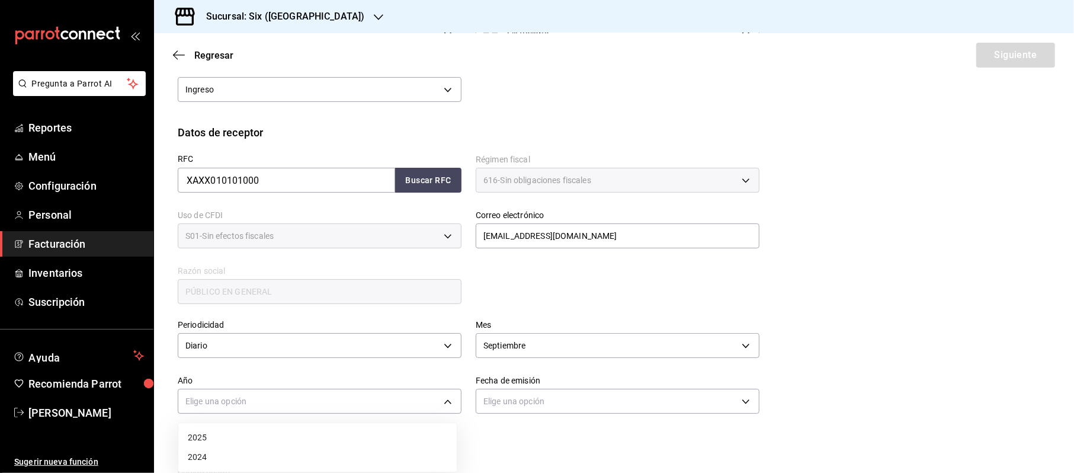
click at [313, 396] on body "Pregunta a Parrot AI Reportes Menú Configuración Personal Facturación Inventari…" at bounding box center [537, 236] width 1074 height 473
click at [186, 434] on li "2025" at bounding box center [317, 438] width 278 height 20
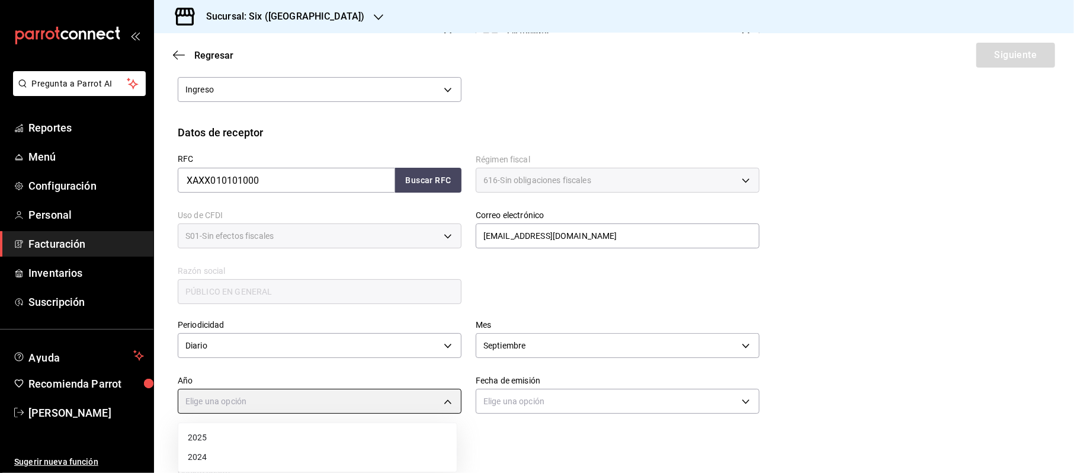
type input "2025"
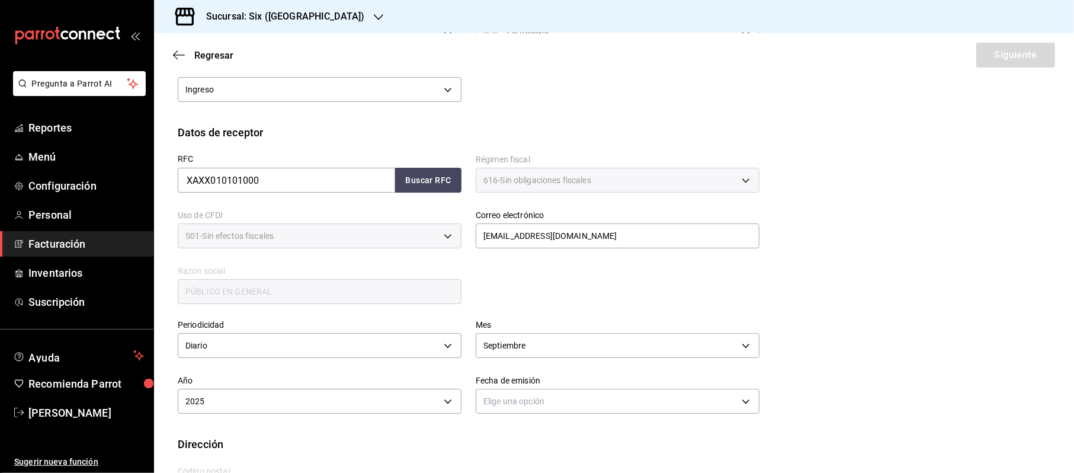
click at [657, 404] on body "Pregunta a Parrot AI Reportes Menú Configuración Personal Facturación Inventari…" at bounding box center [537, 236] width 1074 height 473
click at [496, 439] on li "Hoy" at bounding box center [611, 438] width 278 height 20
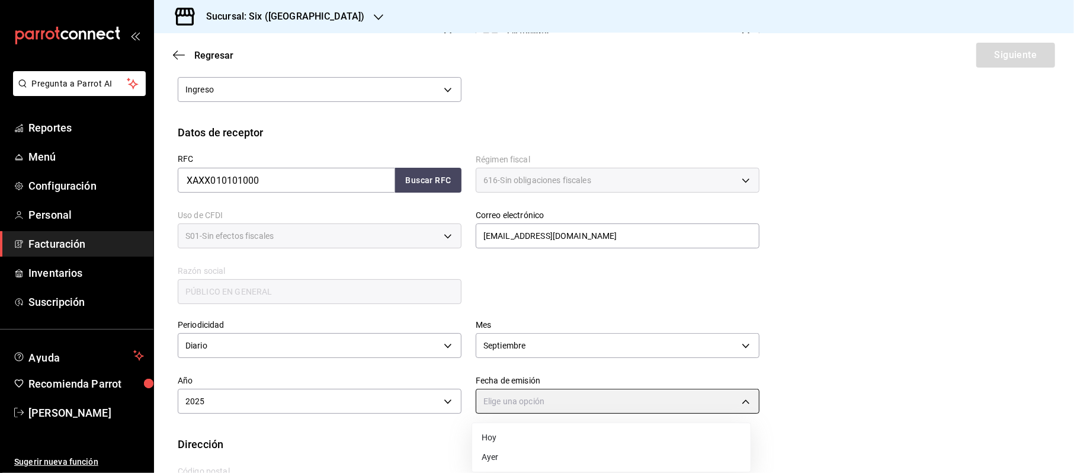
type input "[DATE]"
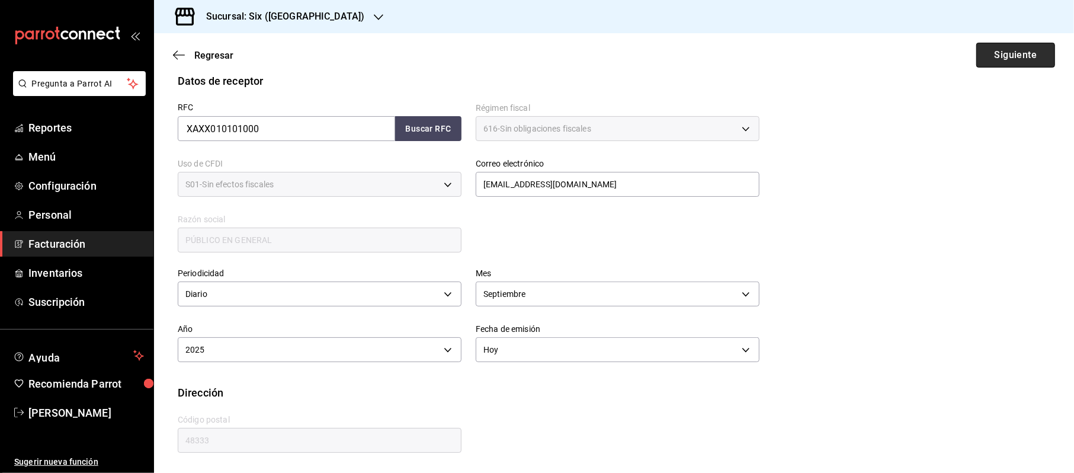
click at [1016, 65] on button "Siguiente" at bounding box center [1015, 55] width 79 height 25
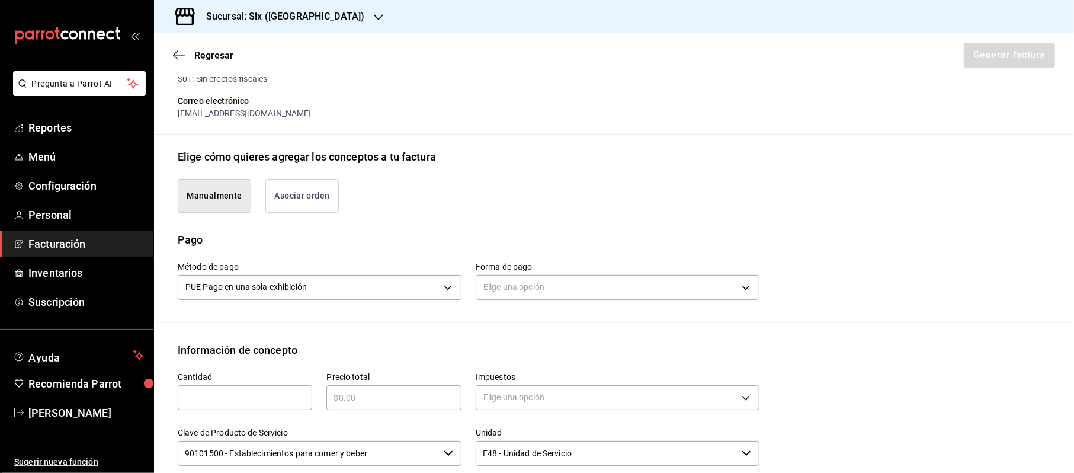
click at [552, 300] on div "Elige una opción" at bounding box center [618, 285] width 284 height 31
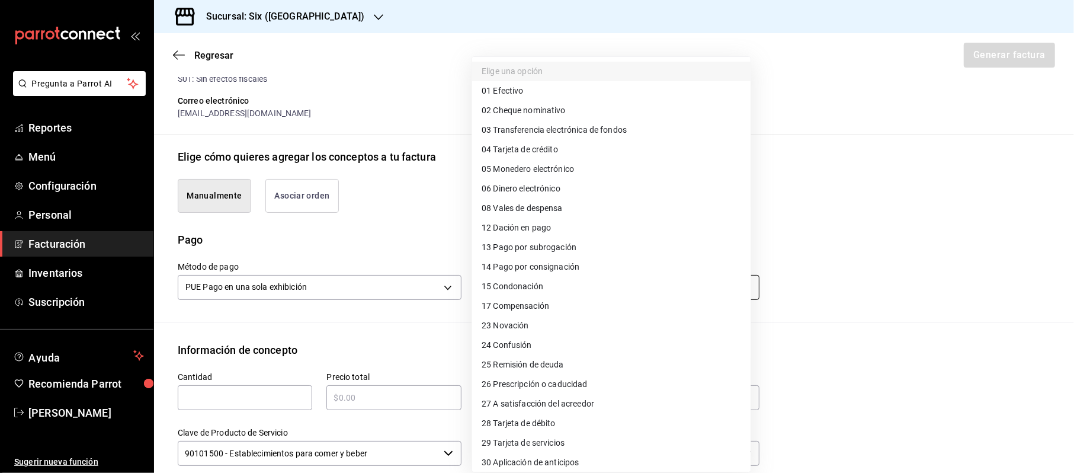
click at [564, 290] on body "Pregunta a Parrot AI Reportes Menú Configuración Personal Facturación Inventari…" at bounding box center [537, 236] width 1074 height 473
click at [547, 150] on span "04 Tarjeta de crédito" at bounding box center [519, 149] width 76 height 12
type input "04"
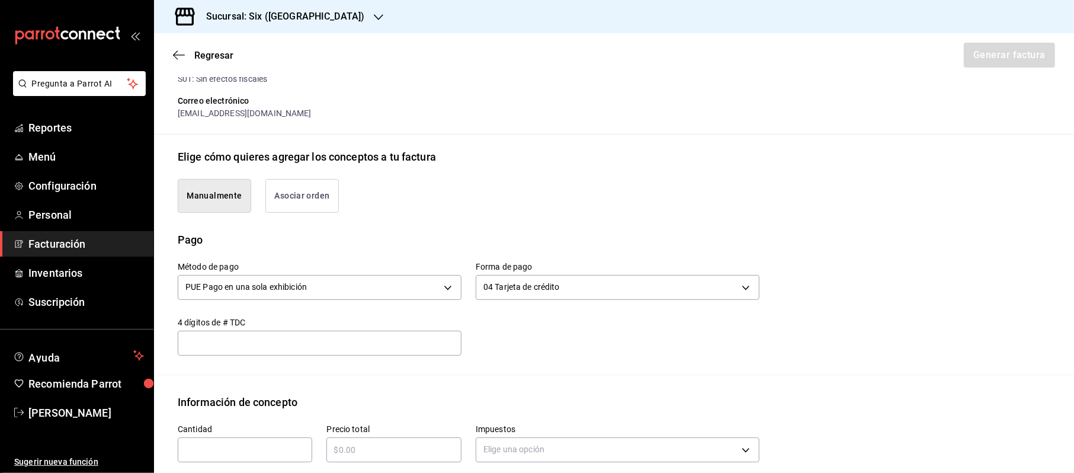
click at [223, 461] on div "​" at bounding box center [245, 449] width 134 height 25
type input "1"
type input "$354252.5"
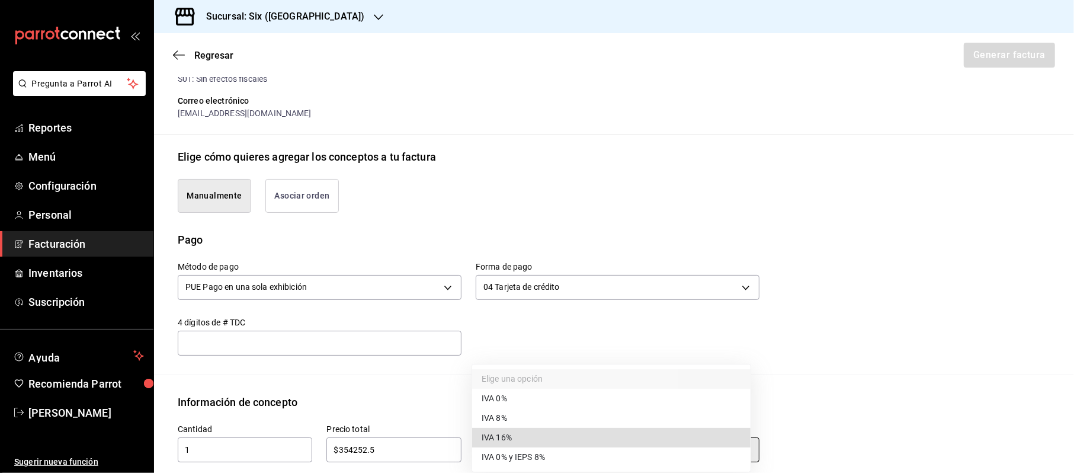
type input "IVA_16"
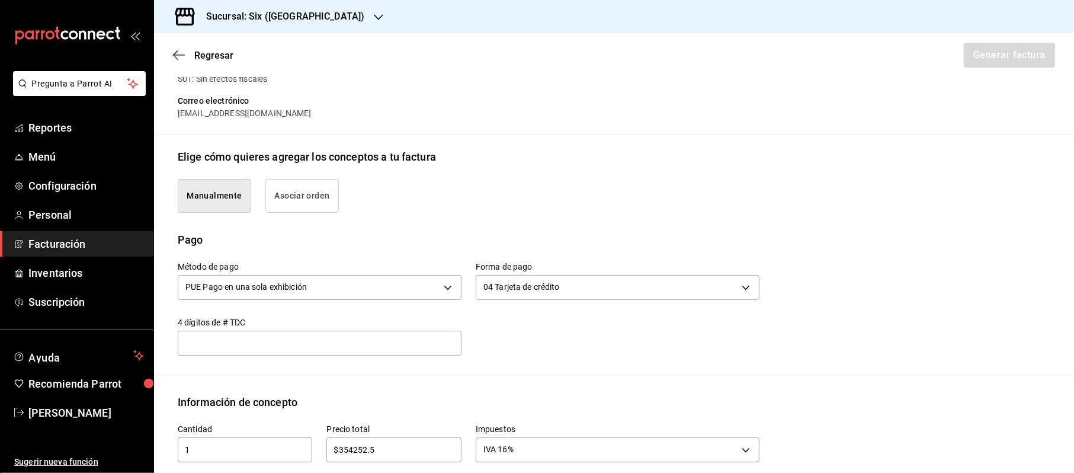
scroll to position [462, 0]
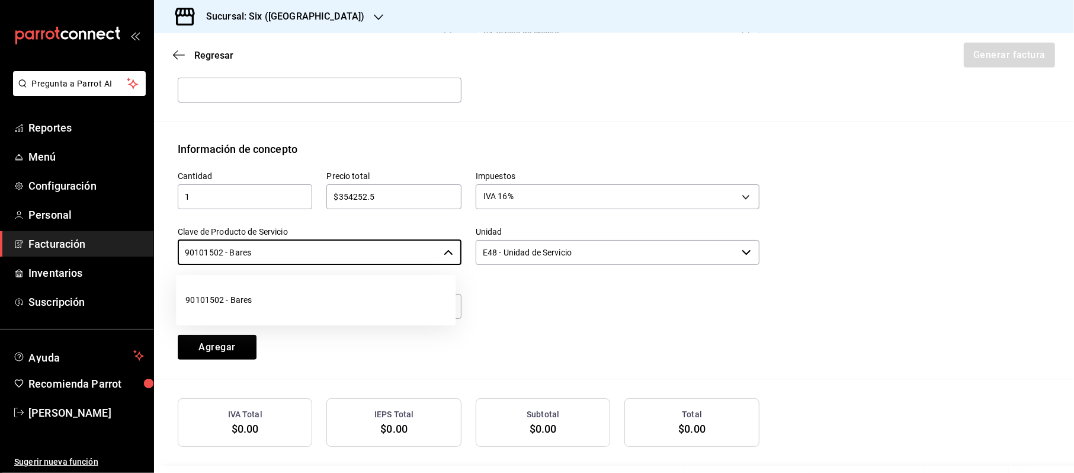
type input "90101502 - Bares"
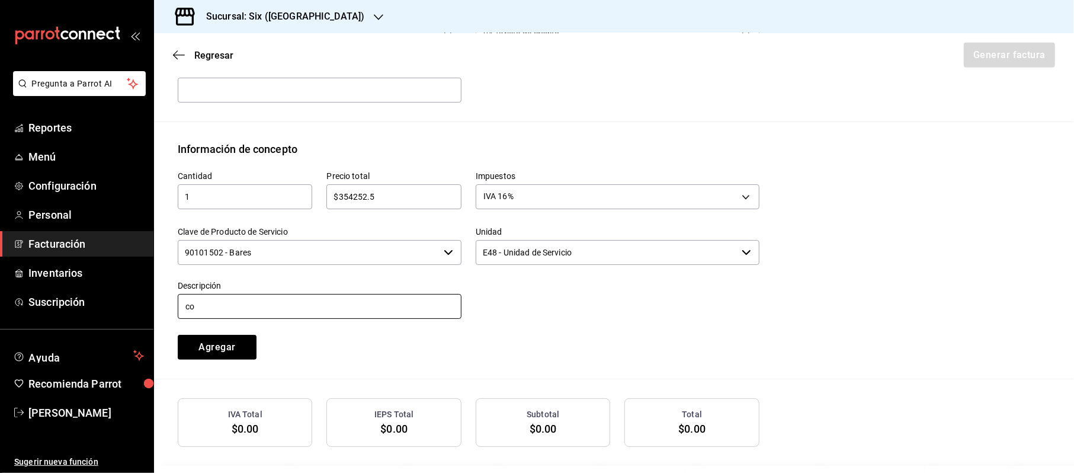
type input "c"
type input "CONSUMO"
click at [178, 335] on button "Agregar" at bounding box center [217, 347] width 79 height 25
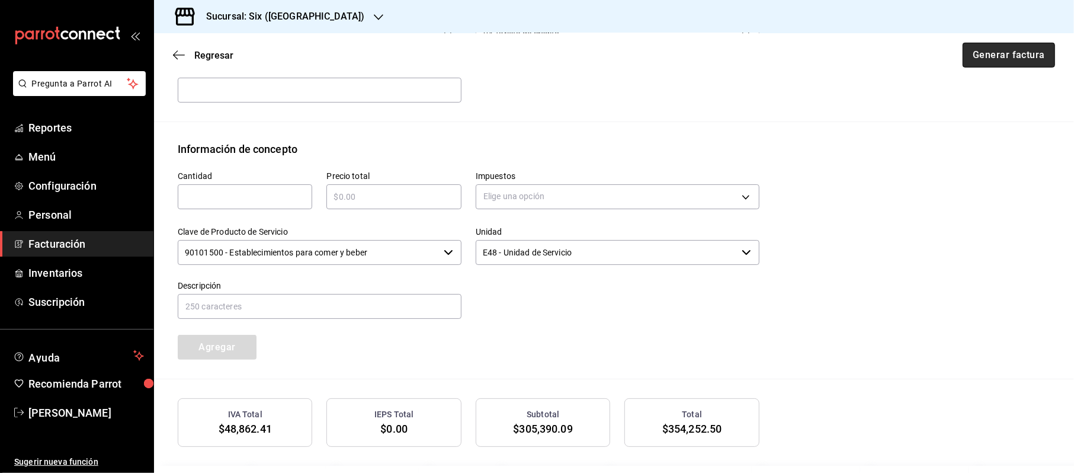
click at [1003, 53] on button "Generar factura" at bounding box center [1008, 55] width 92 height 25
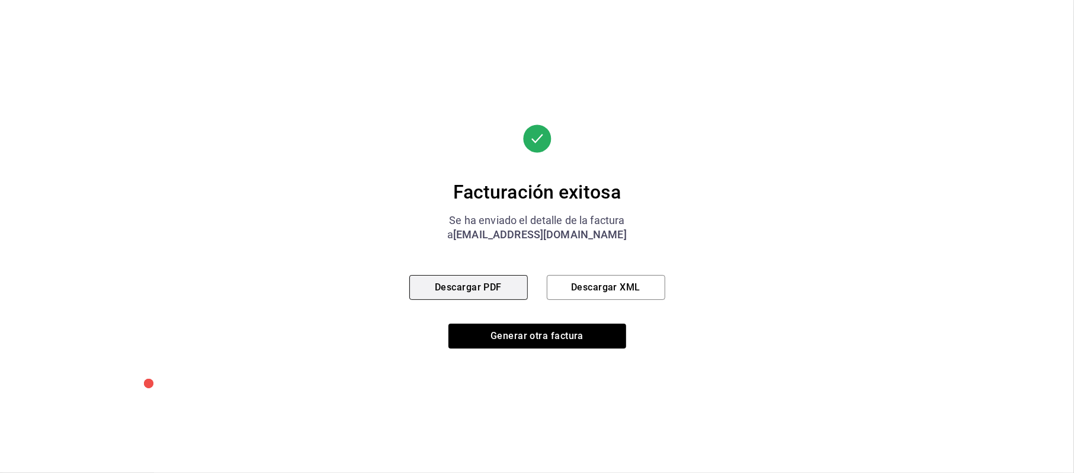
click at [501, 281] on button "Descargar PDF" at bounding box center [468, 287] width 118 height 25
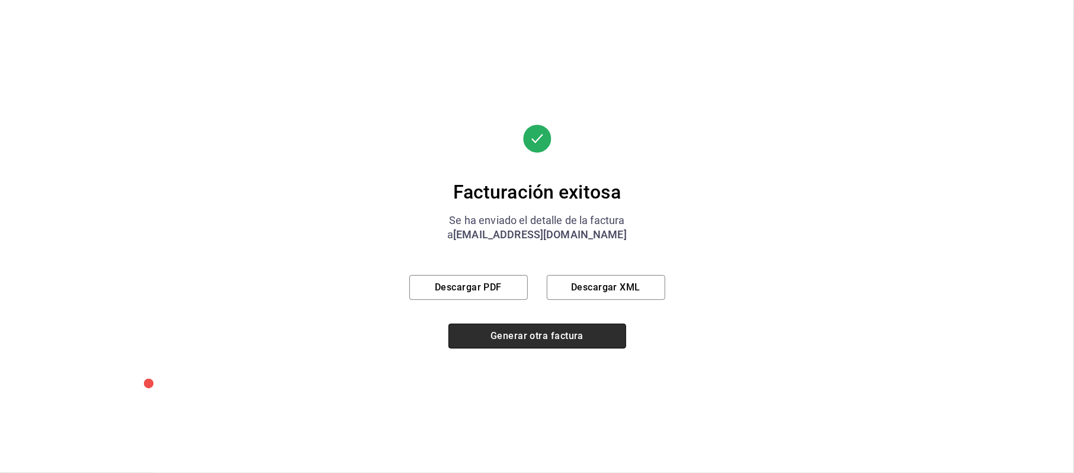
click at [552, 323] on button "Generar otra factura" at bounding box center [537, 335] width 178 height 25
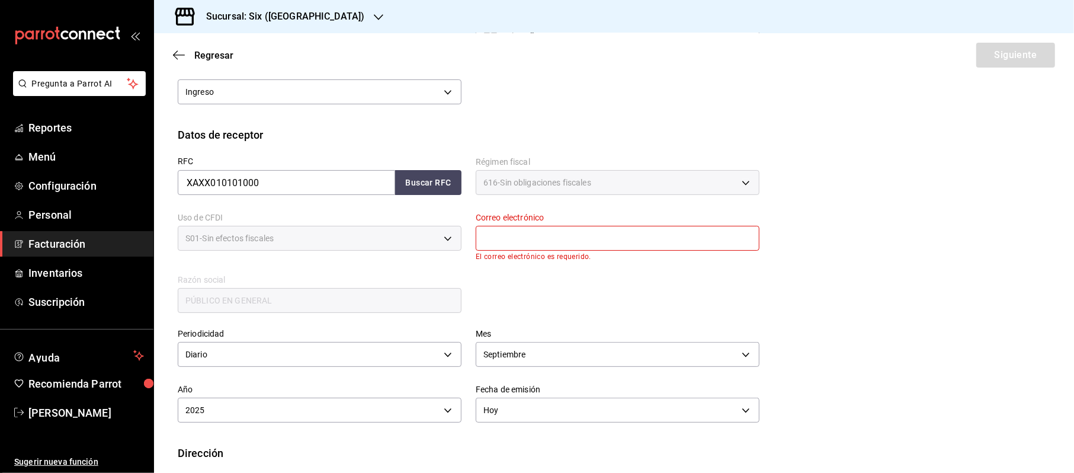
drag, startPoint x: 552, startPoint y: 332, endPoint x: 553, endPoint y: 326, distance: 6.0
click at [553, 330] on div at bounding box center [537, 236] width 1074 height 473
drag, startPoint x: 512, startPoint y: 239, endPoint x: 522, endPoint y: 246, distance: 12.3
click at [512, 239] on input "text" at bounding box center [618, 238] width 284 height 25
type input "[EMAIL_ADDRESS][DOMAIN_NAME]"
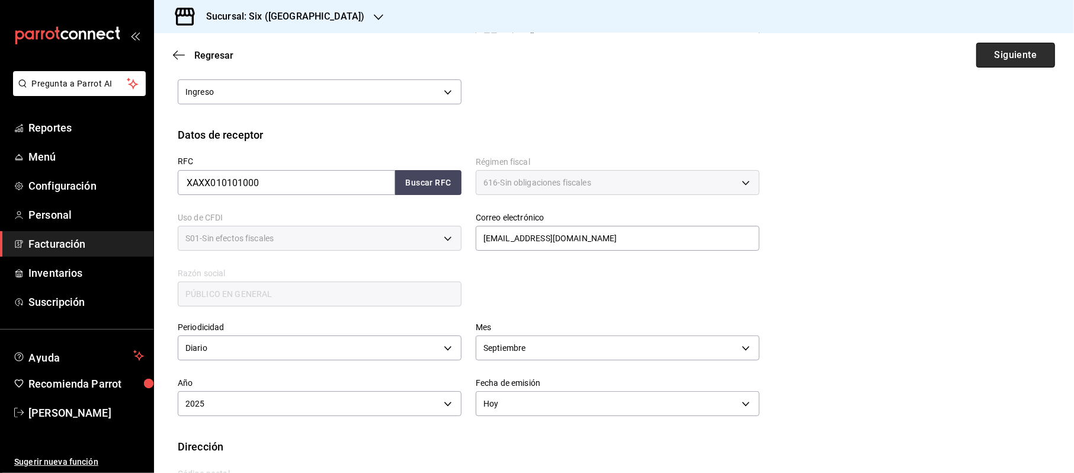
click at [1038, 58] on button "Siguiente" at bounding box center [1015, 55] width 79 height 25
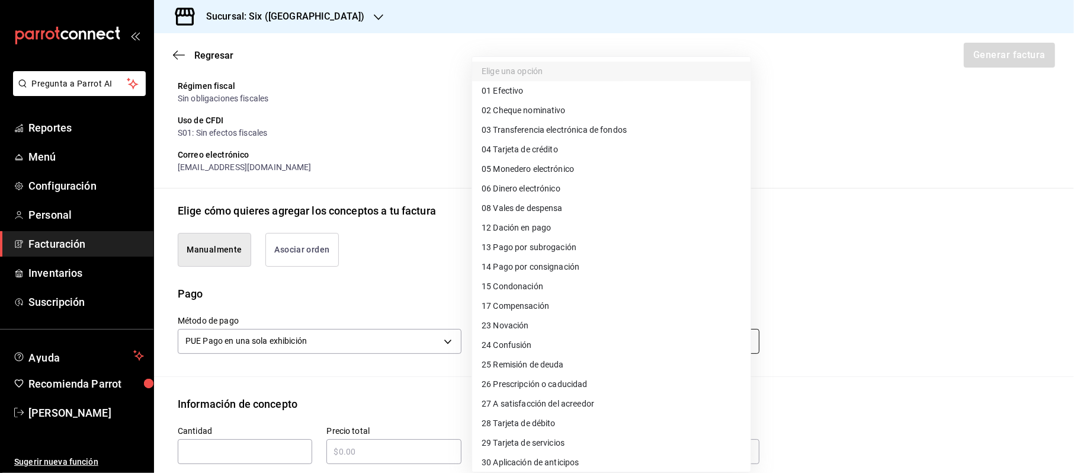
click at [522, 332] on body "Pregunta a Parrot AI Reportes Menú Configuración Personal Facturación Inventari…" at bounding box center [537, 236] width 1074 height 473
click at [536, 422] on span "28 Tarjeta de débito" at bounding box center [518, 423] width 74 height 12
type input "28"
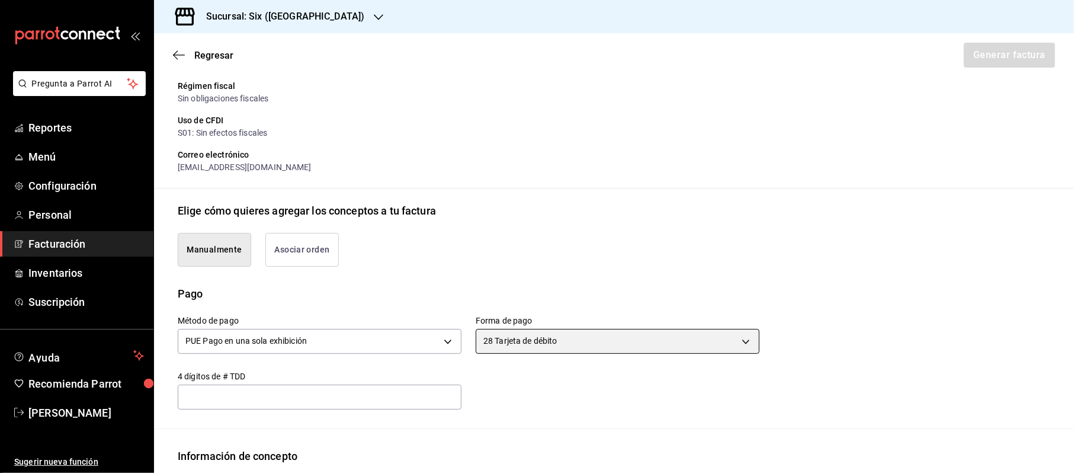
scroll to position [313, 0]
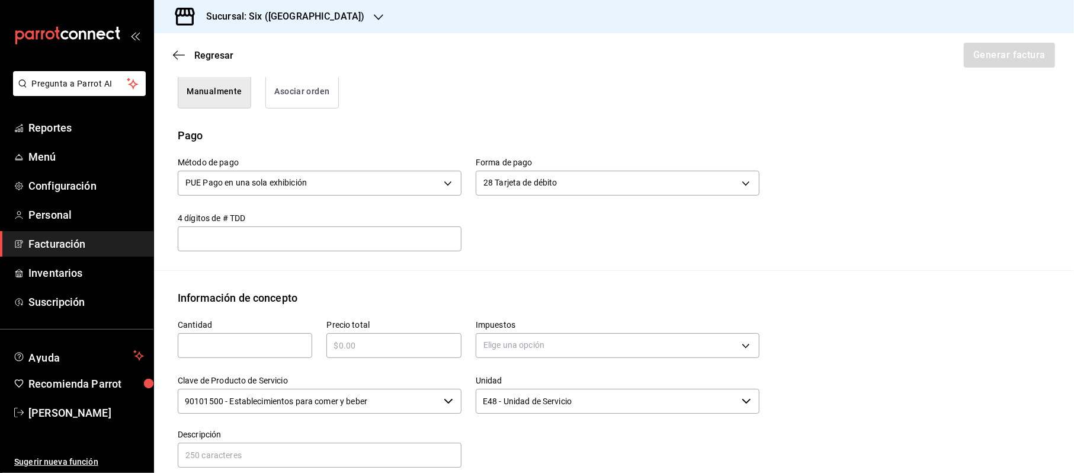
click at [245, 340] on input "text" at bounding box center [245, 345] width 134 height 14
type input "1"
type input "$217118.3"
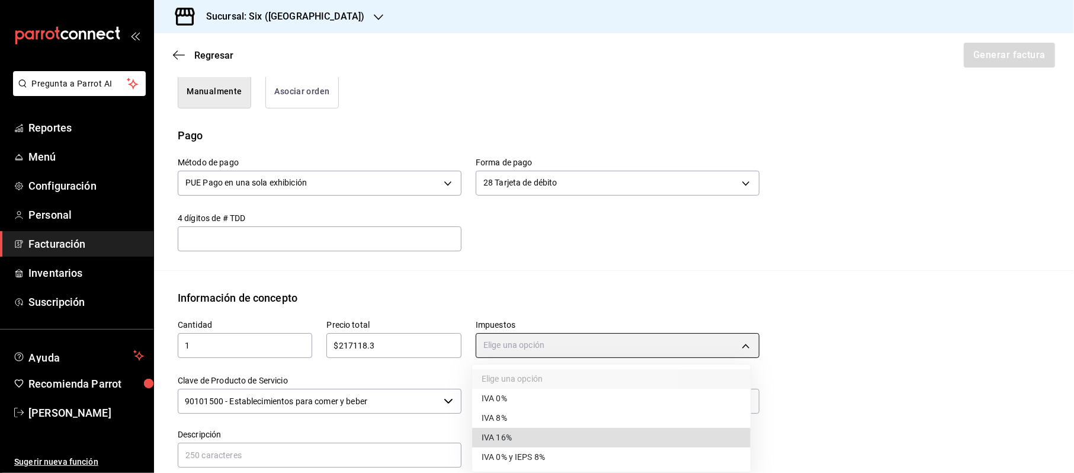
type input "IVA_16"
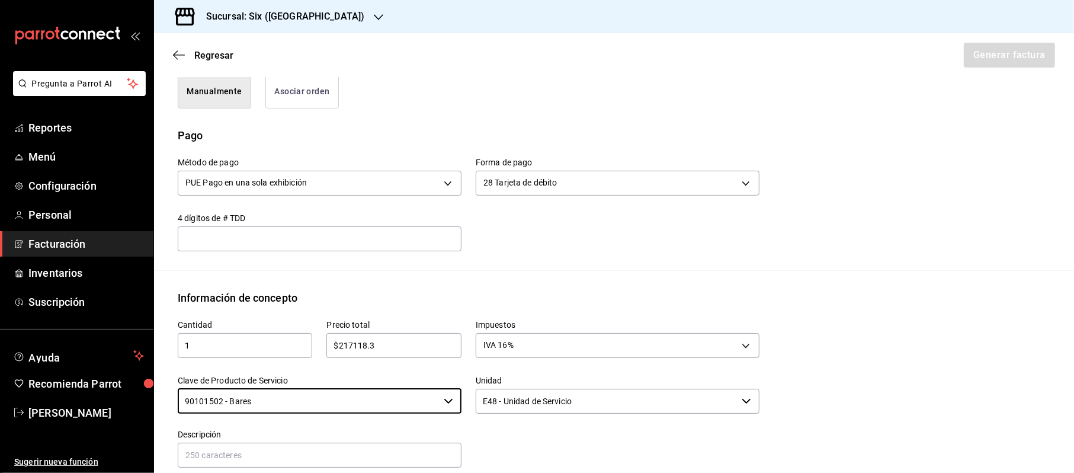
type input "90101502 - Bares"
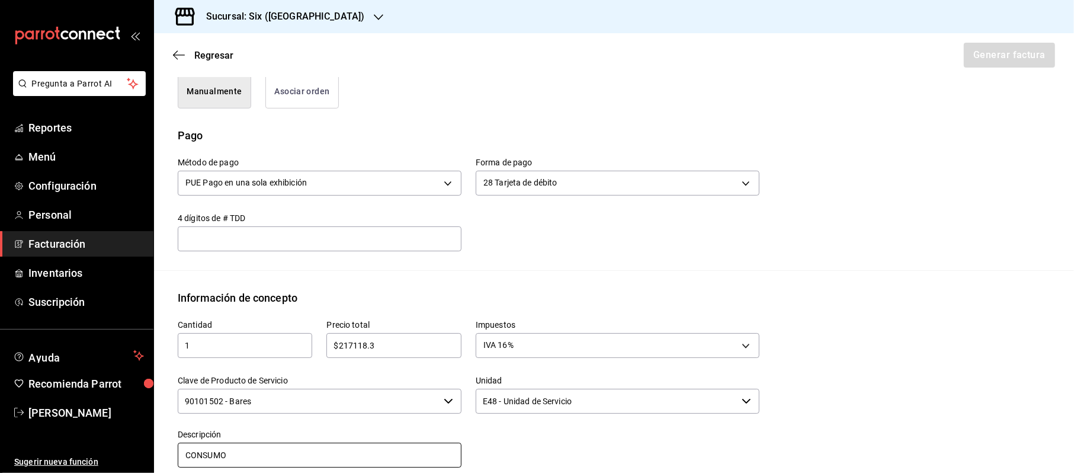
type input "CONSUMO"
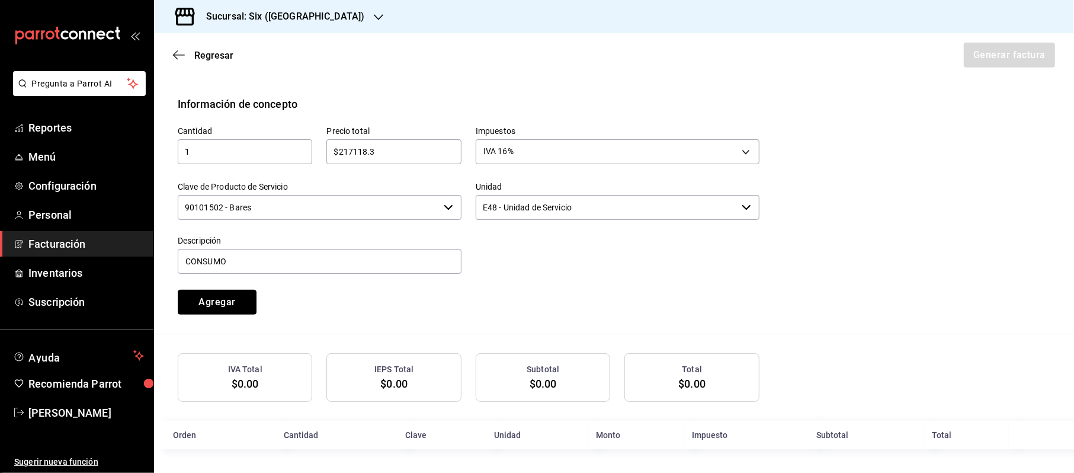
click at [178, 290] on button "Agregar" at bounding box center [217, 302] width 79 height 25
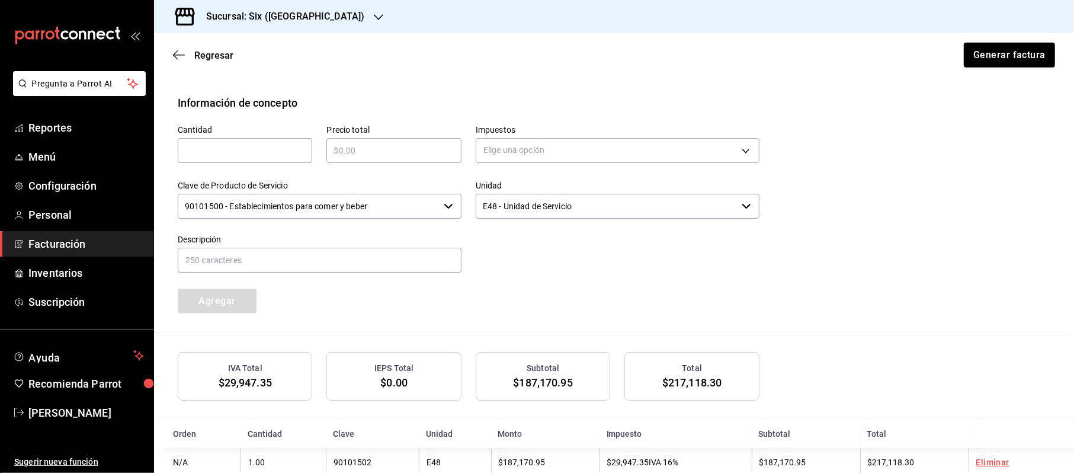
scroll to position [538, 0]
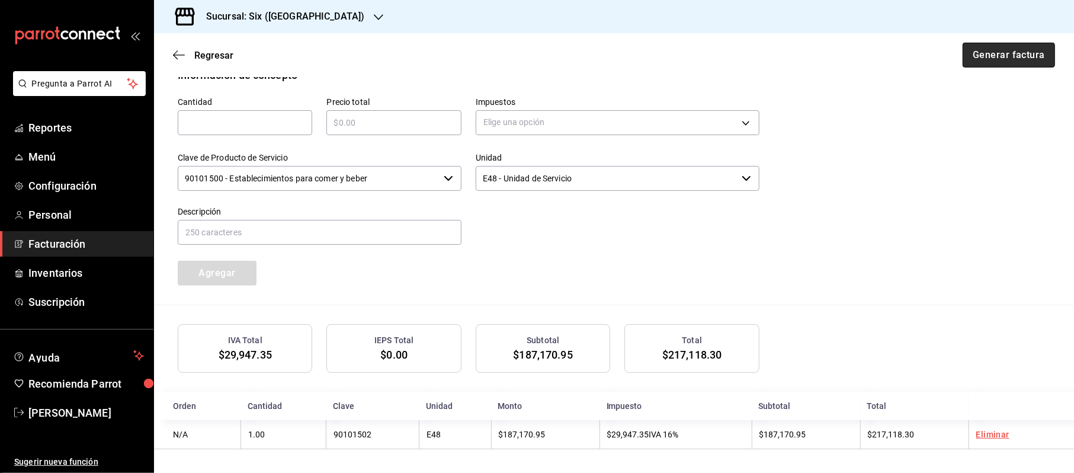
click at [1024, 53] on button "Generar factura" at bounding box center [1008, 55] width 92 height 25
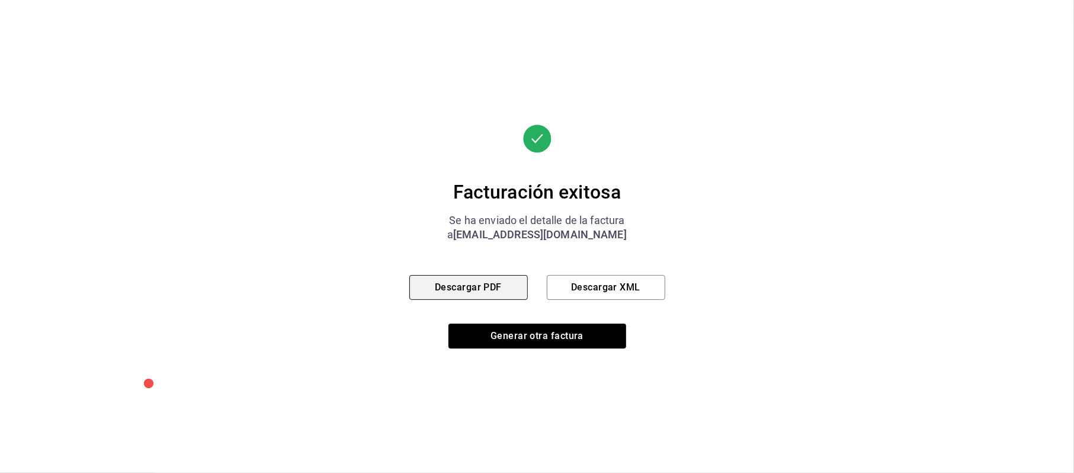
click at [444, 290] on button "Descargar PDF" at bounding box center [468, 287] width 118 height 25
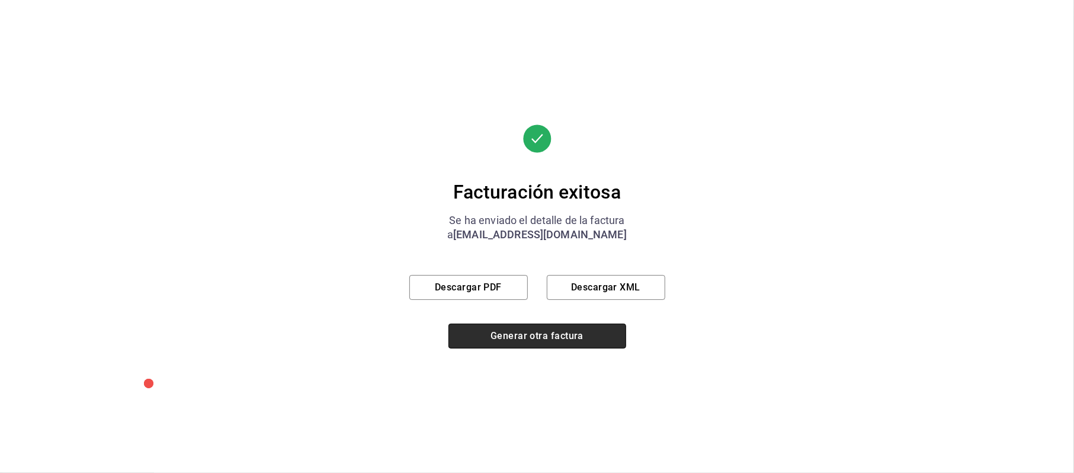
drag, startPoint x: 507, startPoint y: 335, endPoint x: 514, endPoint y: 338, distance: 6.9
click at [507, 335] on button "Generar otra factura" at bounding box center [537, 335] width 178 height 25
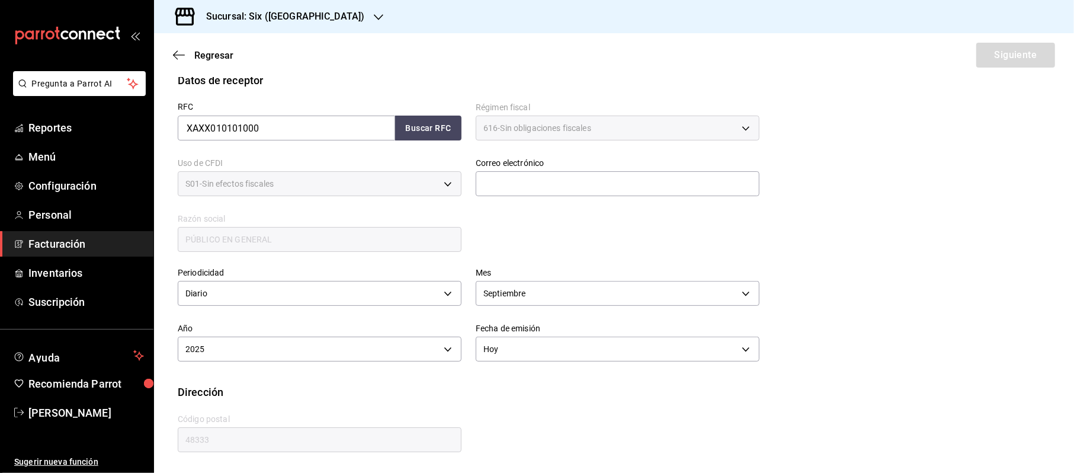
scroll to position [155, 0]
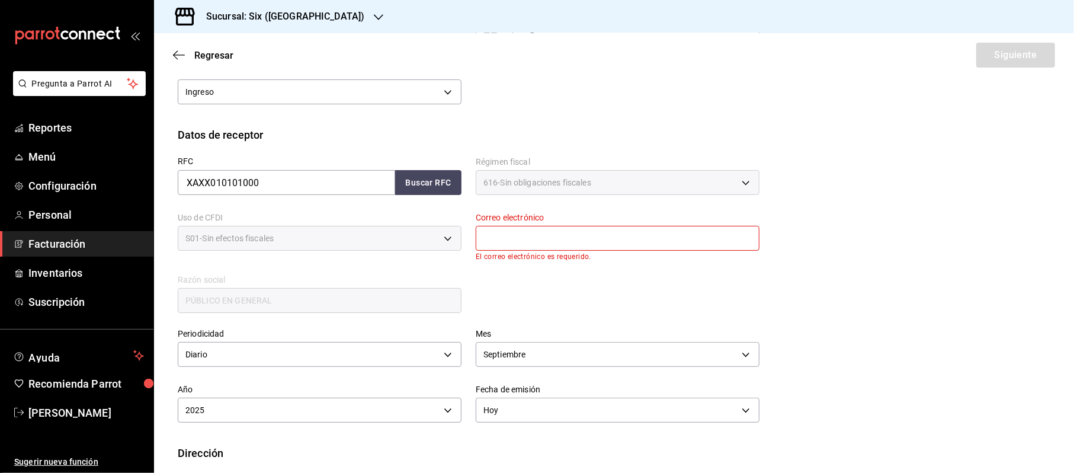
click at [522, 238] on input "text" at bounding box center [618, 238] width 284 height 25
type input "[EMAIL_ADDRESS][DOMAIN_NAME]"
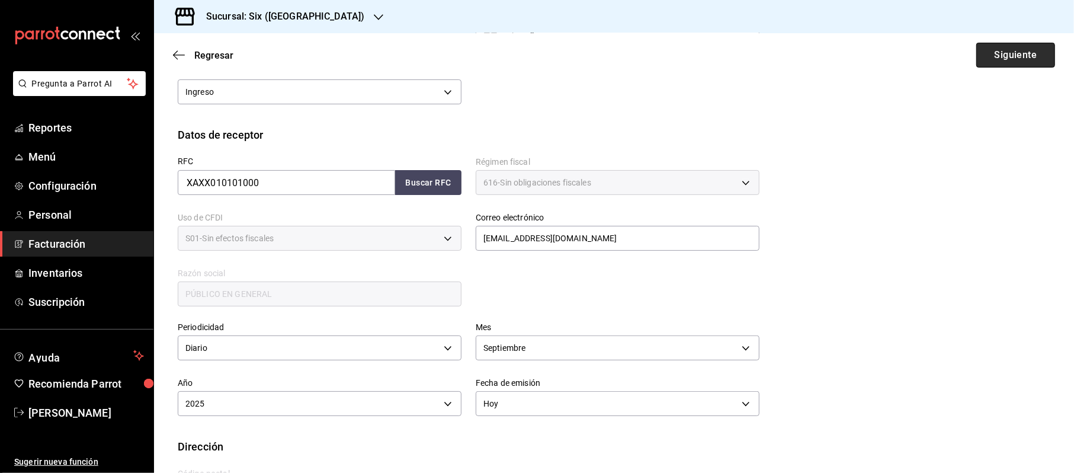
click at [1005, 60] on button "Siguiente" at bounding box center [1015, 55] width 79 height 25
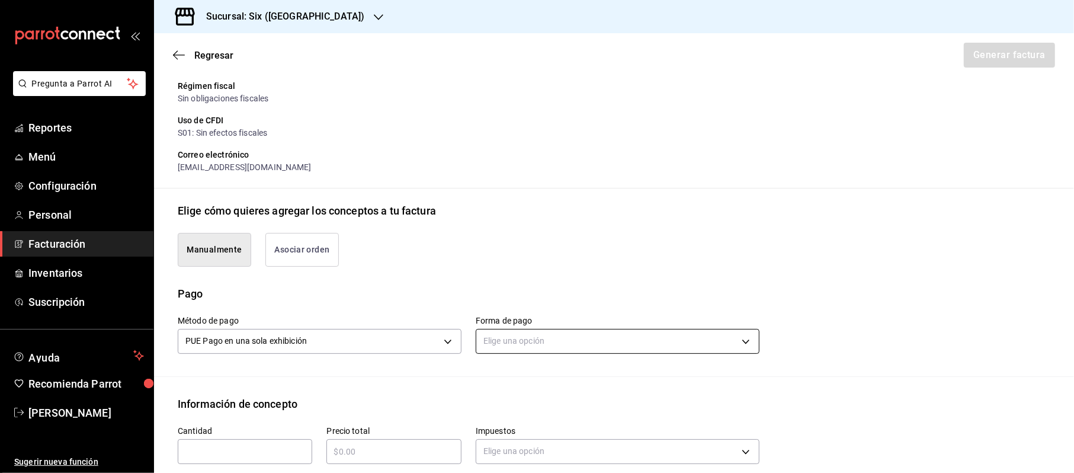
drag, startPoint x: 609, startPoint y: 316, endPoint x: 609, endPoint y: 335, distance: 18.9
click at [609, 318] on div "Forma de pago Elige una opción" at bounding box center [618, 336] width 284 height 41
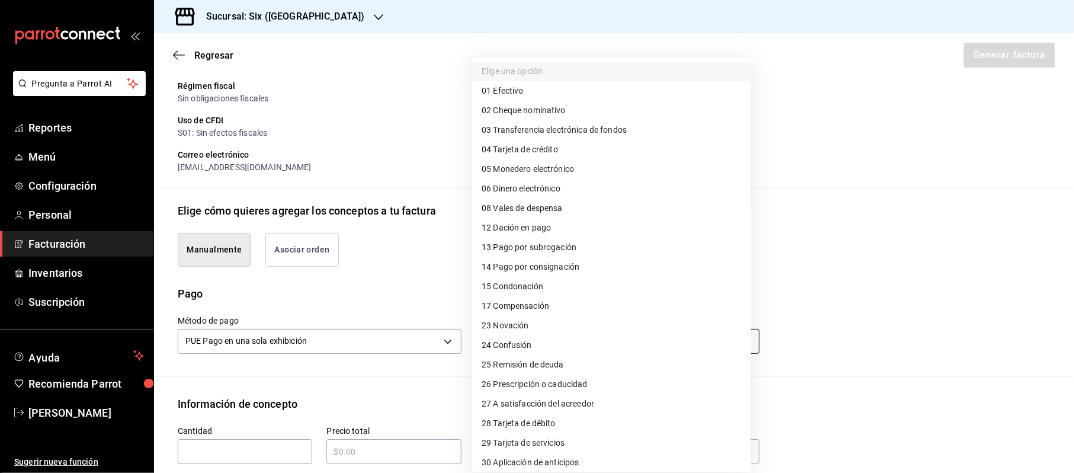
click at [609, 335] on body "Pregunta a Parrot AI Reportes Menú Configuración Personal Facturación Inventari…" at bounding box center [537, 236] width 1074 height 473
click at [536, 156] on li "04 Tarjeta de crédito" at bounding box center [611, 150] width 278 height 20
type input "04"
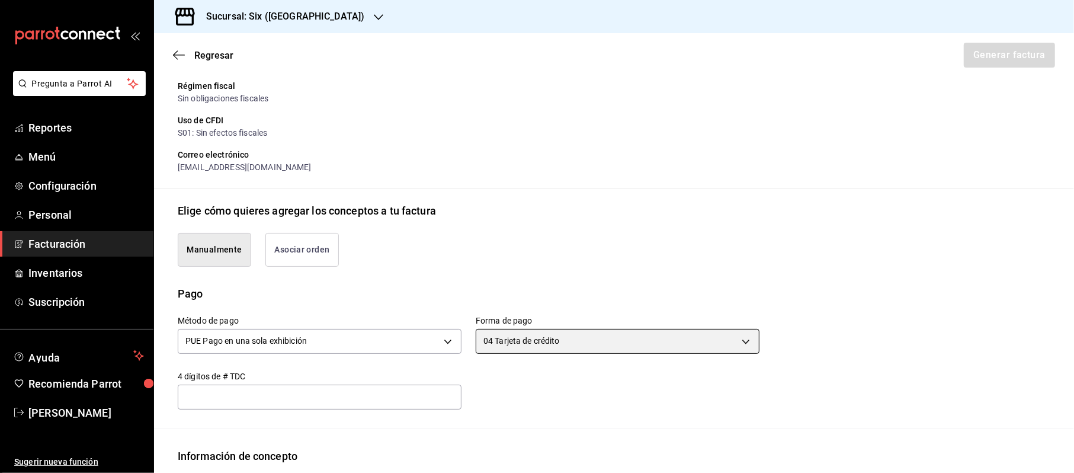
scroll to position [234, 0]
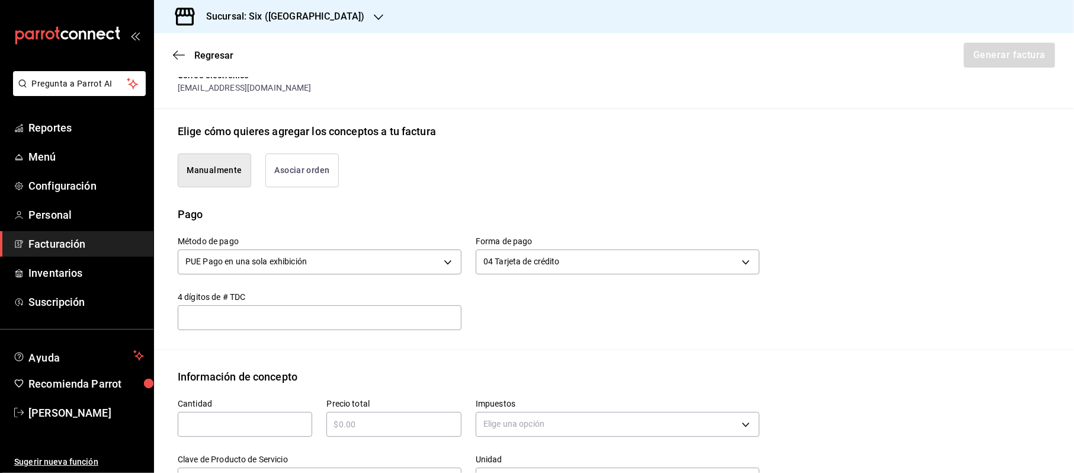
click at [225, 410] on div "Cantidad ​" at bounding box center [245, 418] width 134 height 38
click at [251, 422] on input "text" at bounding box center [245, 424] width 134 height 14
type input "1"
type input "$348850.75"
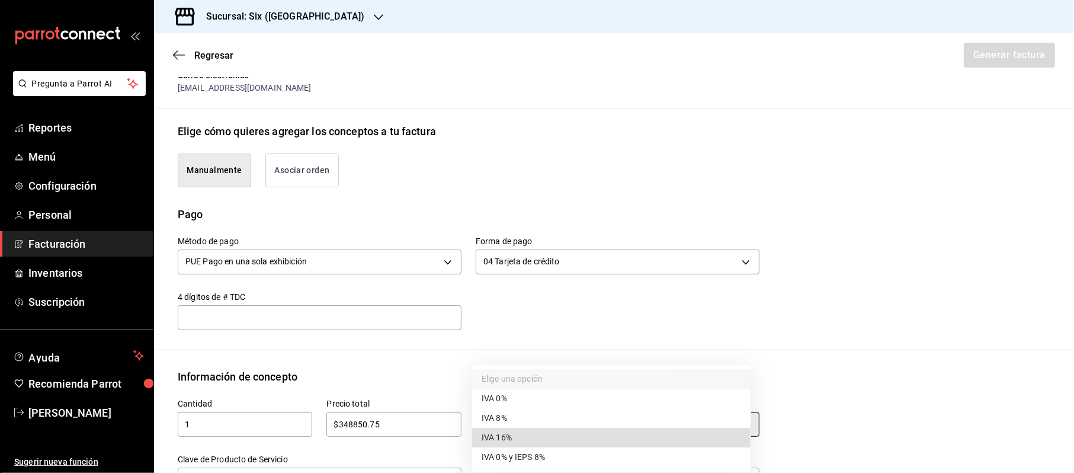
type input "IVA_16"
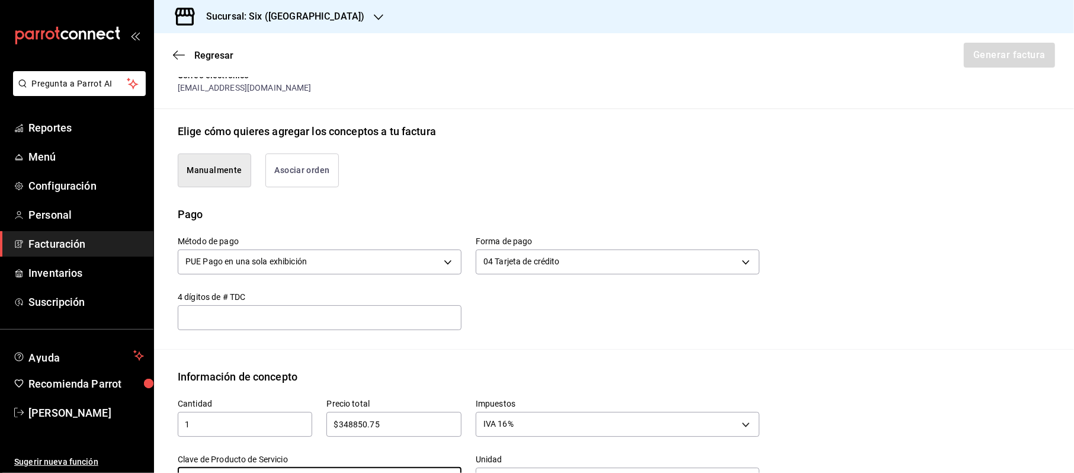
scroll to position [254, 0]
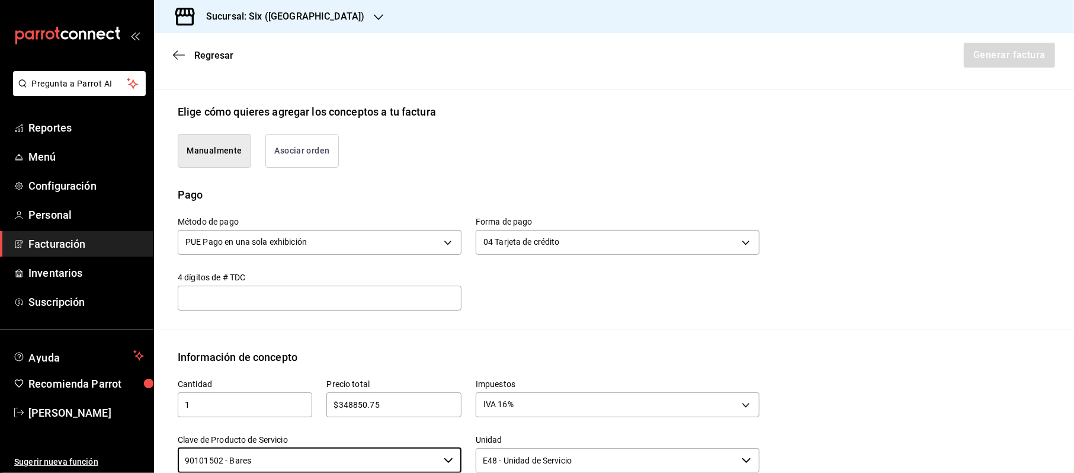
type input "90101502 - Bares"
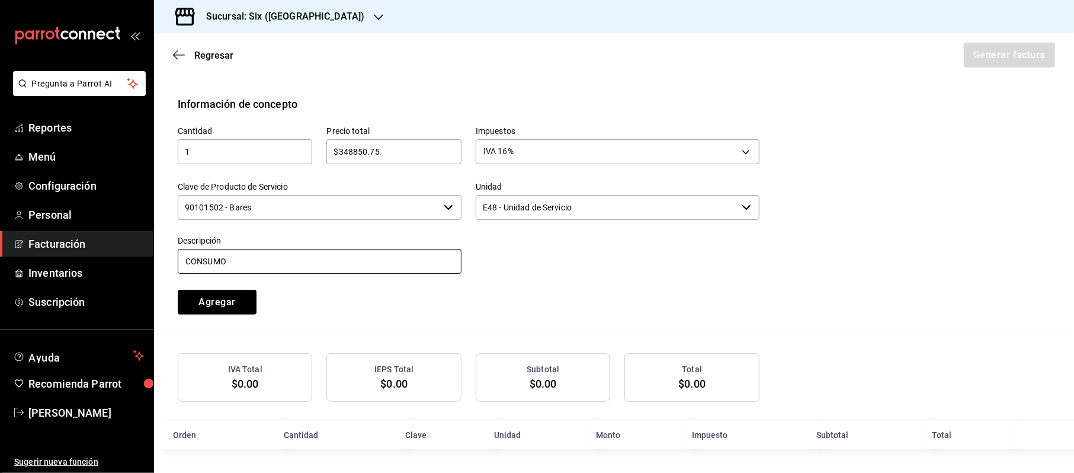
type input "CONSUMO"
click at [178, 290] on button "Agregar" at bounding box center [217, 302] width 79 height 25
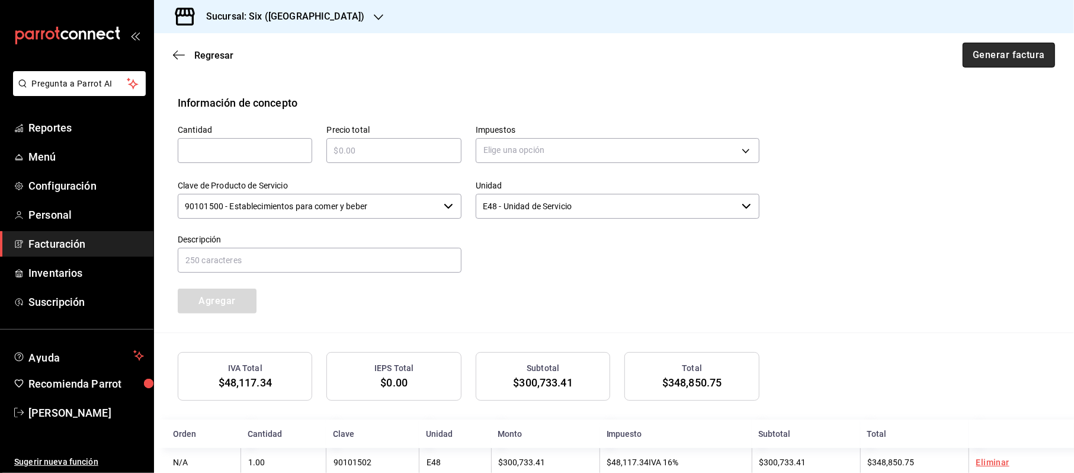
click at [1026, 51] on button "Generar factura" at bounding box center [1008, 55] width 92 height 25
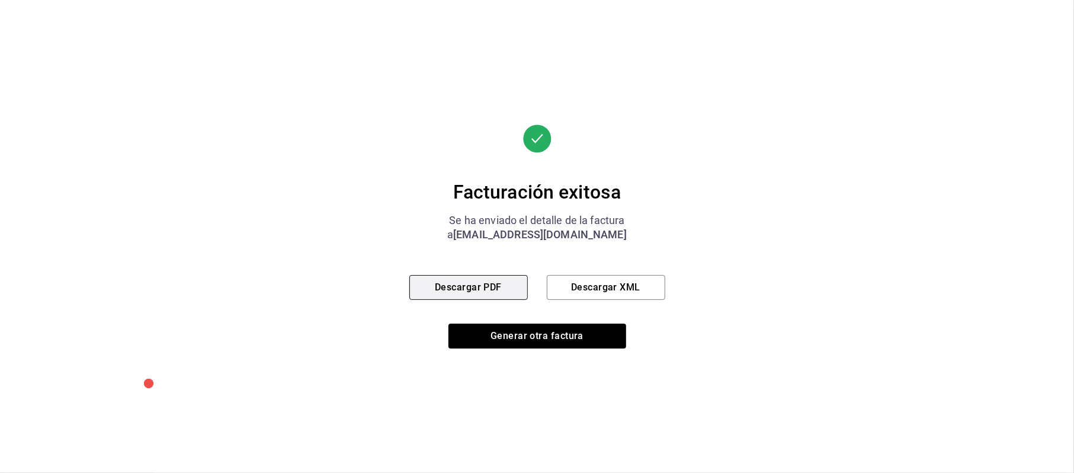
click at [494, 288] on button "Descargar PDF" at bounding box center [468, 287] width 118 height 25
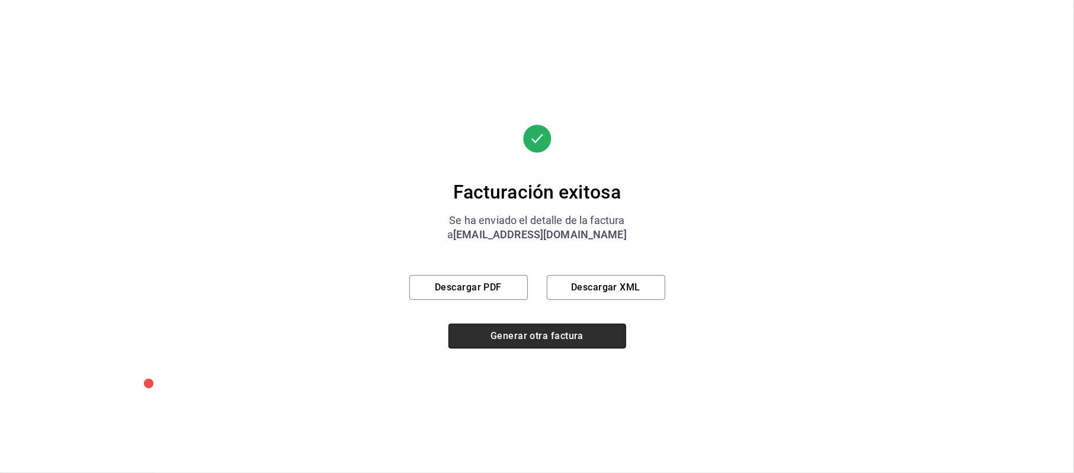
click at [581, 333] on button "Generar otra factura" at bounding box center [537, 335] width 178 height 25
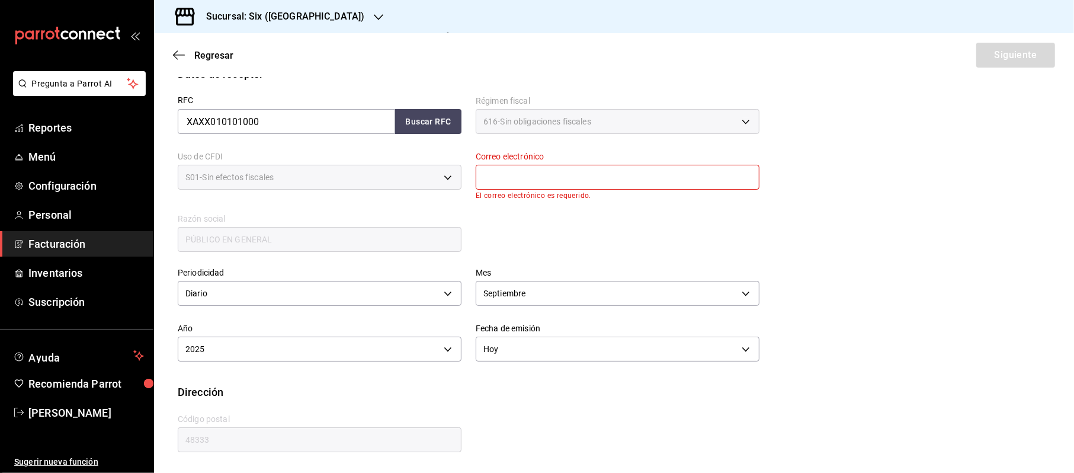
scroll to position [155, 0]
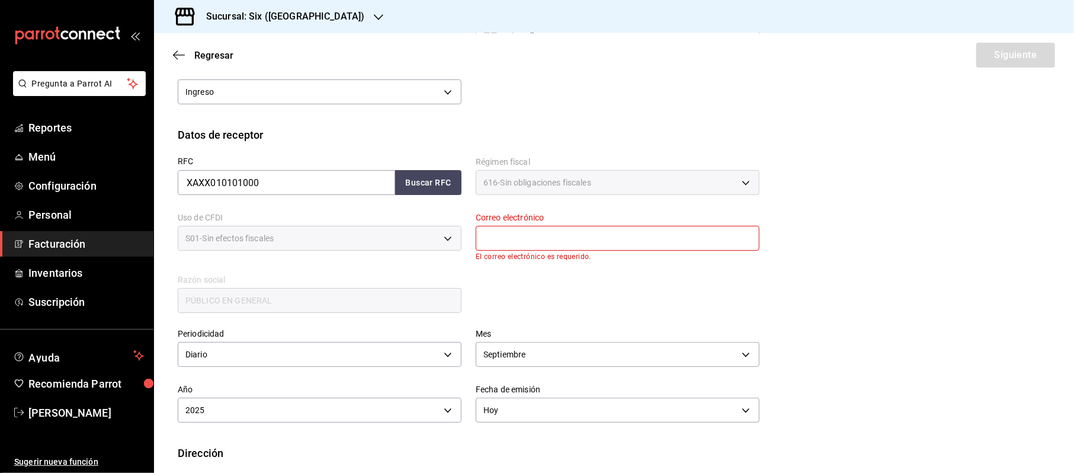
click at [532, 230] on input "text" at bounding box center [618, 238] width 284 height 25
type input "[EMAIL_ADDRESS][DOMAIN_NAME]"
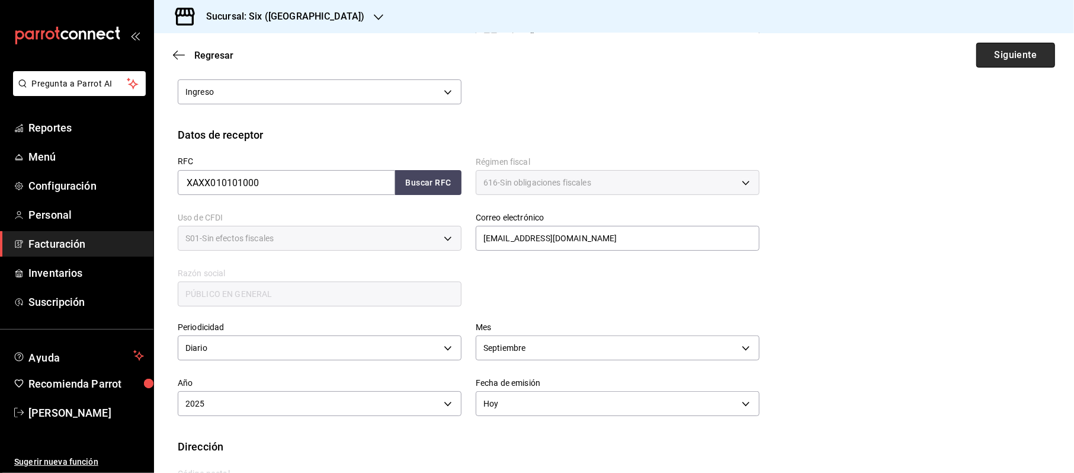
click at [998, 62] on button "Siguiente" at bounding box center [1015, 55] width 79 height 25
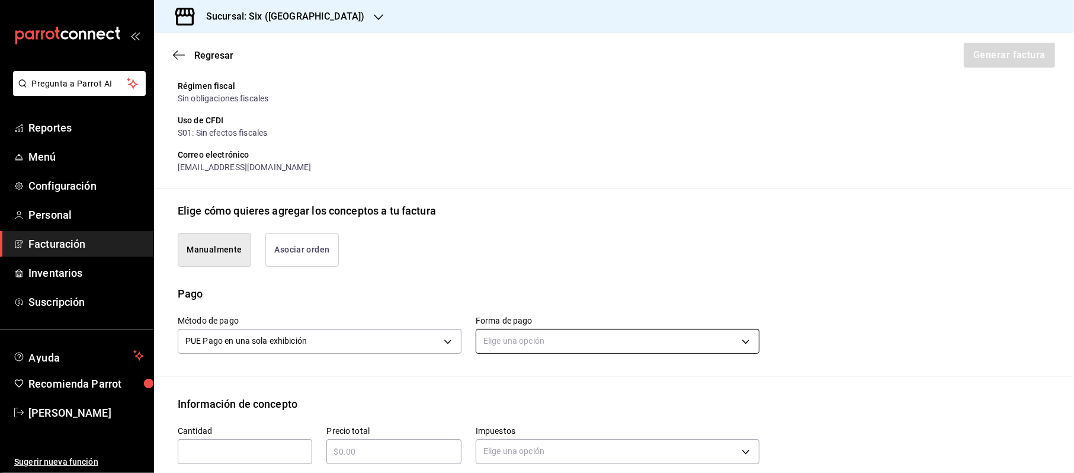
click at [548, 348] on body "Pregunta a Parrot AI Reportes Menú Configuración Personal Facturación Inventari…" at bounding box center [537, 236] width 1074 height 473
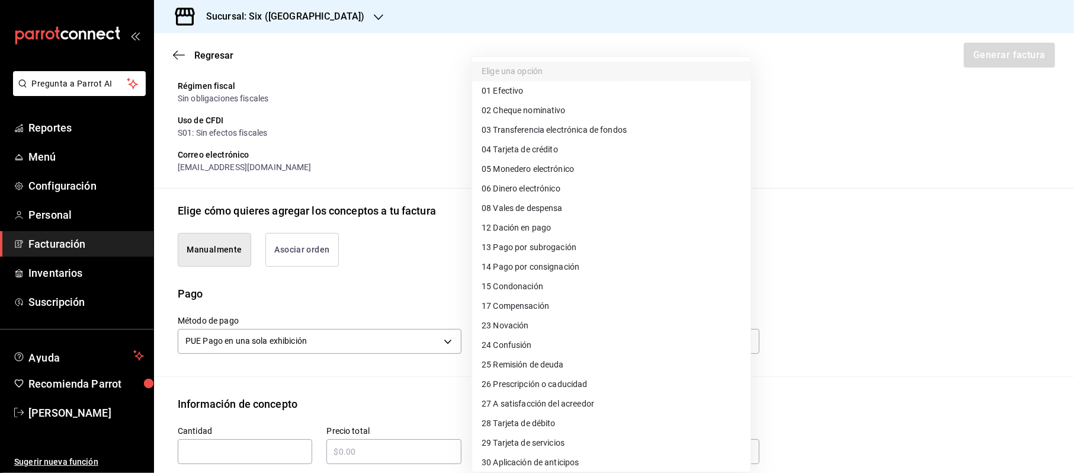
click at [529, 429] on span "28 Tarjeta de débito" at bounding box center [518, 423] width 74 height 12
type input "28"
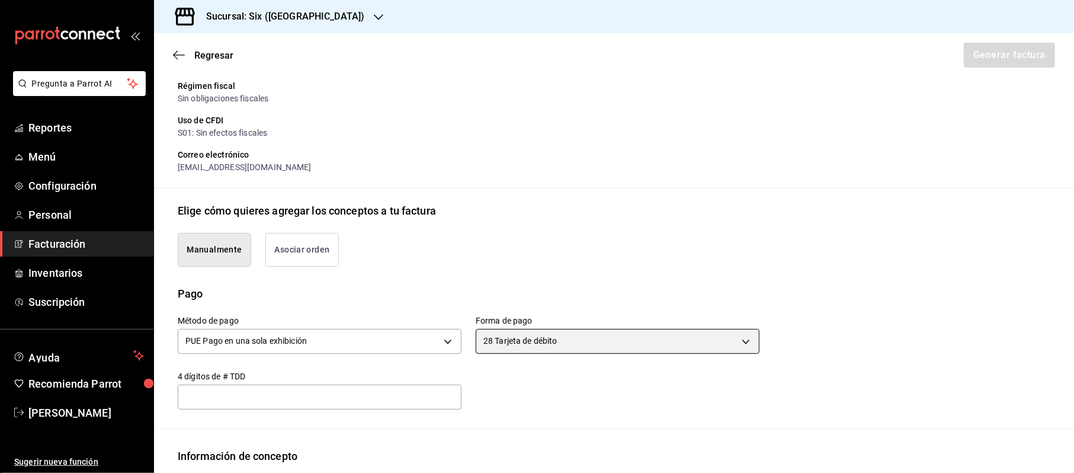
scroll to position [234, 0]
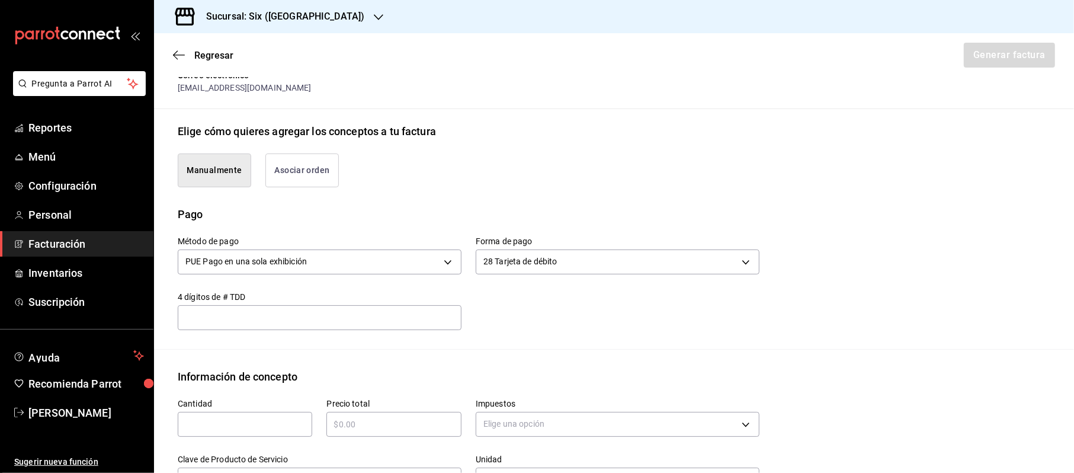
click at [226, 422] on input "text" at bounding box center [245, 424] width 134 height 14
type input "1"
type input "$109343.35"
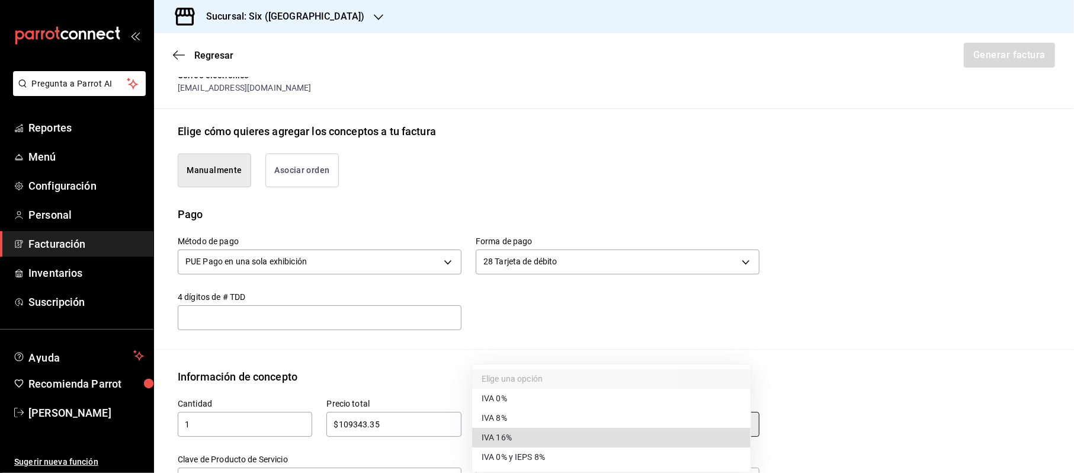
type input "IVA_16"
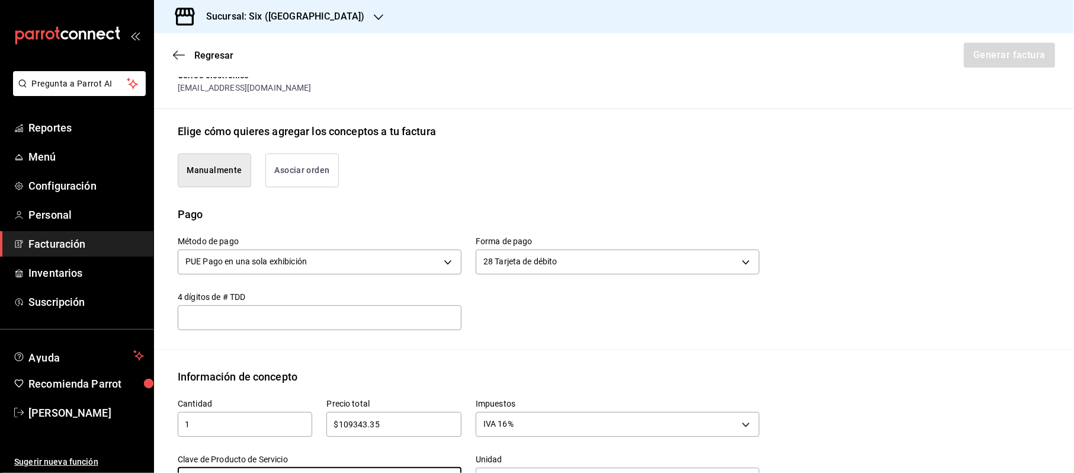
scroll to position [254, 0]
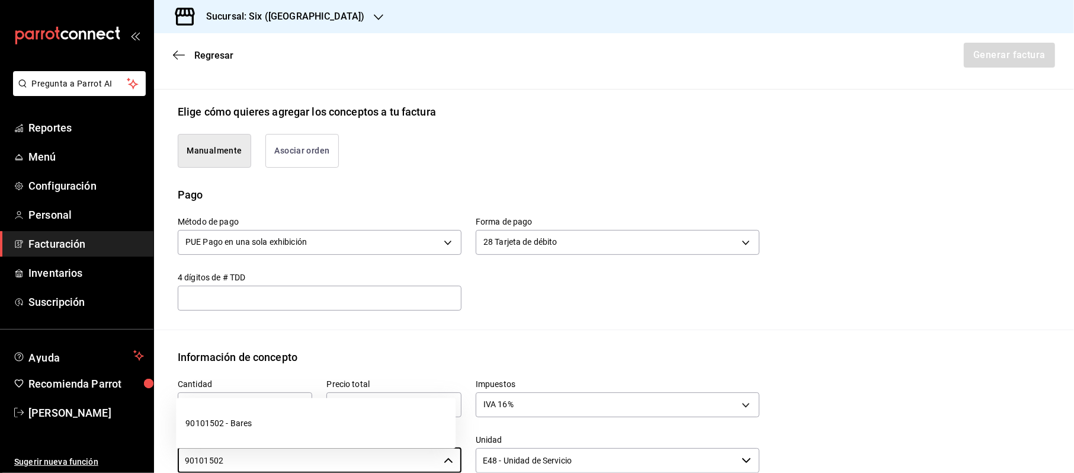
type input "90101500 - Establecimientos para comer y beber"
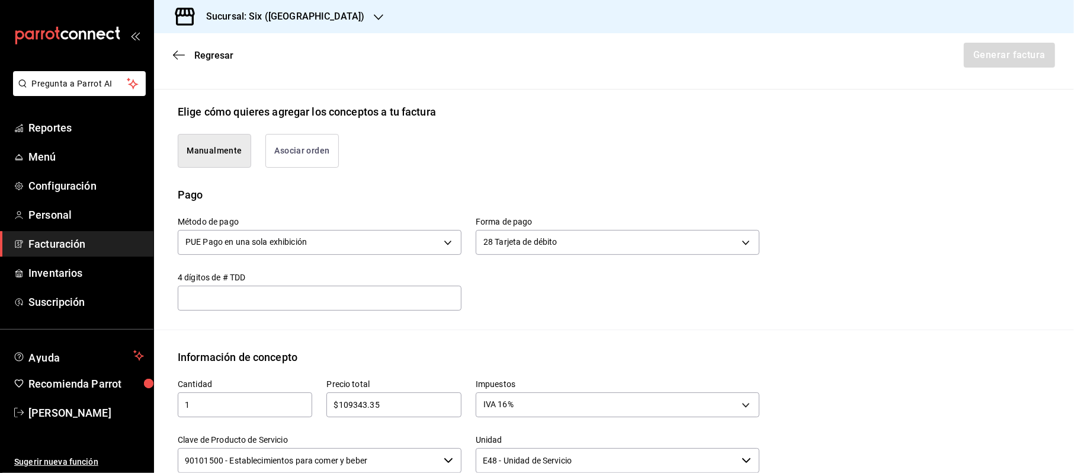
scroll to position [508, 0]
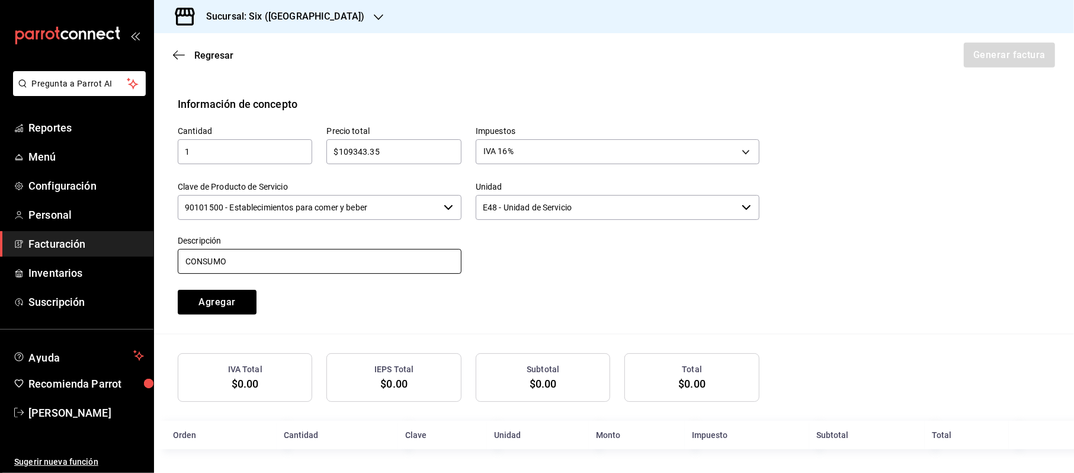
type input "CONSUMO"
click at [178, 290] on button "Agregar" at bounding box center [217, 302] width 79 height 25
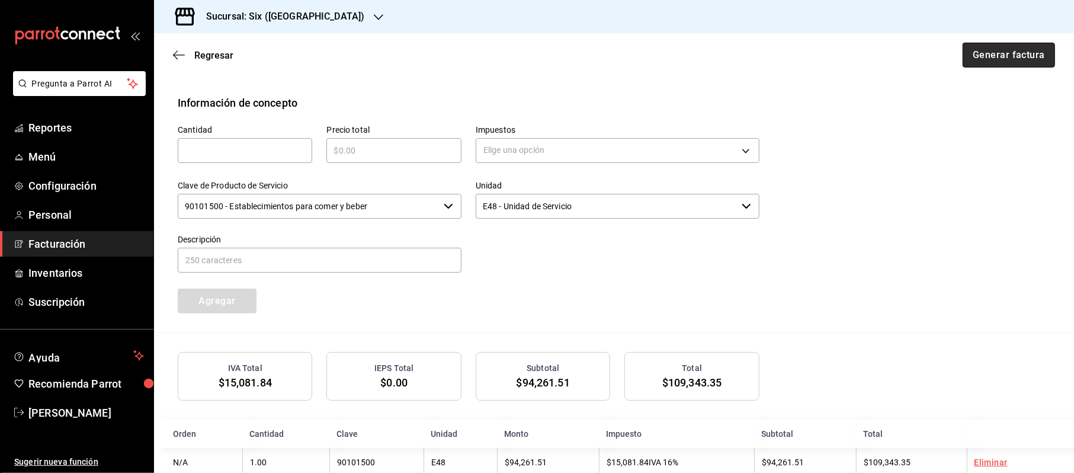
click at [998, 57] on button "Generar factura" at bounding box center [1008, 55] width 92 height 25
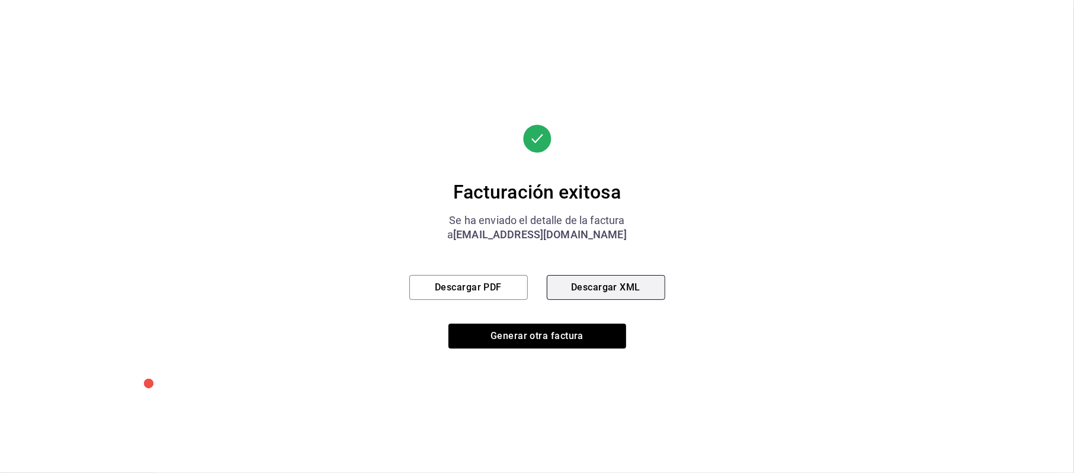
click at [598, 290] on button "Descargar XML" at bounding box center [606, 287] width 118 height 25
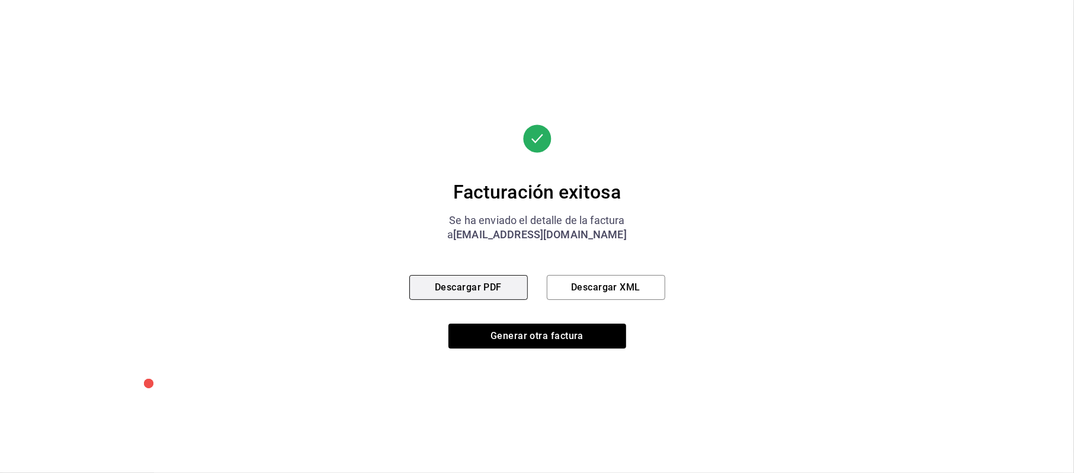
click at [467, 282] on button "Descargar PDF" at bounding box center [468, 287] width 118 height 25
